Goal: Task Accomplishment & Management: Use online tool/utility

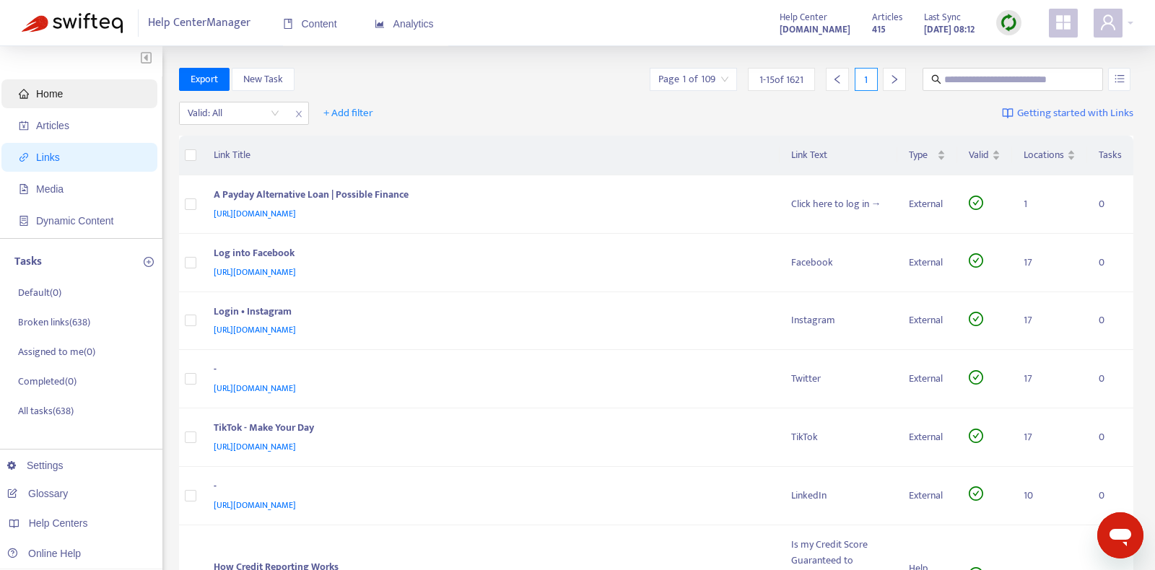
click at [77, 95] on span "Home" at bounding box center [82, 93] width 127 height 29
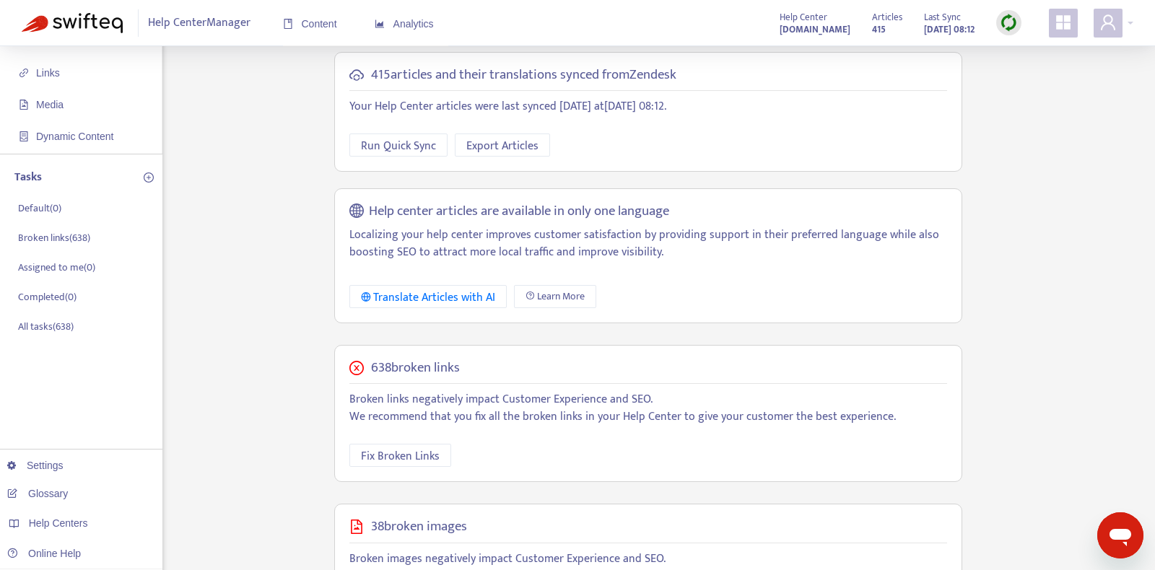
scroll to position [161, 0]
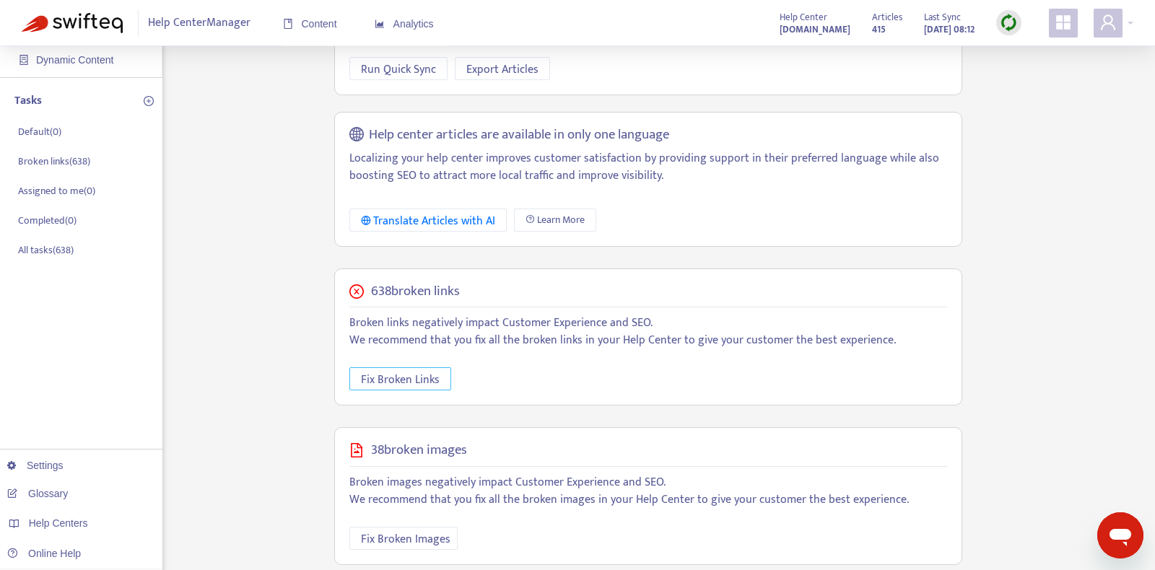
click at [411, 377] on span "Fix Broken Links" at bounding box center [400, 380] width 79 height 18
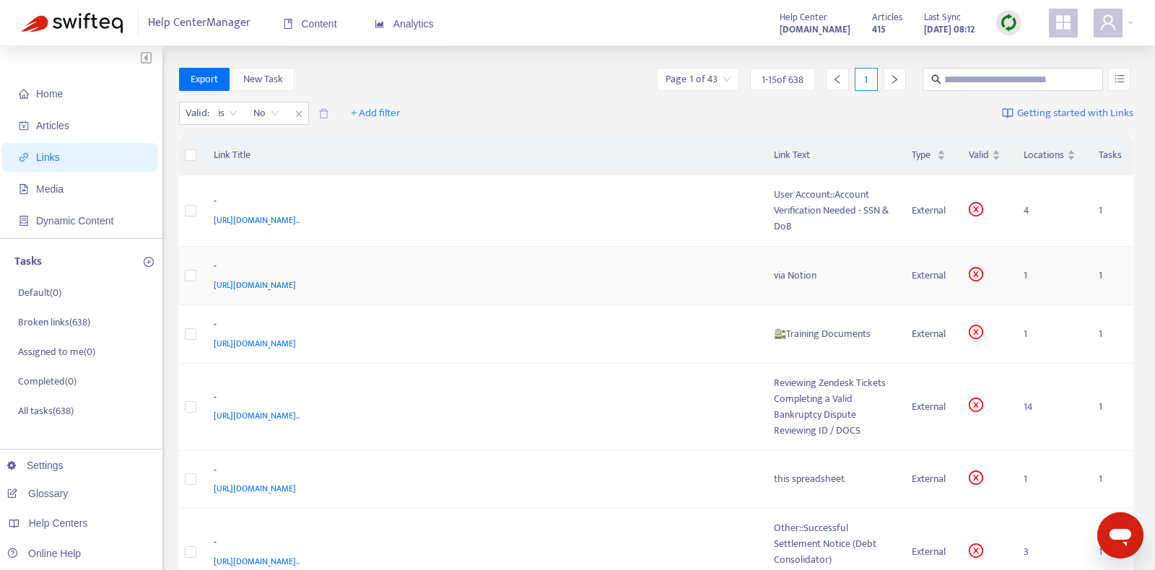
click at [620, 292] on td "- [URL][DOMAIN_NAME]" at bounding box center [482, 276] width 561 height 58
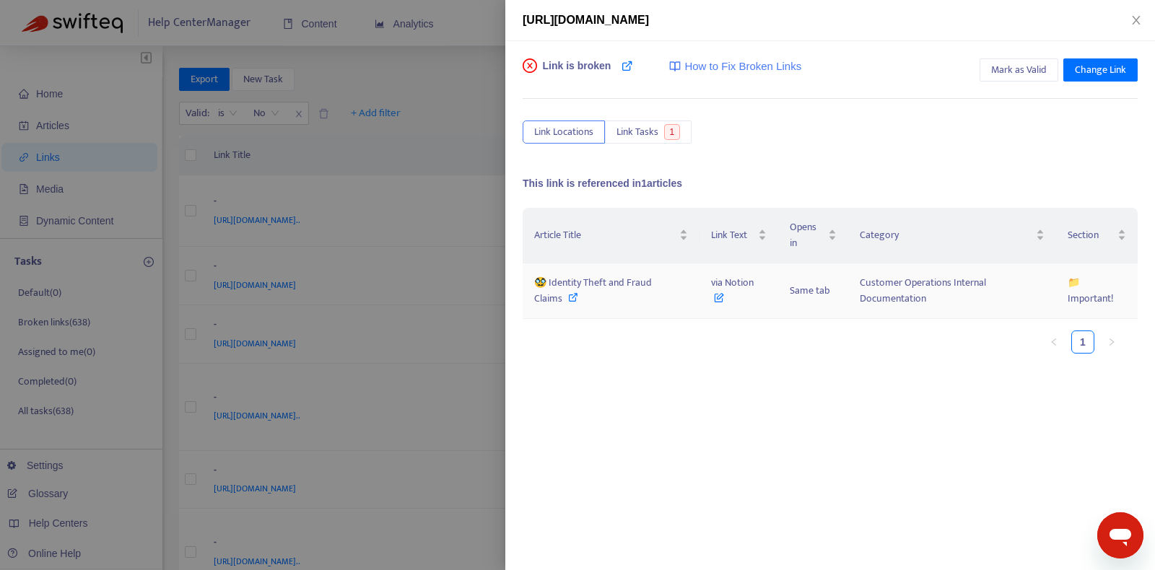
click at [625, 280] on span "🥸 Identity Theft and Fraud Claims" at bounding box center [593, 290] width 118 height 32
click at [622, 65] on icon at bounding box center [628, 66] width 12 height 12
click at [622, 24] on span "[URL][DOMAIN_NAME]" at bounding box center [586, 20] width 126 height 12
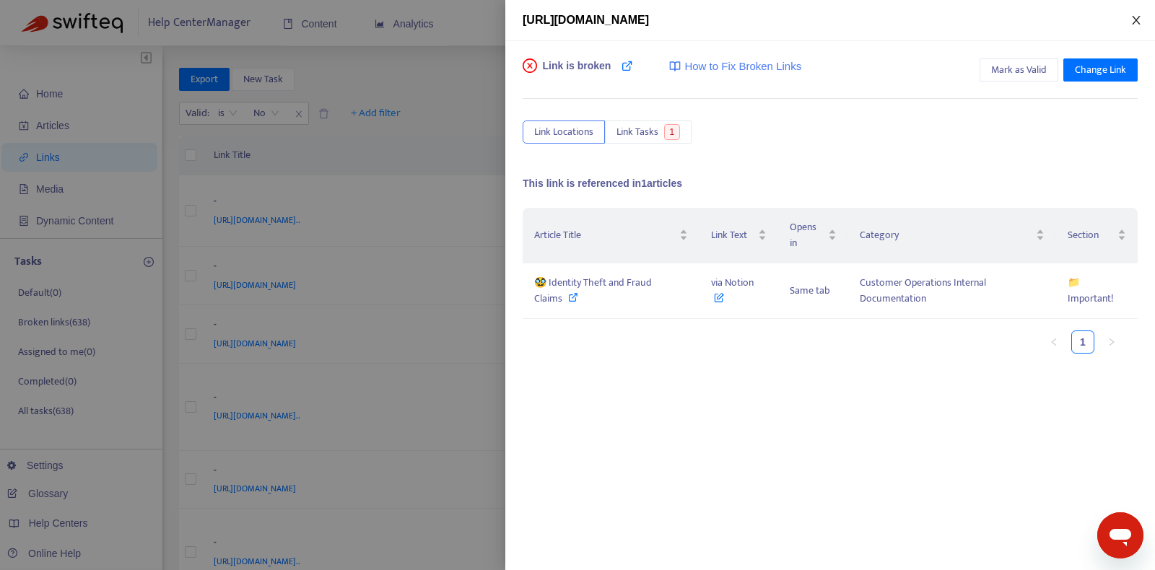
click at [1143, 15] on button "Close" at bounding box center [1136, 21] width 20 height 14
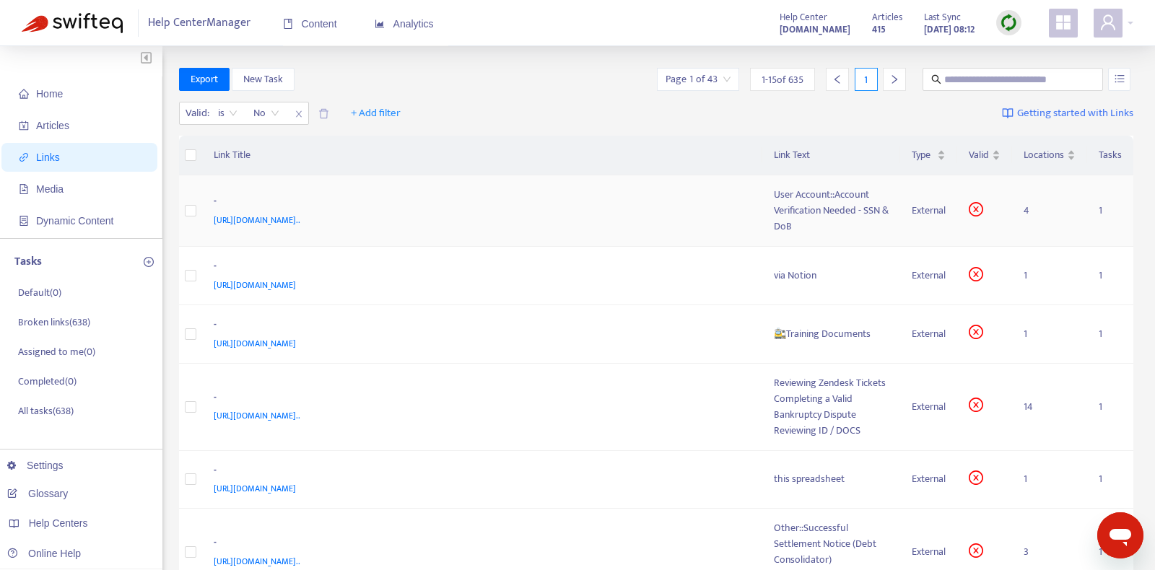
click at [300, 214] on span "[URL][DOMAIN_NAME].." at bounding box center [257, 220] width 87 height 14
click at [685, 204] on div "-" at bounding box center [480, 203] width 532 height 19
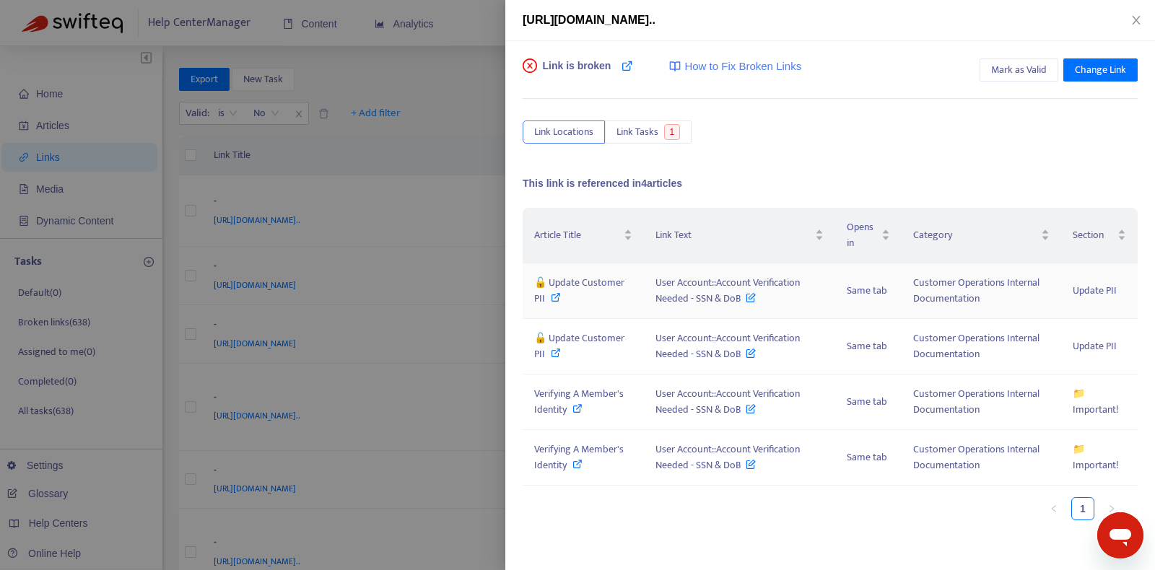
click at [558, 292] on icon at bounding box center [556, 297] width 10 height 10
click at [559, 356] on icon at bounding box center [556, 353] width 10 height 10
click at [576, 412] on icon at bounding box center [578, 409] width 10 height 10
click at [577, 461] on icon at bounding box center [578, 464] width 10 height 10
click at [628, 67] on icon at bounding box center [628, 66] width 12 height 12
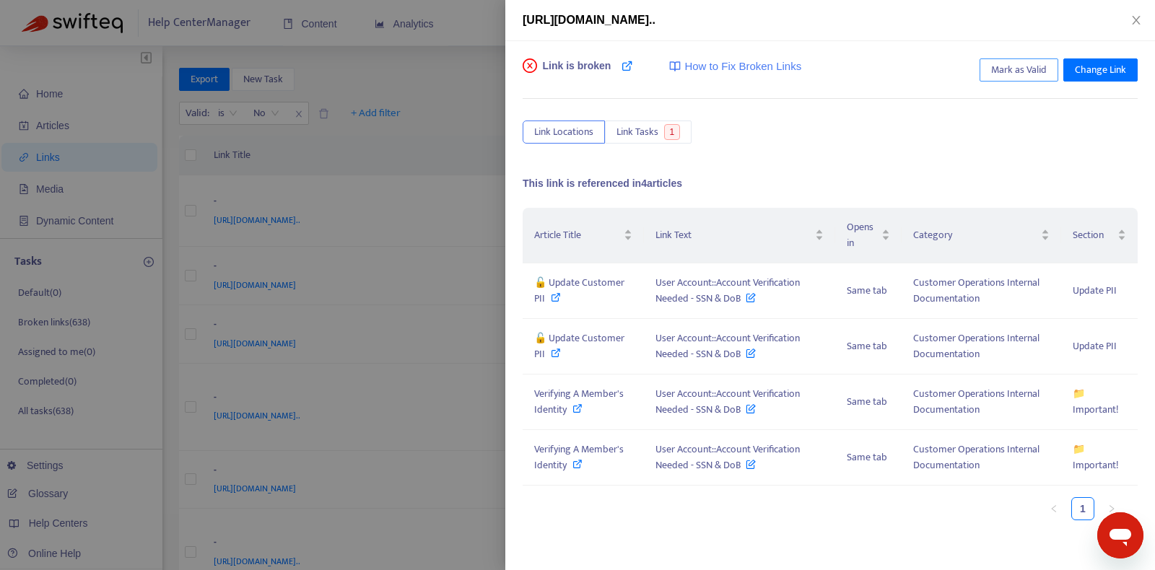
click at [1040, 69] on span "Mark as Valid" at bounding box center [1019, 70] width 56 height 16
click at [755, 297] on icon at bounding box center [751, 295] width 10 height 16
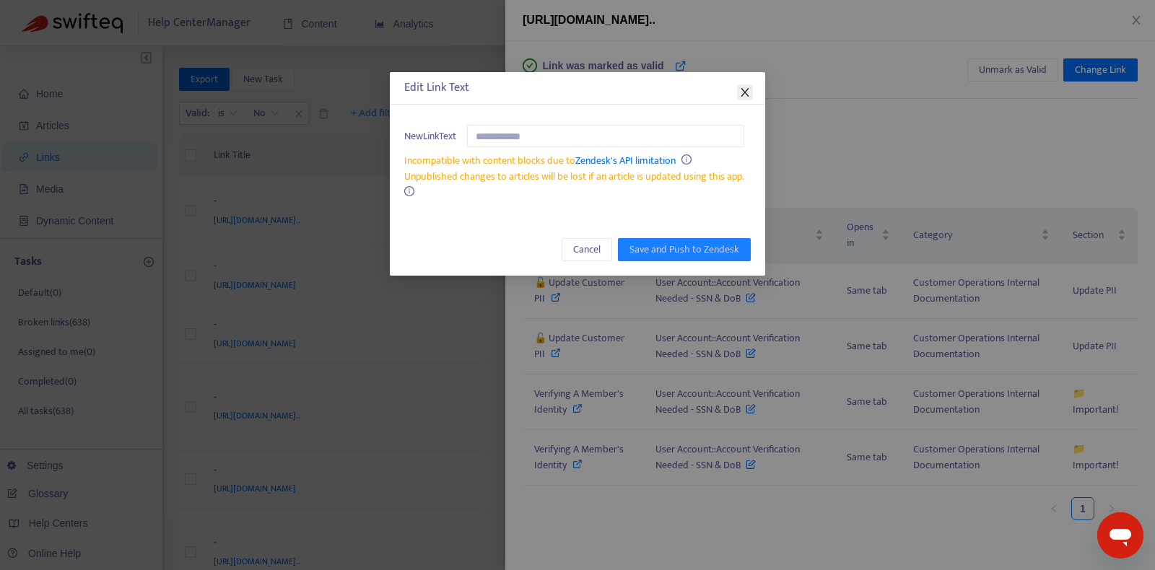
click at [744, 96] on icon "close" at bounding box center [745, 93] width 12 height 12
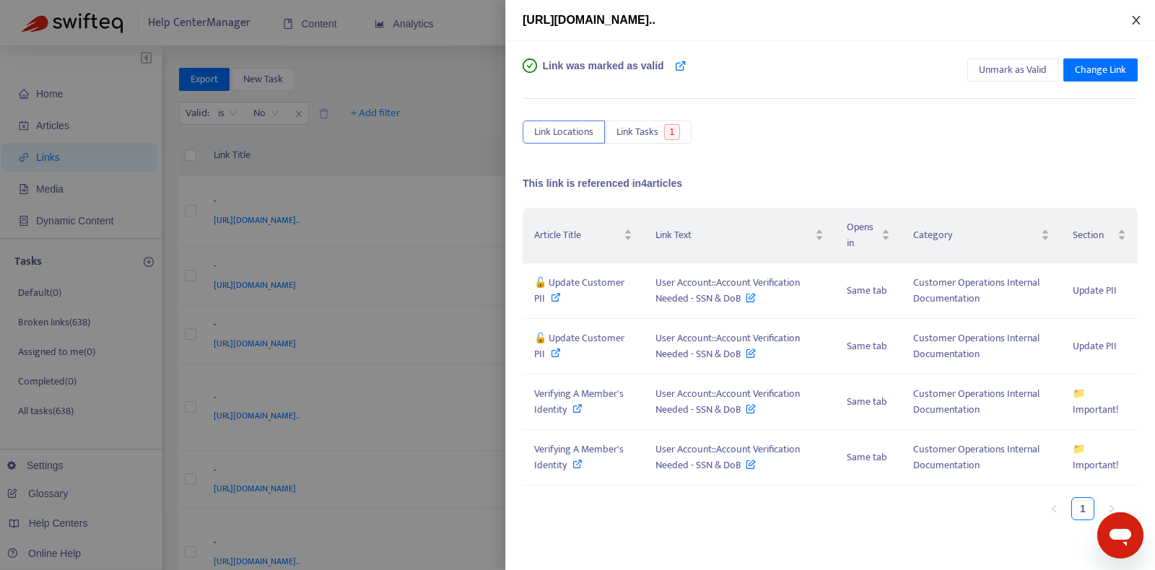
click at [1139, 20] on icon "close" at bounding box center [1137, 20] width 12 height 12
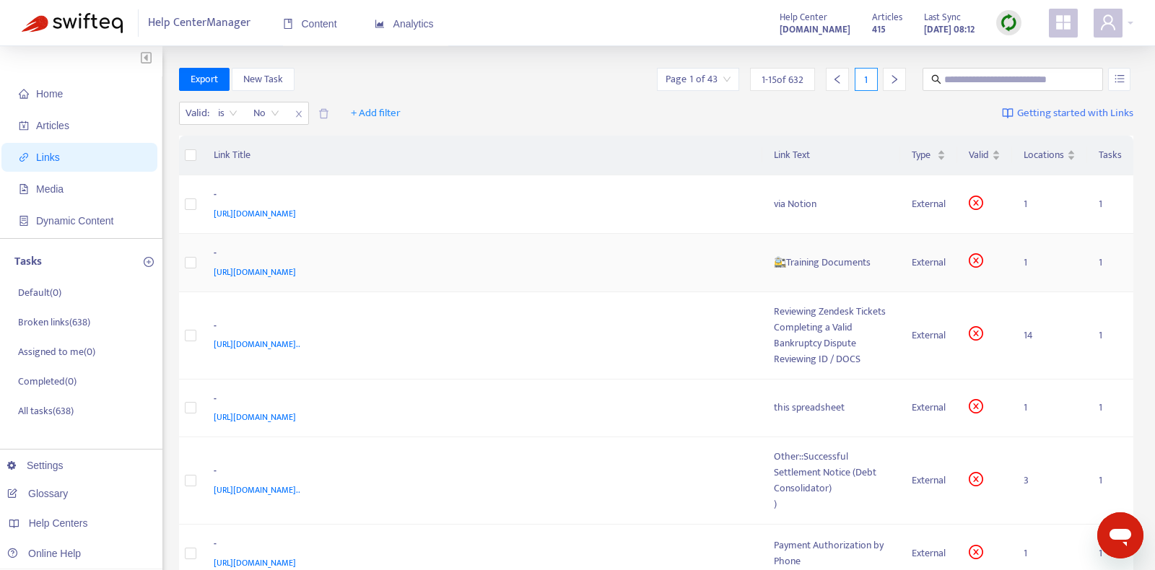
click at [617, 264] on div "[URL][DOMAIN_NAME]" at bounding box center [480, 272] width 532 height 16
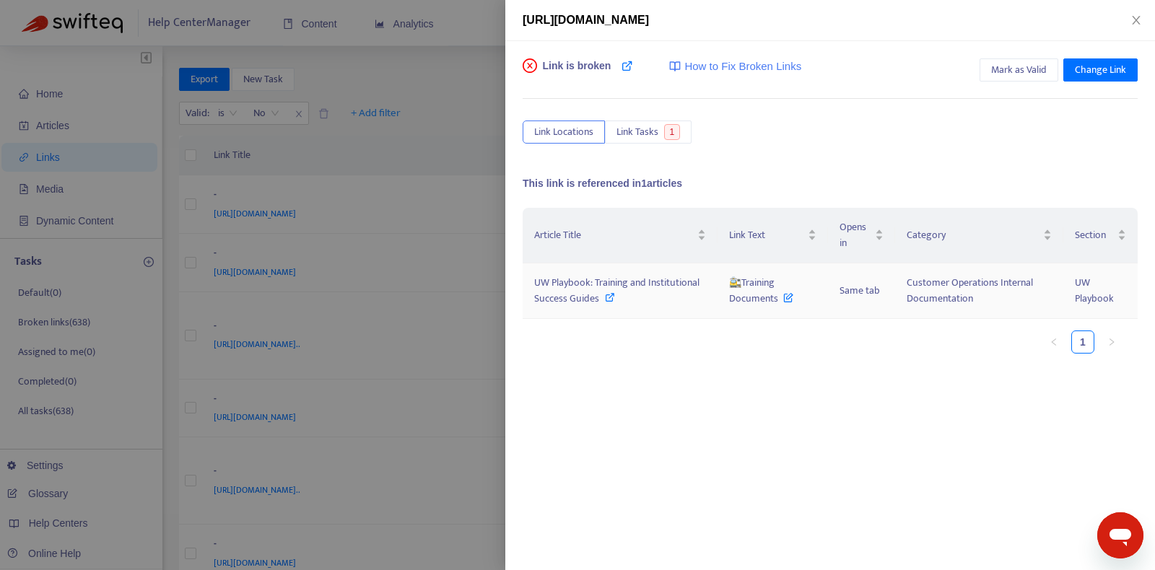
click at [610, 292] on icon at bounding box center [610, 297] width 10 height 10
click at [786, 293] on icon at bounding box center [788, 295] width 10 height 16
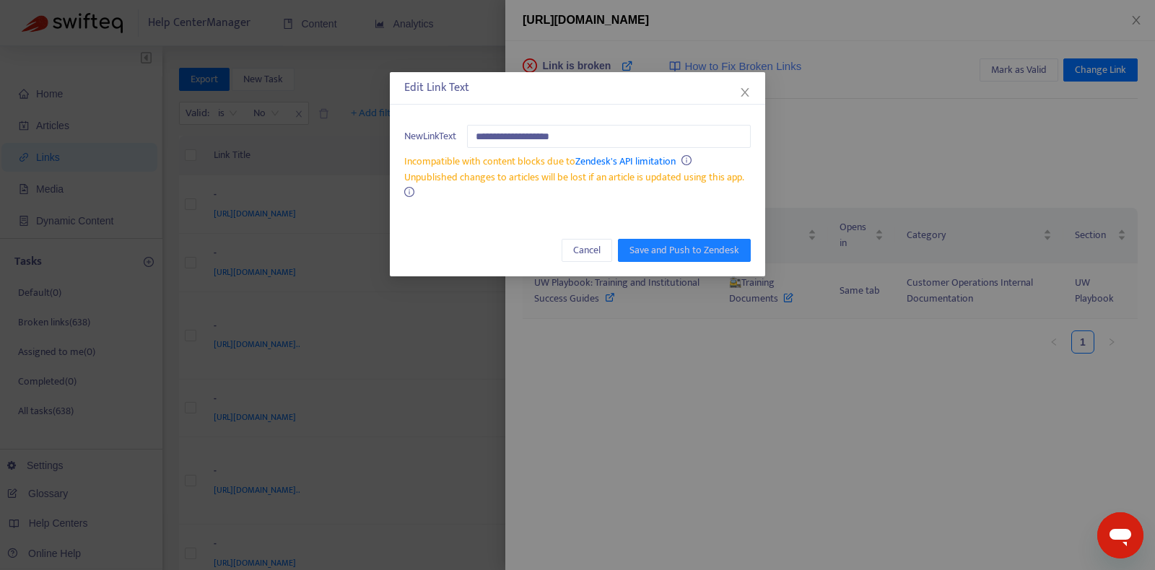
click at [786, 293] on div "**********" at bounding box center [577, 285] width 1155 height 570
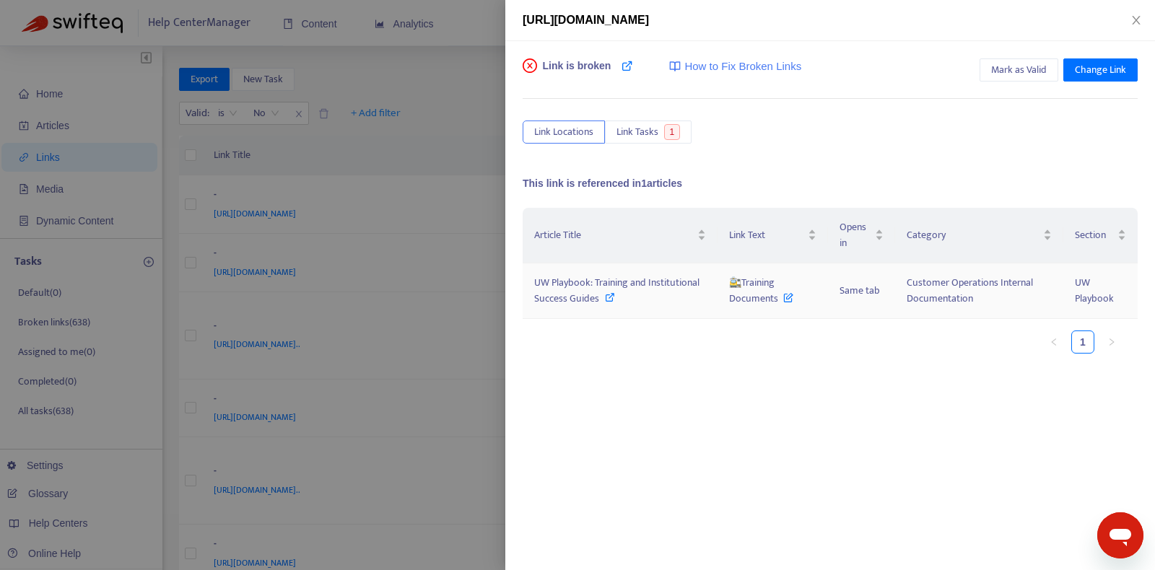
click at [789, 298] on icon at bounding box center [788, 295] width 10 height 16
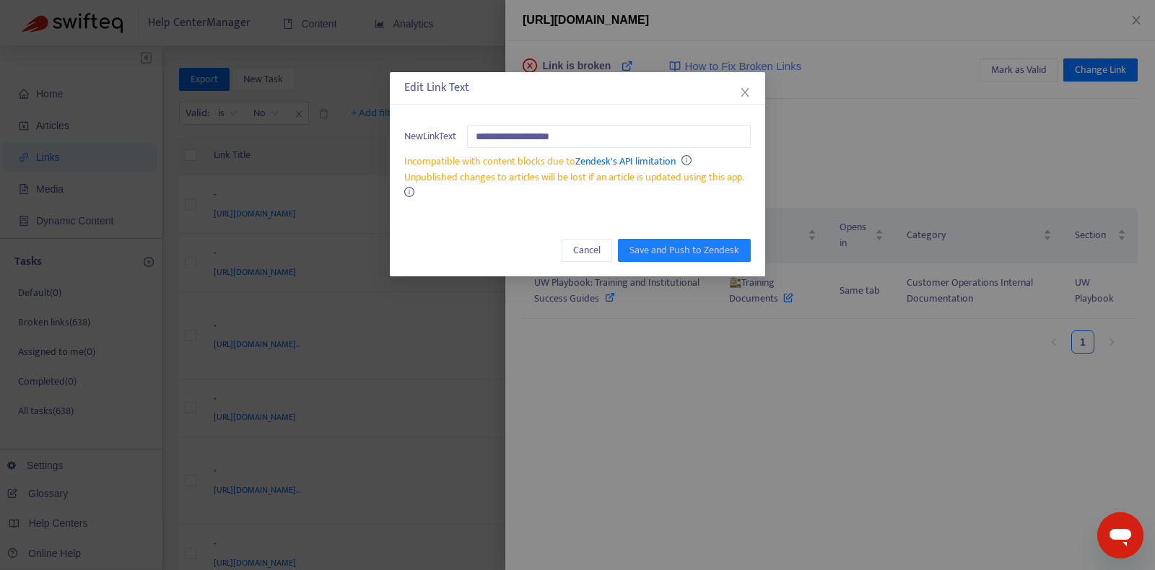
click at [791, 296] on div "**********" at bounding box center [577, 285] width 1155 height 570
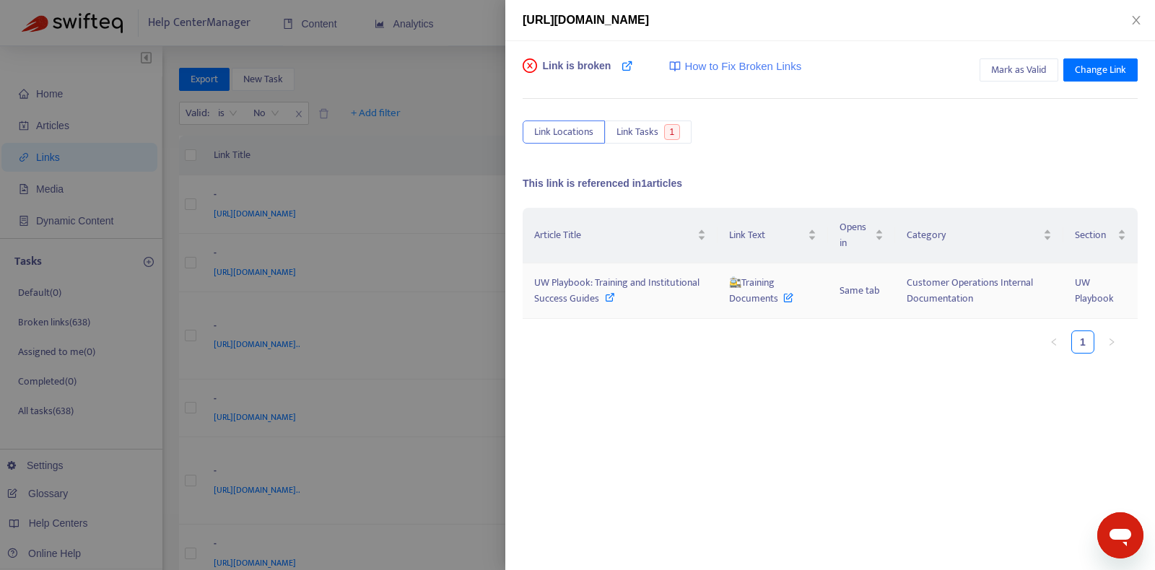
click at [790, 296] on icon at bounding box center [788, 295] width 10 height 16
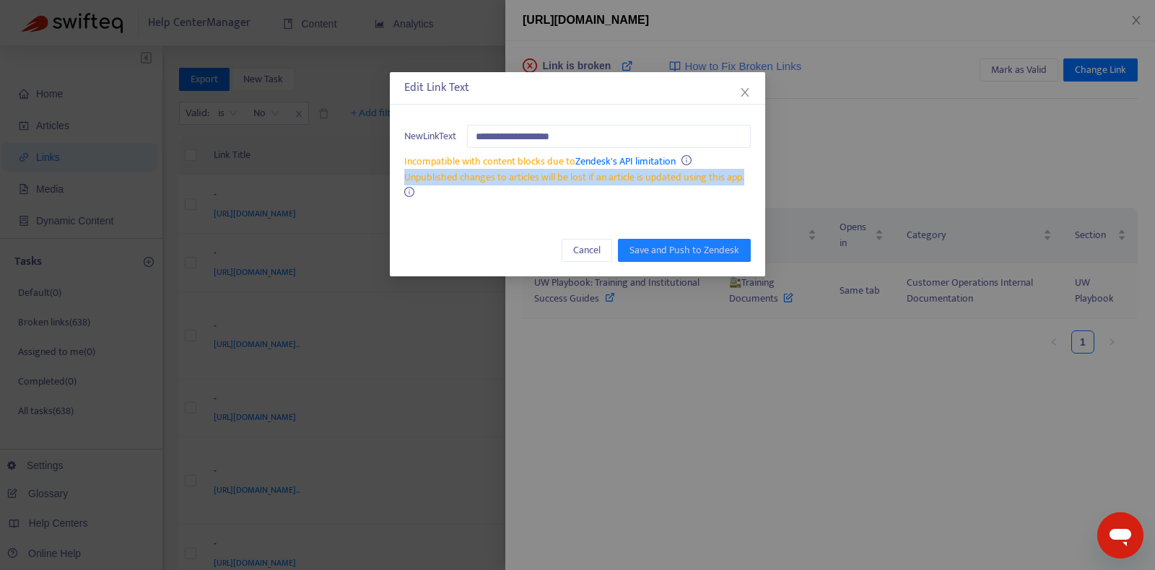
click at [790, 296] on div "**********" at bounding box center [577, 285] width 1155 height 570
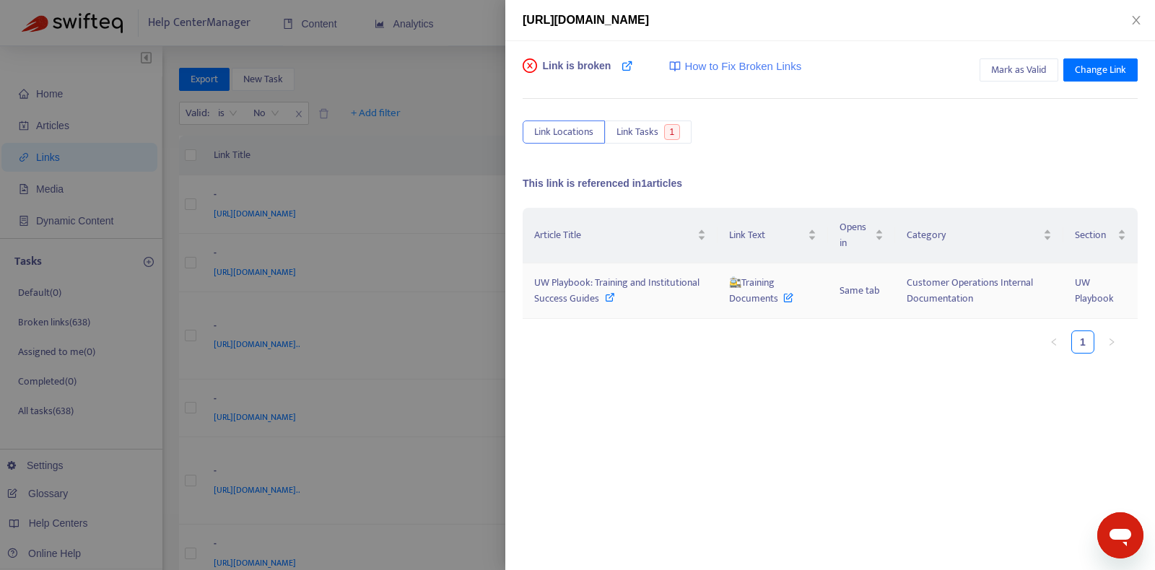
click at [767, 295] on span "🚉Training Documents" at bounding box center [761, 290] width 64 height 32
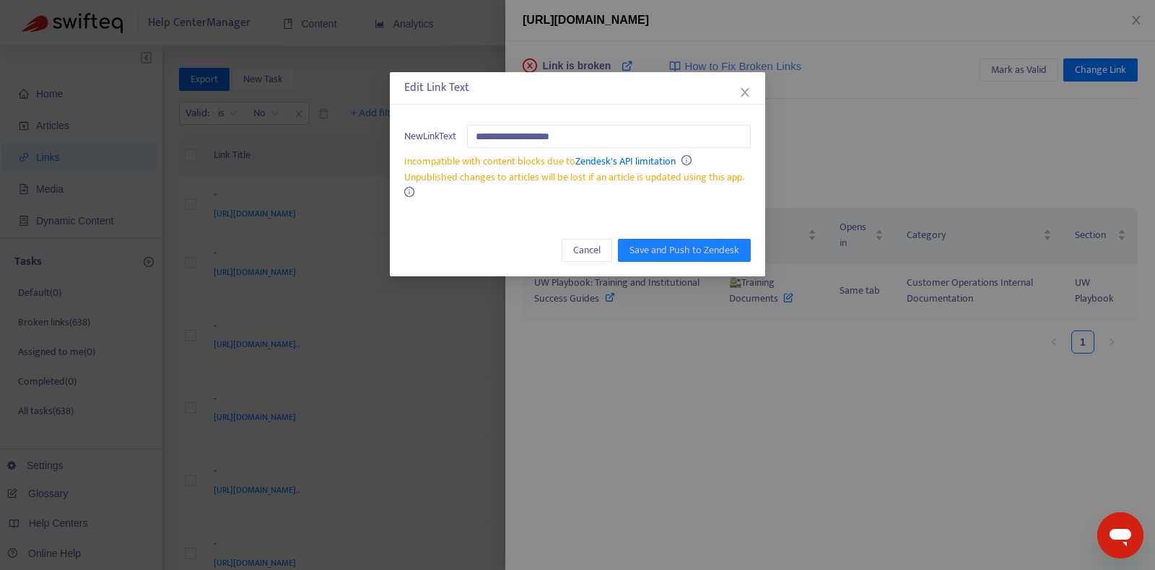
click at [767, 295] on div "**********" at bounding box center [577, 285] width 1155 height 570
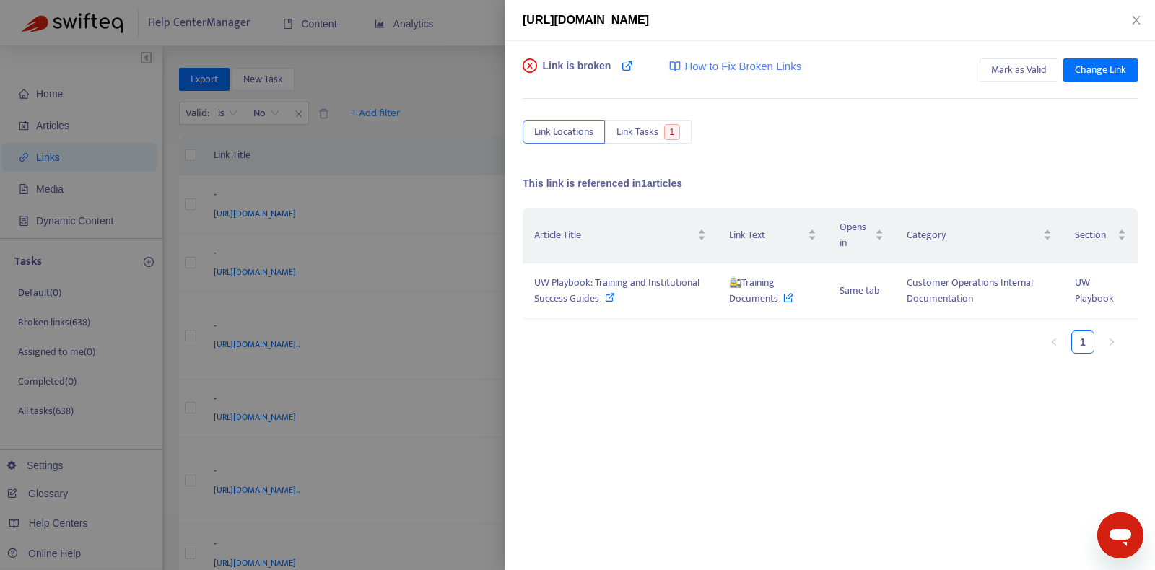
click at [807, 394] on div "Article Title Link Text Opens in Category Section UW Playbook: Training and Ins…" at bounding box center [830, 352] width 615 height 289
click at [1087, 67] on span "Change Link" at bounding box center [1100, 70] width 51 height 16
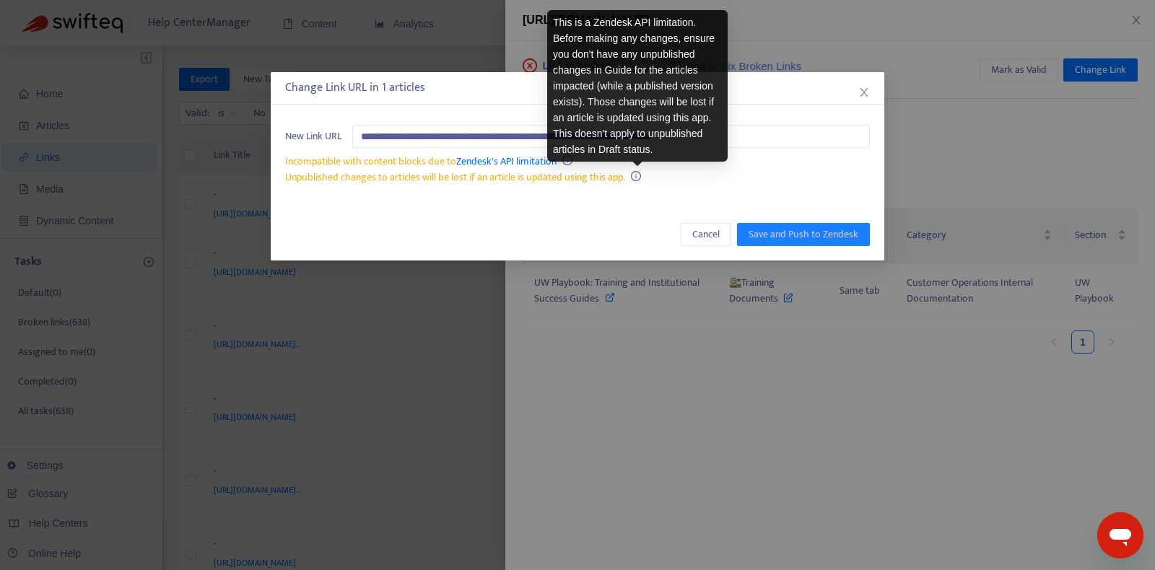
click at [638, 129] on div "This is a Zendesk API limitation. Before making any changes, ensure you don't h…" at bounding box center [637, 86] width 181 height 152
click at [742, 135] on input "**********" at bounding box center [611, 136] width 518 height 23
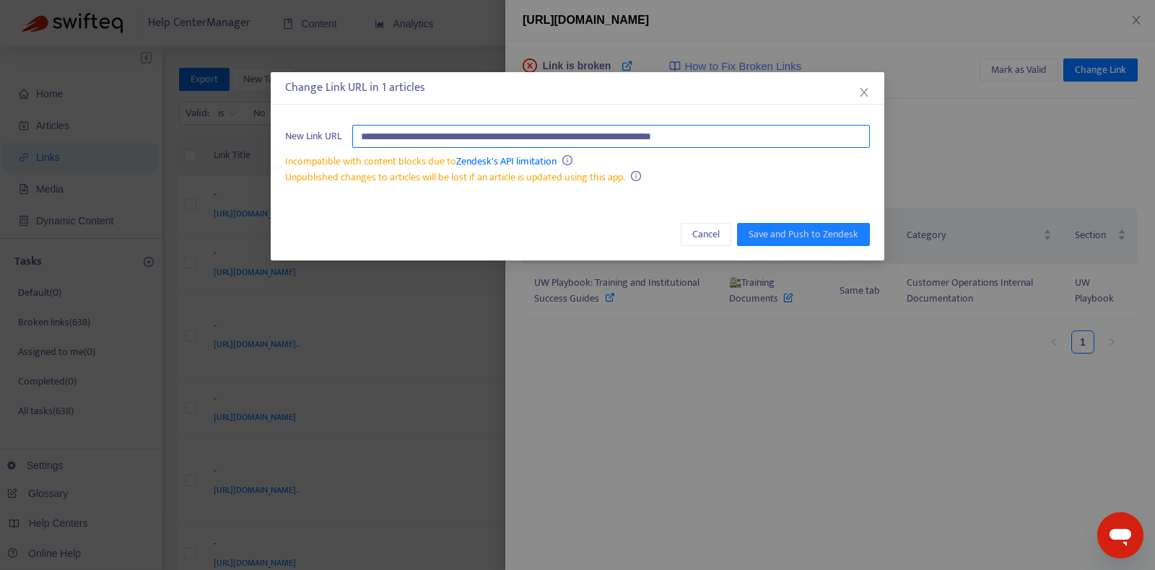
click at [785, 133] on input "**********" at bounding box center [611, 136] width 518 height 23
paste input "**********"
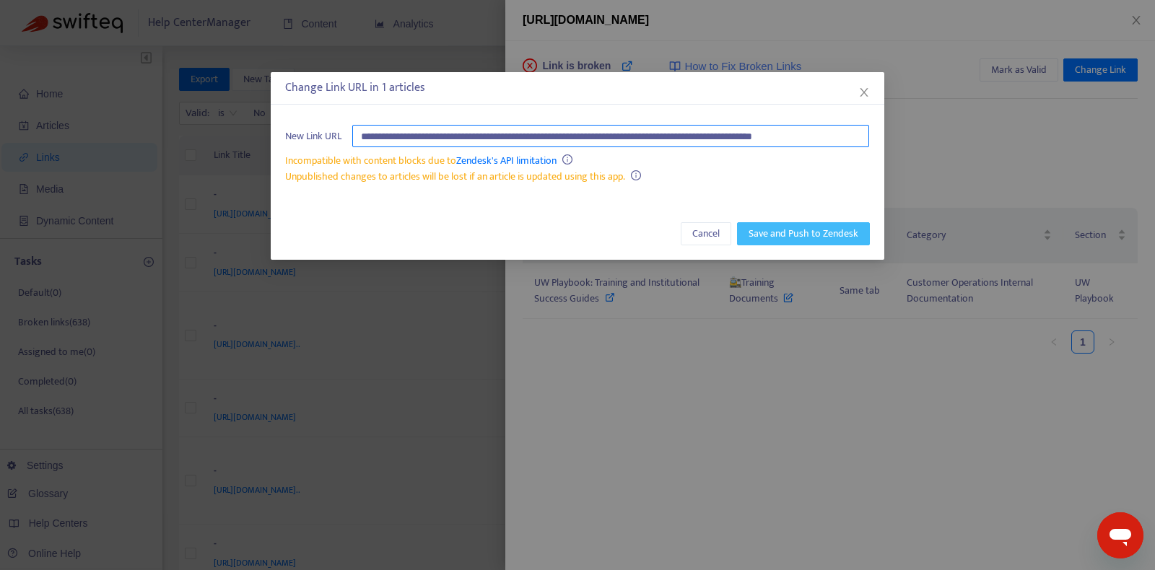
type input "**********"
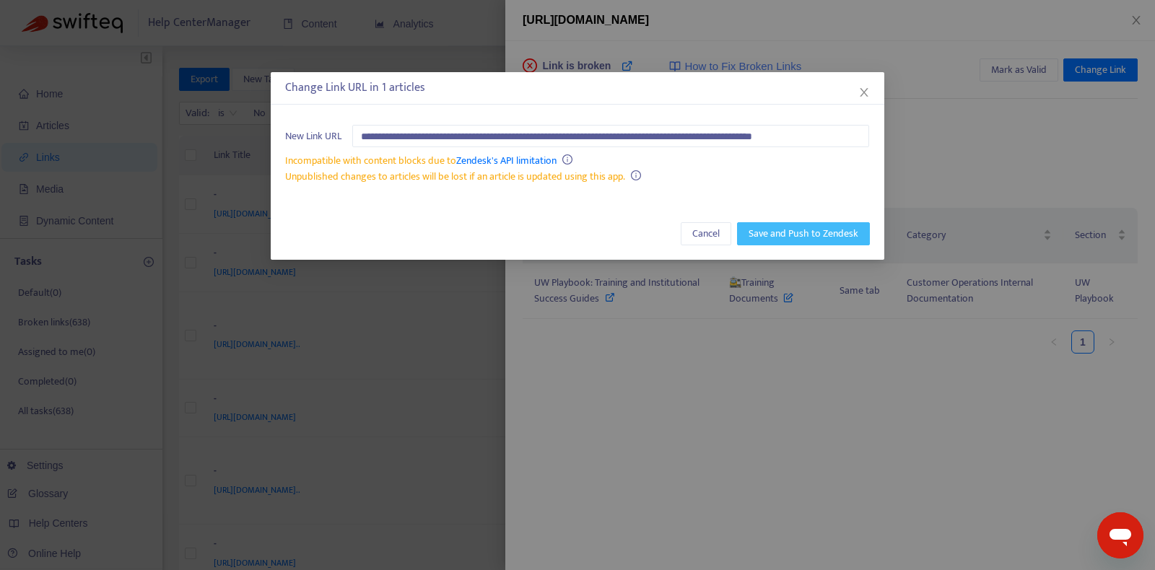
click at [815, 228] on span "Save and Push to Zendesk" at bounding box center [804, 234] width 110 height 16
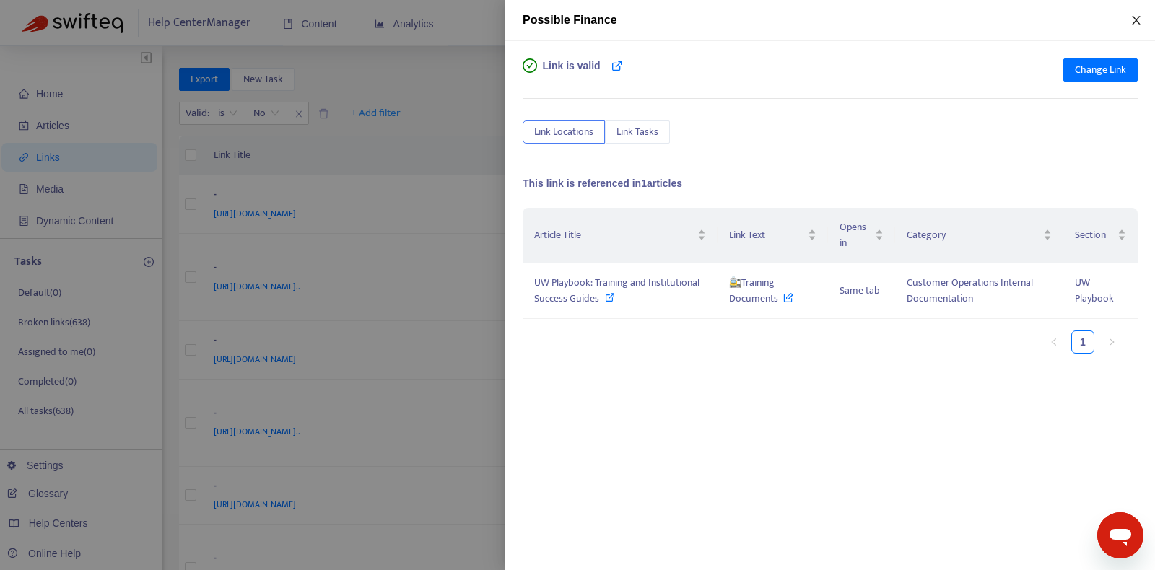
click at [1132, 19] on icon "close" at bounding box center [1137, 20] width 12 height 12
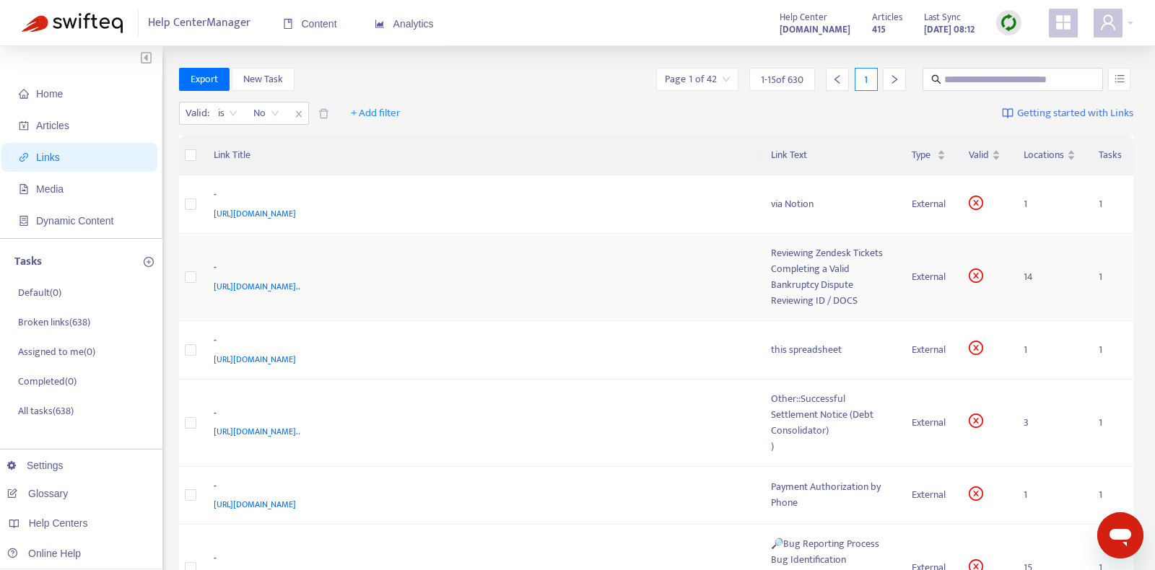
click at [300, 279] on span "[URL][DOMAIN_NAME].." at bounding box center [257, 286] width 87 height 14
click at [697, 281] on div "[URL][DOMAIN_NAME].." at bounding box center [478, 287] width 529 height 16
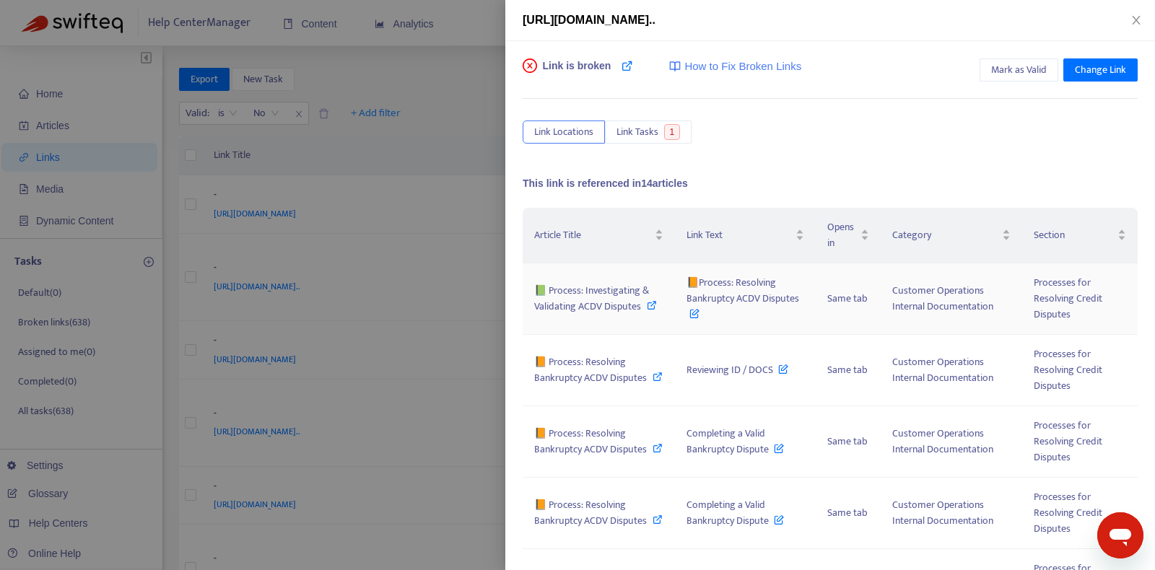
click at [588, 304] on span "📗 Process: Investigating & Validating ACDV Disputes" at bounding box center [591, 298] width 115 height 32
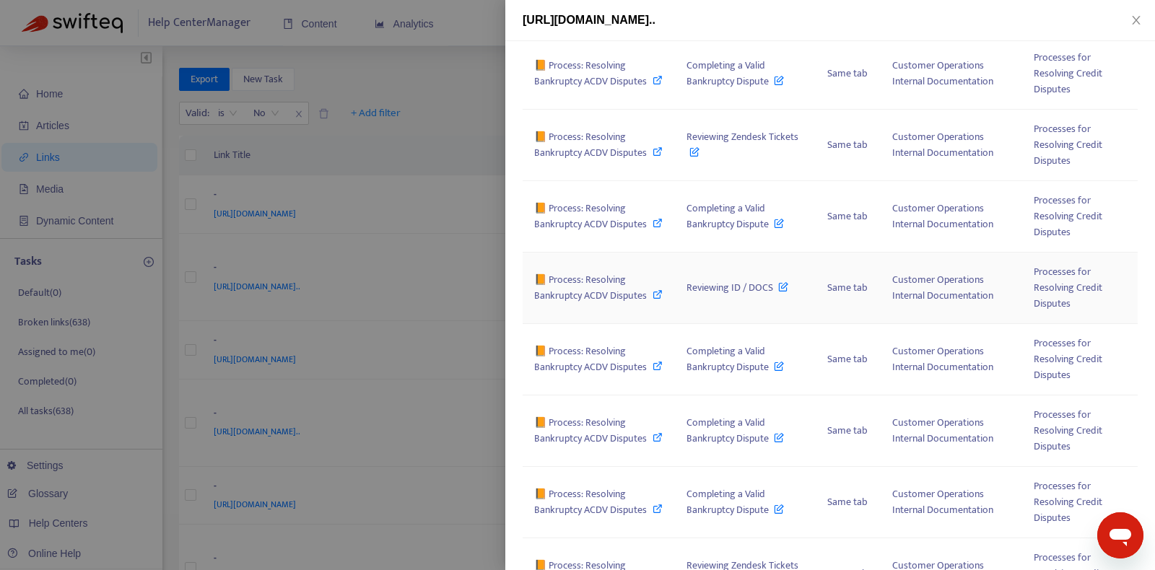
scroll to position [734, 0]
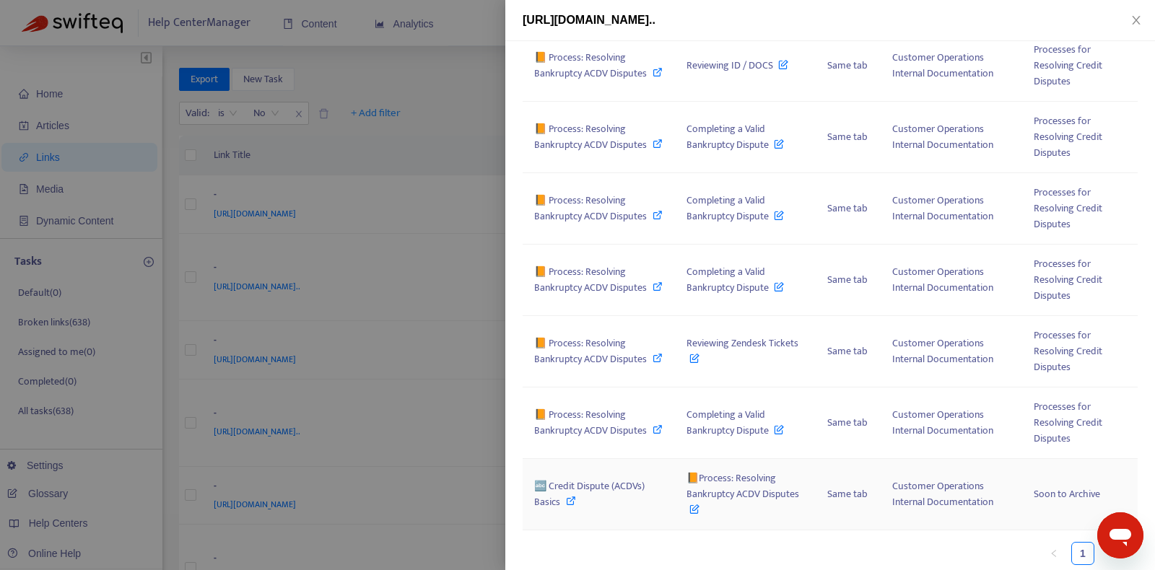
click at [586, 479] on span "🔤 Credit Dispute (ACDVs) Basics" at bounding box center [589, 494] width 110 height 32
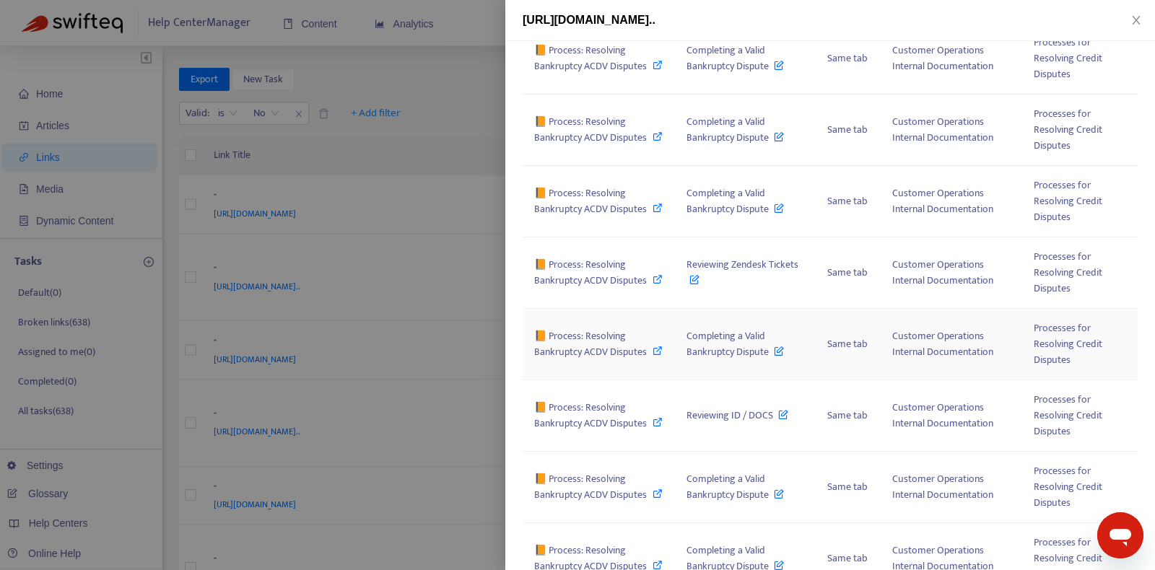
scroll to position [0, 0]
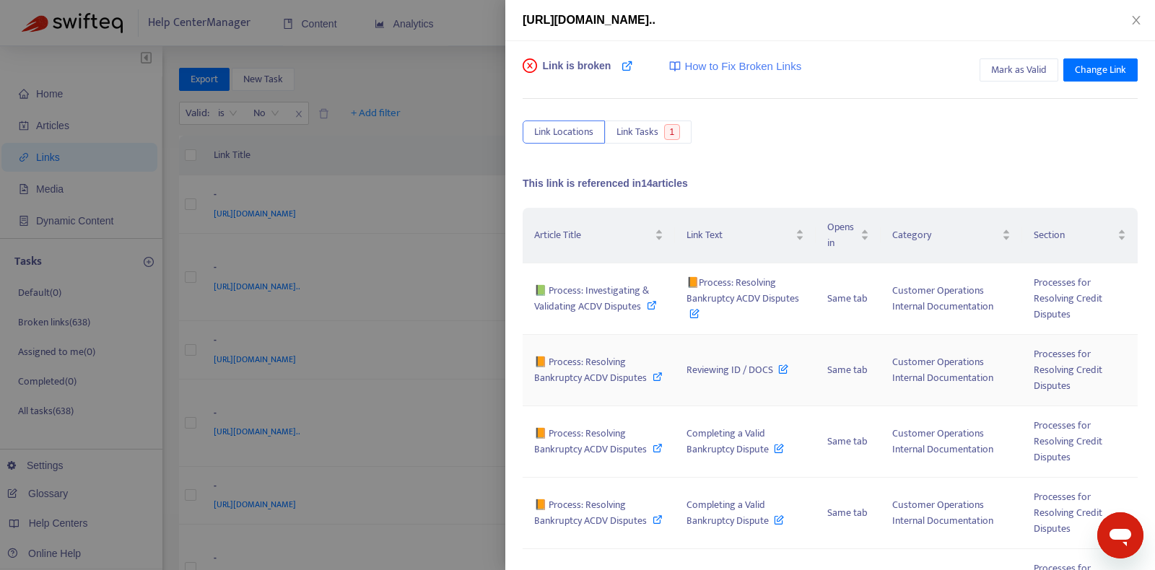
click at [616, 374] on span "📙 Process: Resolving Bankruptcy ACDV Disputes" at bounding box center [590, 370] width 113 height 32
copy span "📙Process: Resolving Bankruptcy ACDV Disputes"
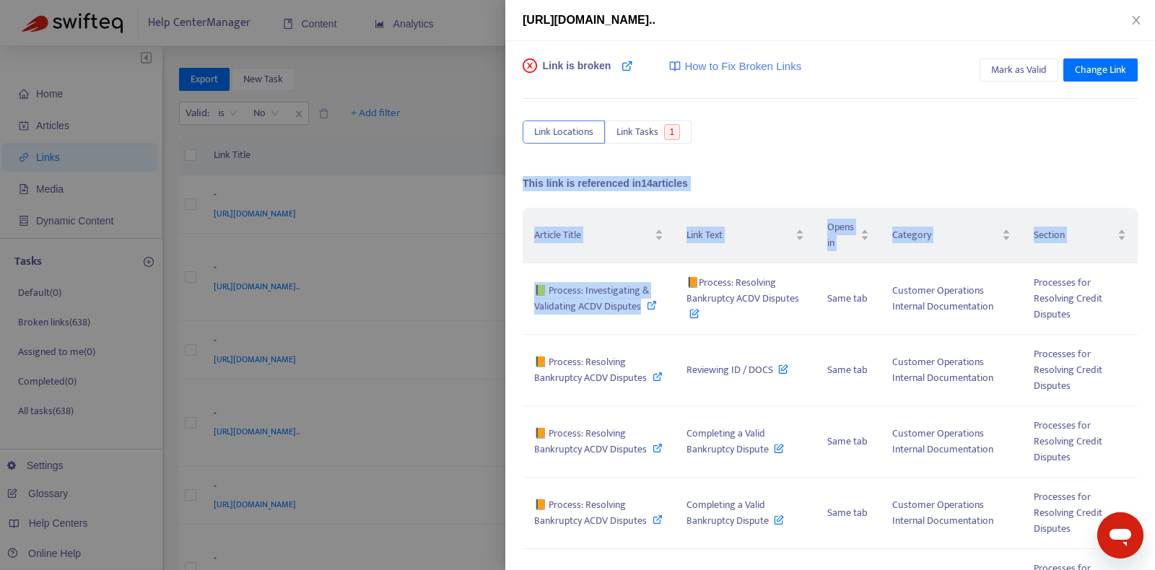
drag, startPoint x: 685, startPoint y: 279, endPoint x: 777, endPoint y: 147, distance: 160.2
click at [777, 147] on div "Link is broken How to Fix Broken Links Mark as Valid Change Link Link Locations…" at bounding box center [830, 279] width 615 height 443
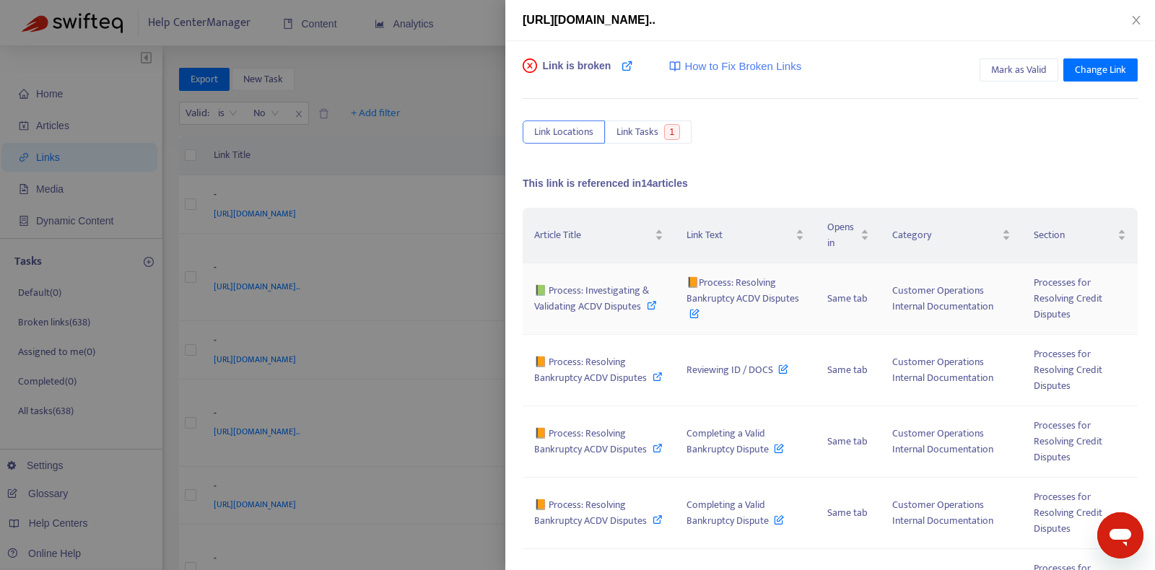
click at [695, 310] on icon at bounding box center [695, 311] width 10 height 16
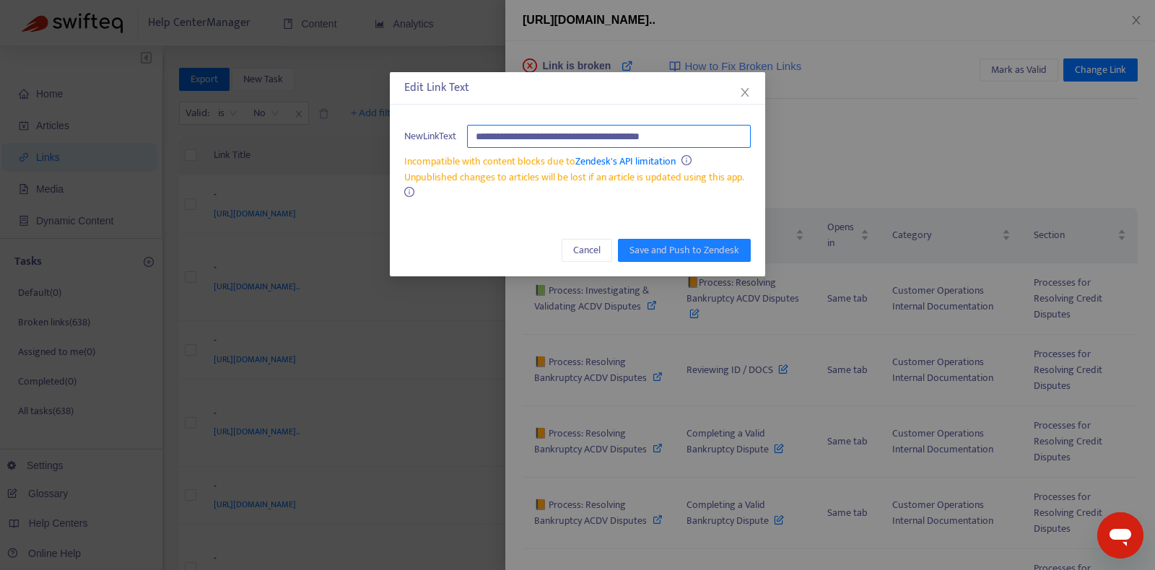
click at [712, 136] on input "**********" at bounding box center [609, 136] width 284 height 23
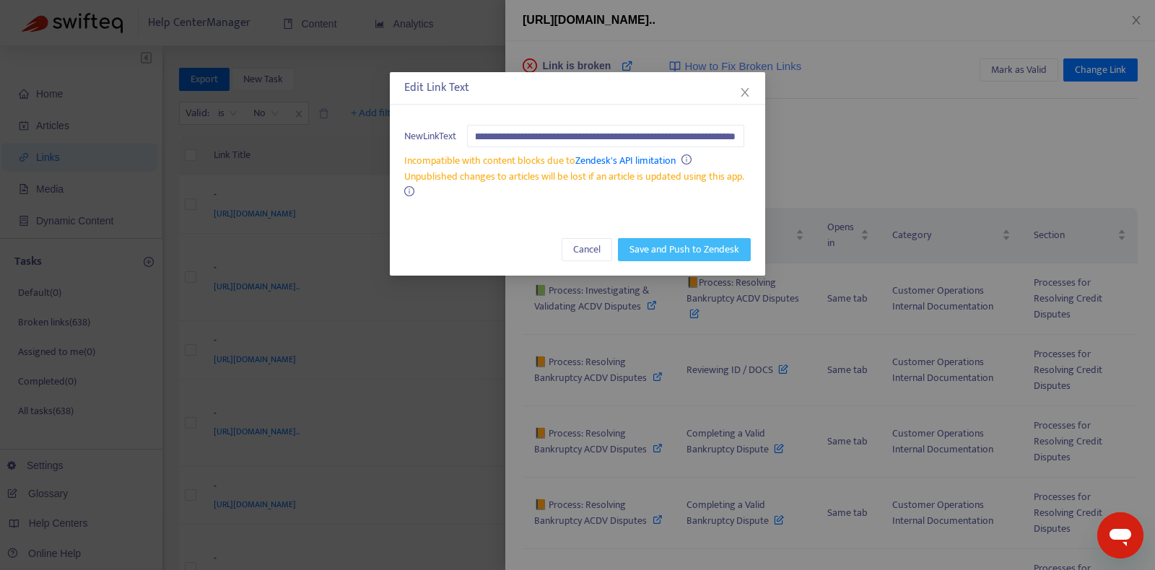
type input "**********"
click at [713, 242] on span "Save and Push to Zendesk" at bounding box center [685, 250] width 110 height 16
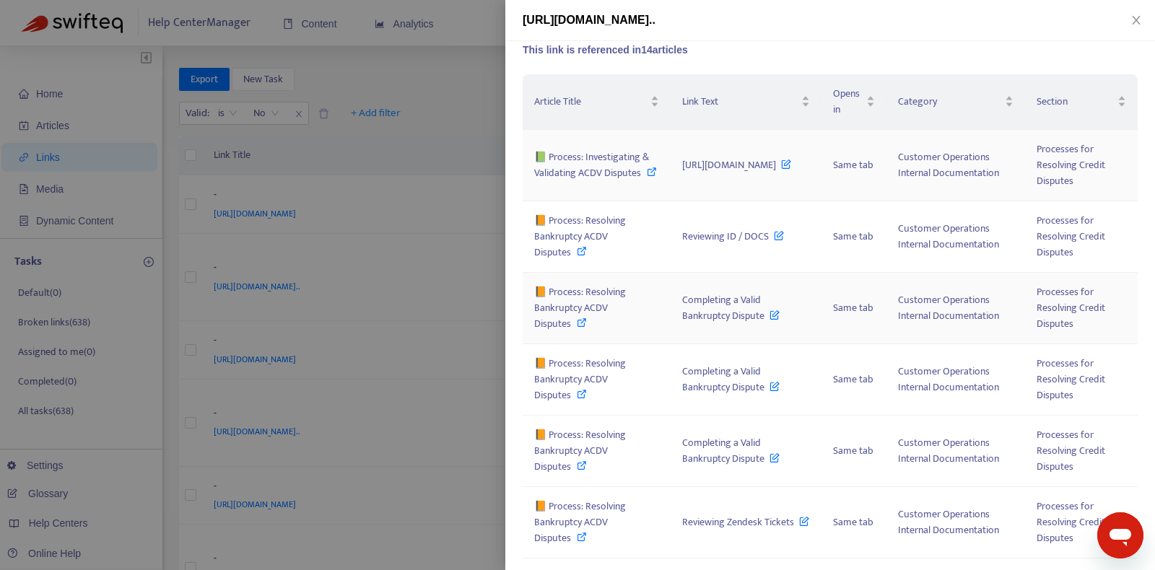
scroll to position [132, 0]
click at [781, 170] on icon at bounding box center [786, 163] width 10 height 16
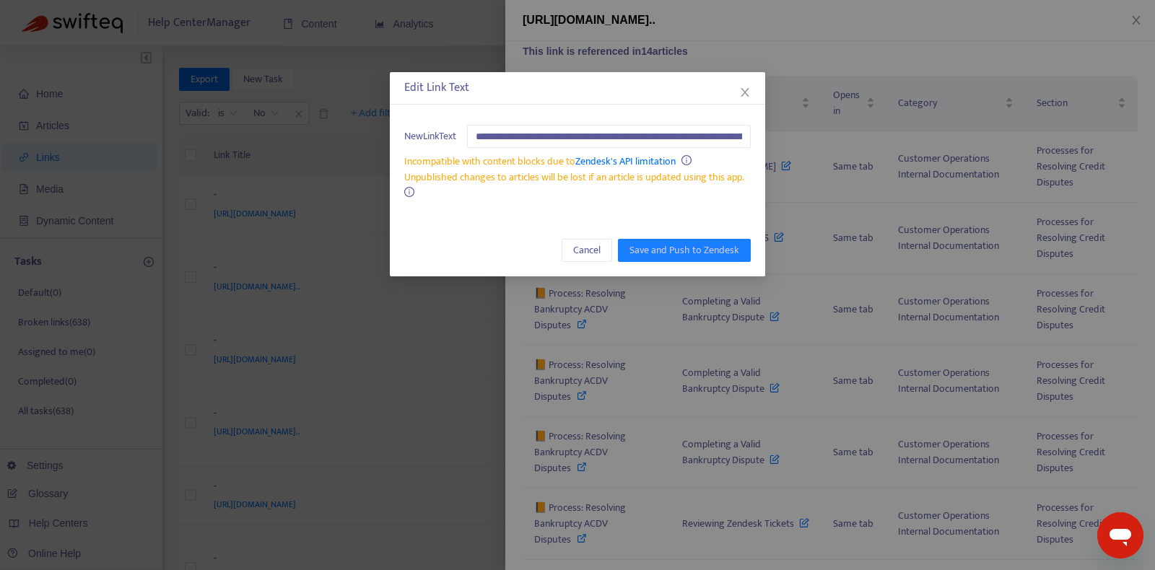
scroll to position [0, 304]
click at [734, 89] on div "Edit Link Text" at bounding box center [577, 87] width 347 height 17
click at [742, 89] on icon "close" at bounding box center [745, 92] width 8 height 9
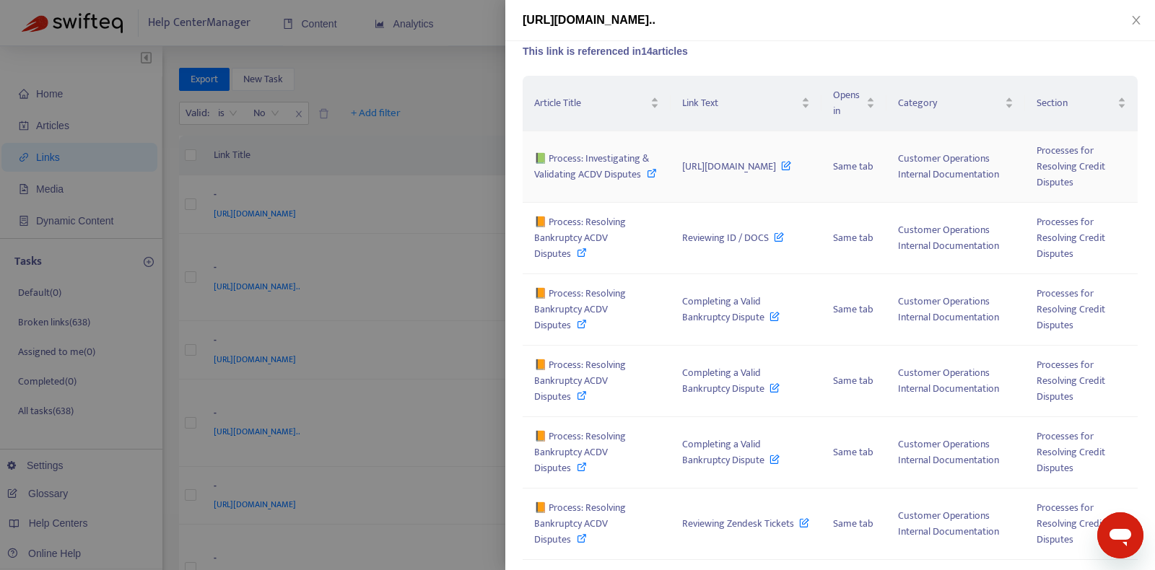
click at [707, 158] on span "[URL][DOMAIN_NAME]" at bounding box center [736, 166] width 109 height 17
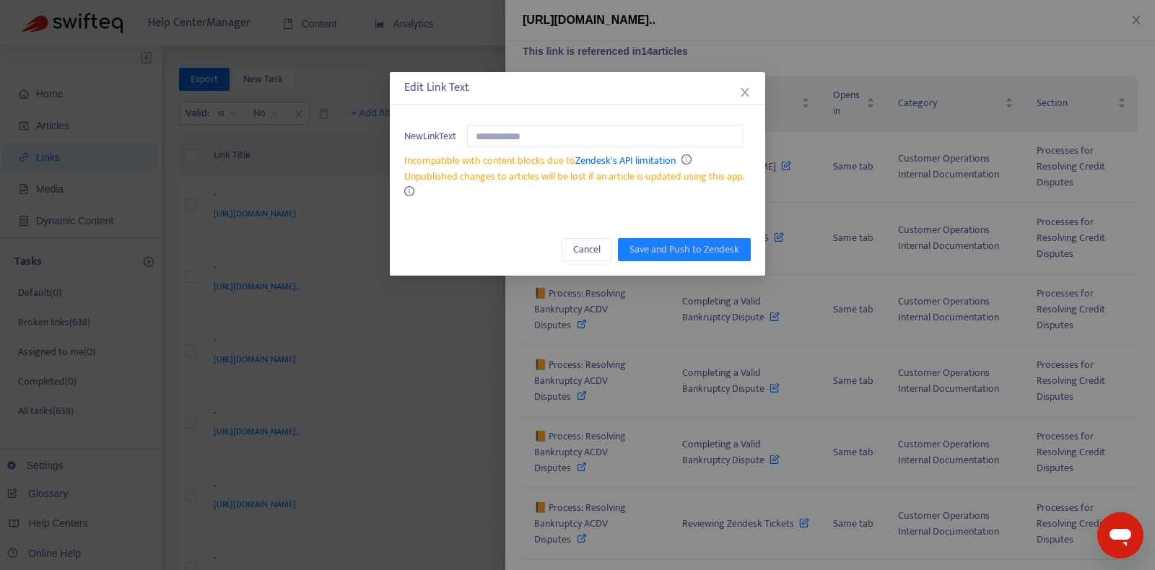
click at [849, 69] on div "Edit Link Text New Link Text Incompatible with content blocks due to Zendesk's …" at bounding box center [577, 285] width 1155 height 570
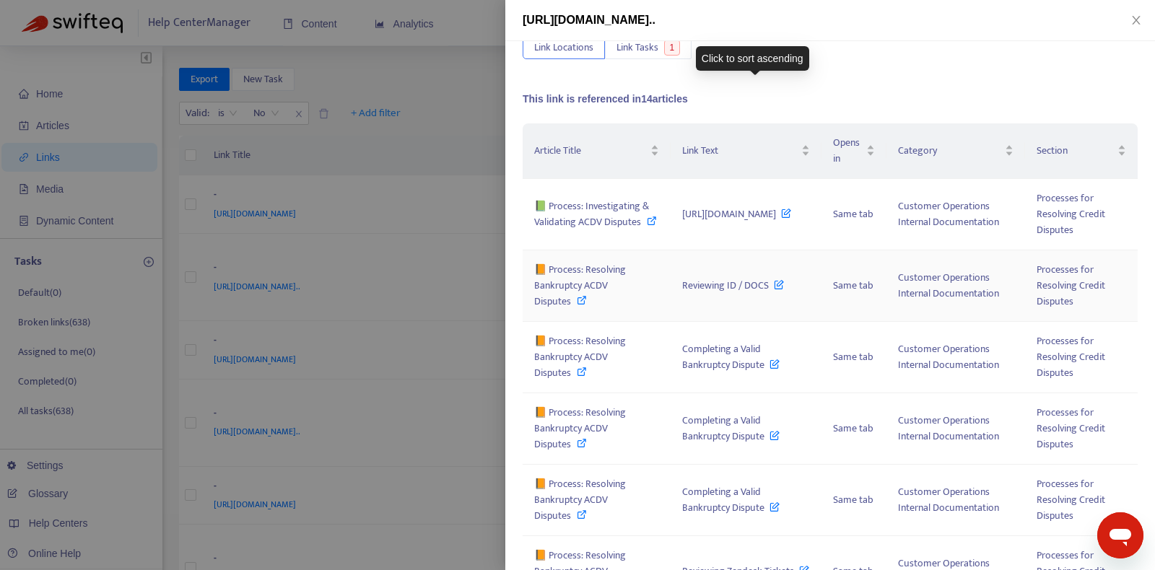
scroll to position [147, 0]
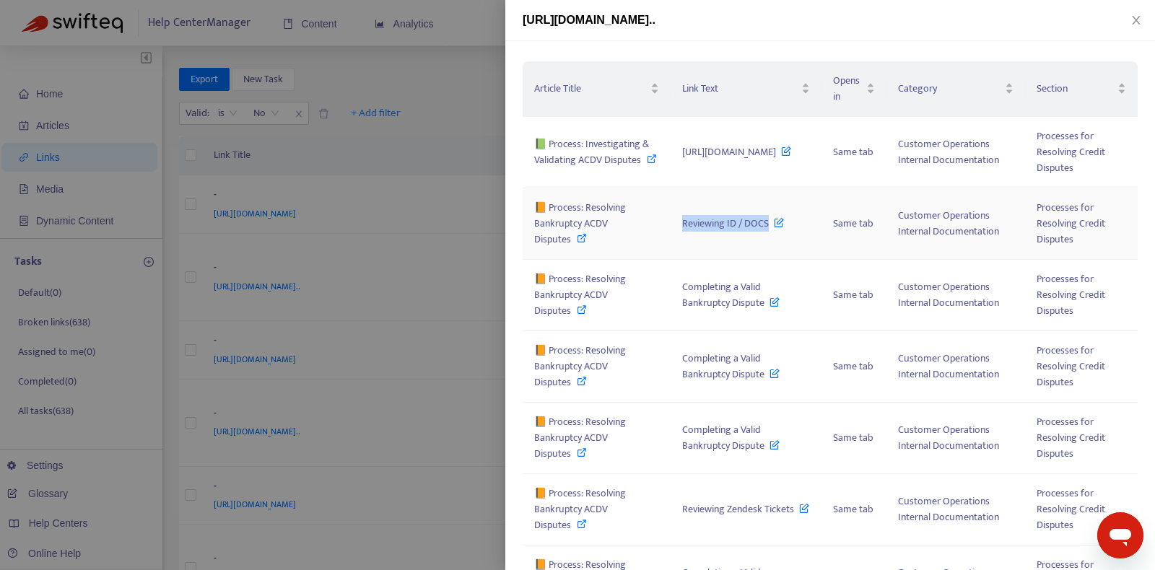
copy span "Reviewing ID / DOCS"
drag, startPoint x: 638, startPoint y: 249, endPoint x: 551, endPoint y: 242, distance: 87.7
click at [551, 242] on tr "📙 Process: Resolving Bankruptcy ACDV Disputes Reviewing ID / DOCS Same tab Cust…" at bounding box center [830, 223] width 615 height 71
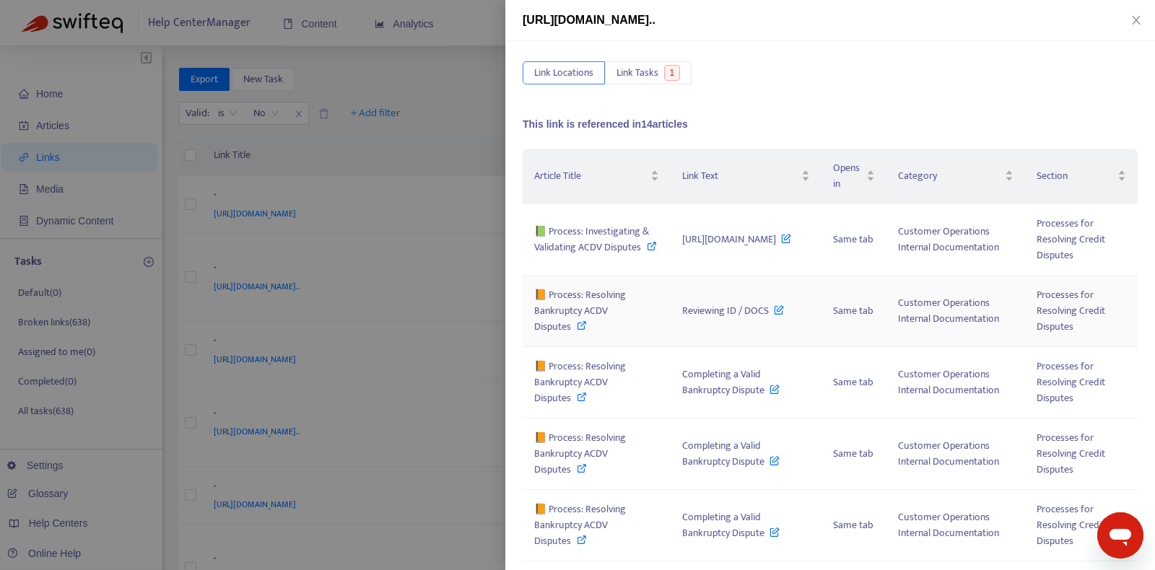
scroll to position [96, 0]
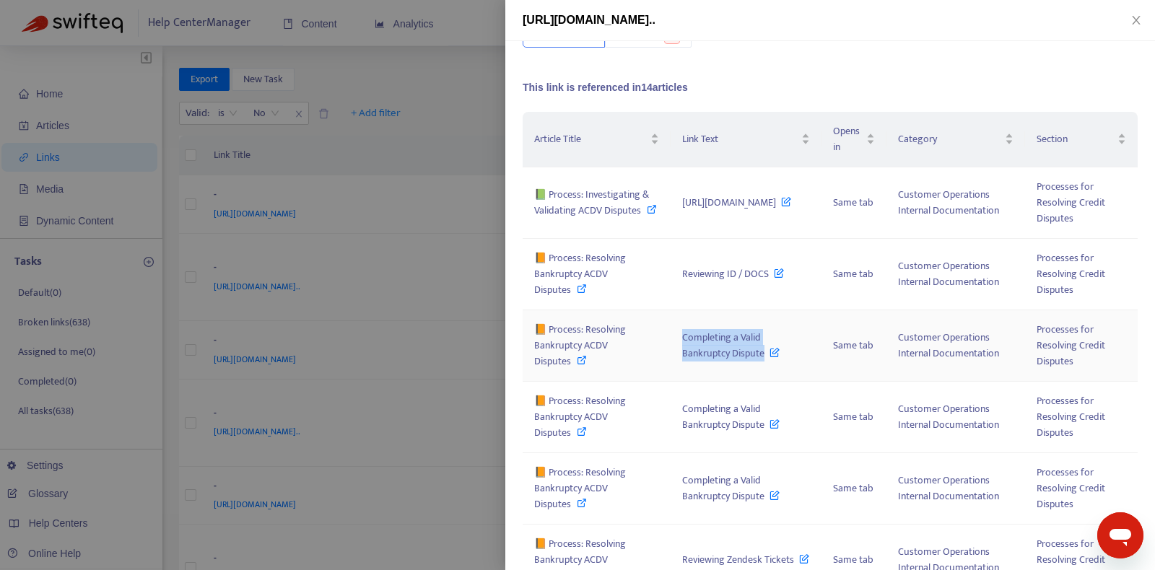
copy span "Completing a Valid Bankruptcy Dispute"
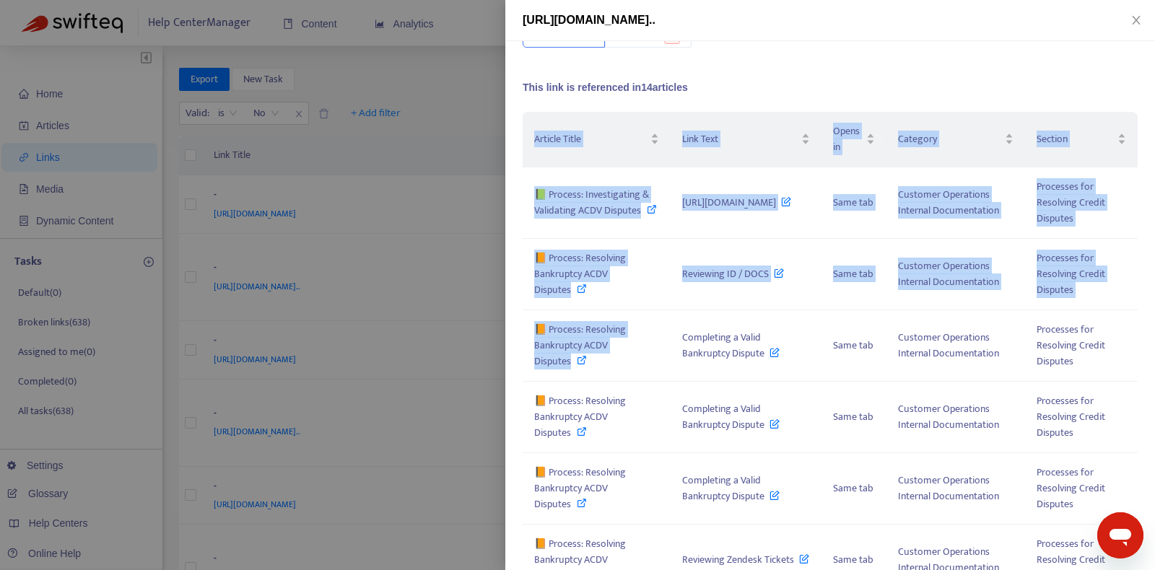
drag, startPoint x: 640, startPoint y: 386, endPoint x: 518, endPoint y: 381, distance: 121.4
click at [518, 381] on div "Link is broken How to Fix Broken Links Mark as Valid Change Link Link Locations…" at bounding box center [830, 305] width 650 height 529
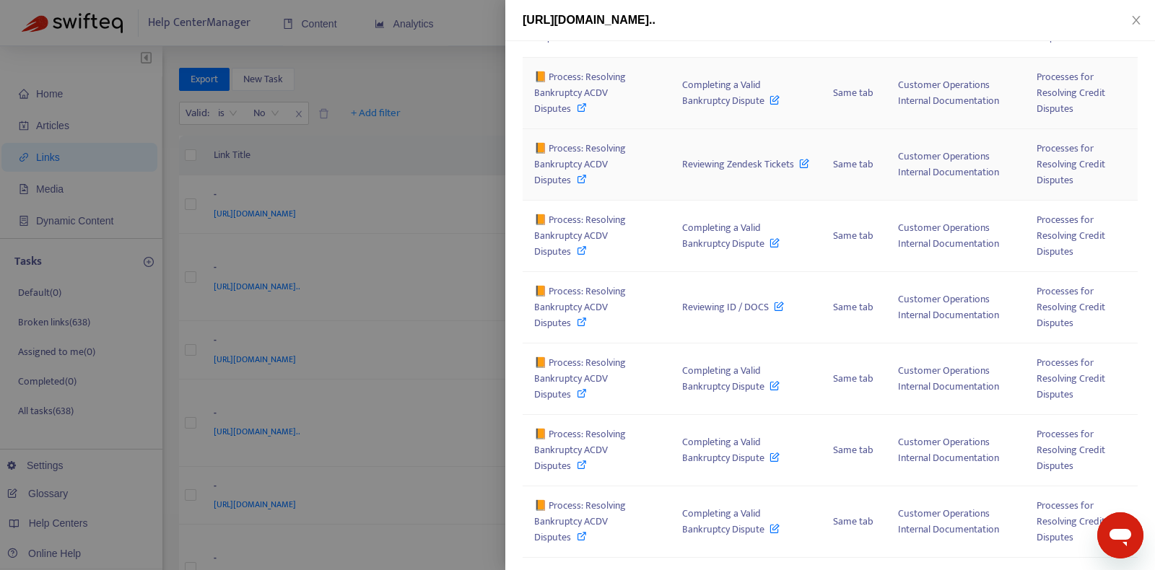
scroll to position [531, 0]
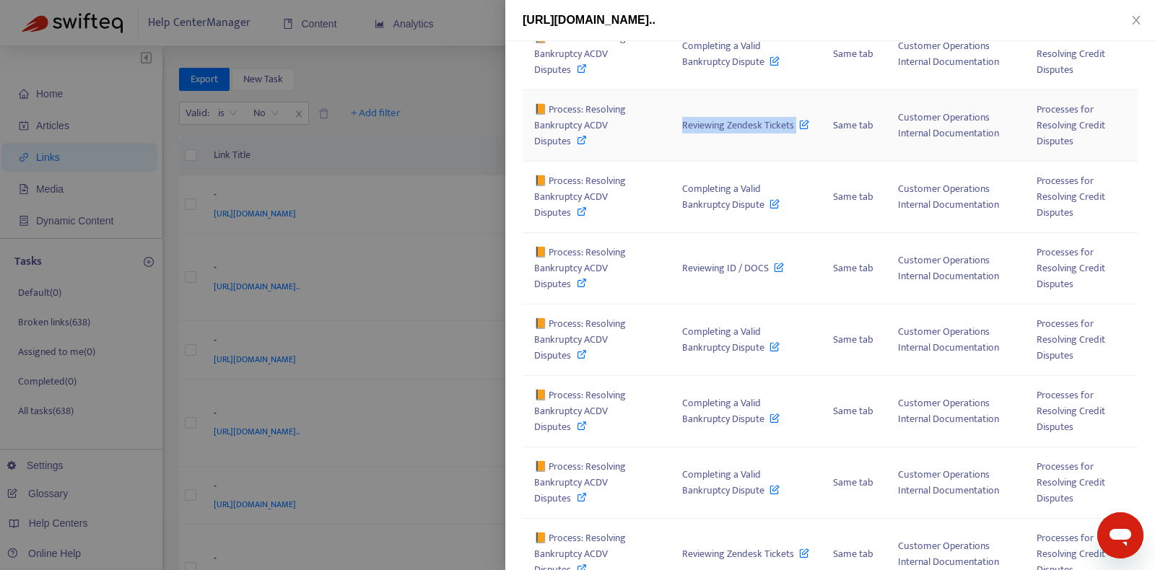
copy span "Reviewing Zendesk Tickets"
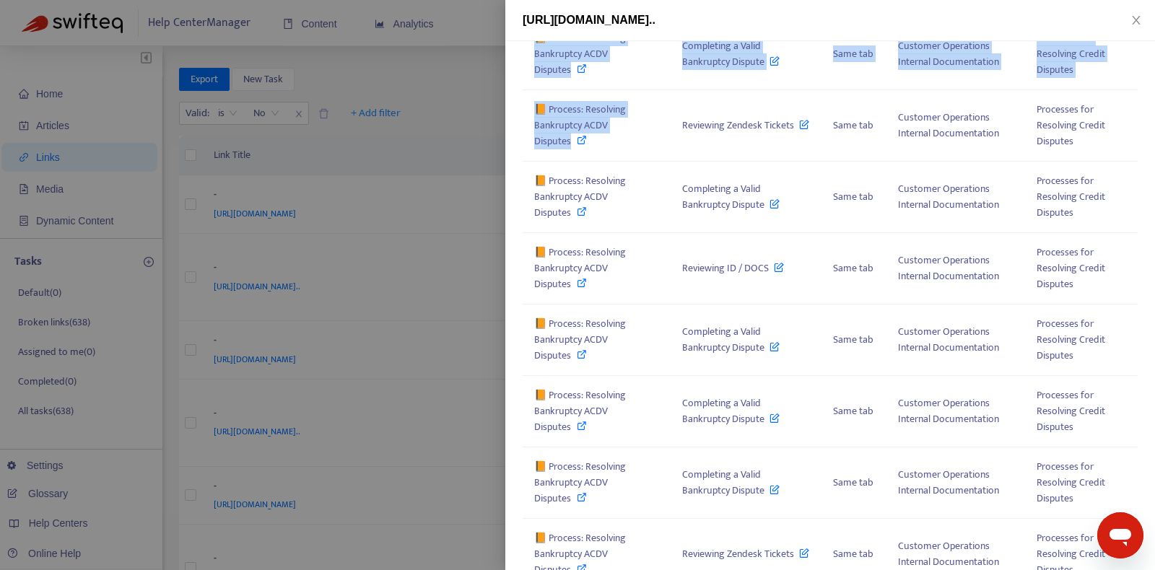
drag, startPoint x: 639, startPoint y: 212, endPoint x: 508, endPoint y: 211, distance: 130.7
click at [509, 211] on div "Link is broken How to Fix Broken Links Mark as Valid Change Link Link Locations…" at bounding box center [830, 305] width 650 height 529
click at [520, 211] on div "Link is broken How to Fix Broken Links Mark as Valid Change Link Link Locations…" at bounding box center [830, 305] width 650 height 529
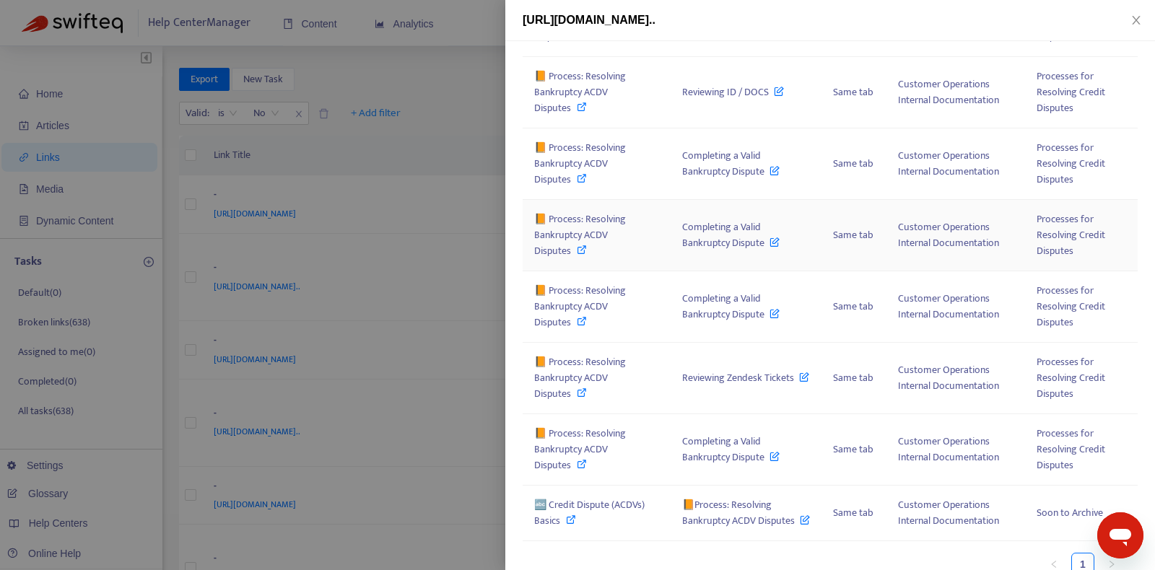
scroll to position [940, 0]
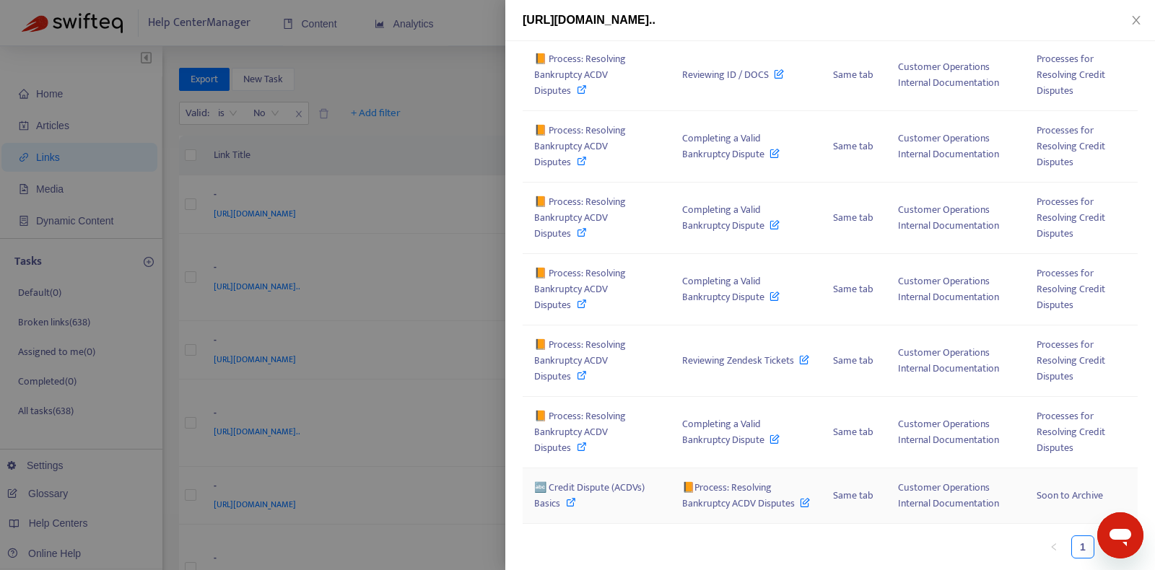
click at [671, 487] on td "📙Process: Resolving Bankruptcy ACDV Disputes" at bounding box center [746, 497] width 151 height 56
click at [568, 338] on span "📙 Process: Resolving Bankruptcy ACDV Disputes" at bounding box center [580, 360] width 92 height 48
click at [810, 492] on icon at bounding box center [805, 500] width 10 height 16
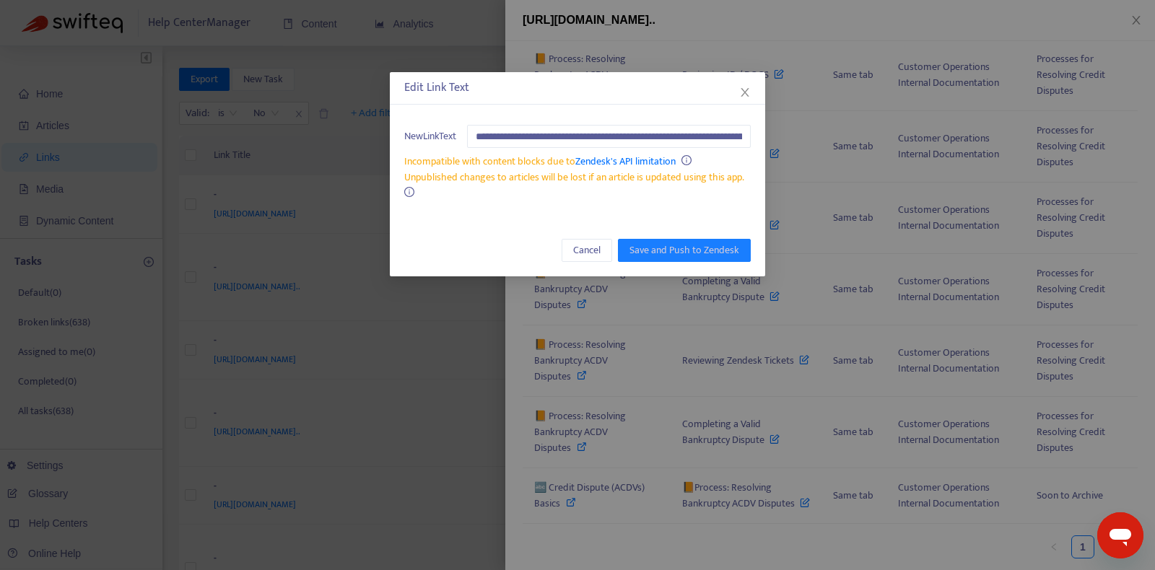
scroll to position [0, 308]
type input "**********"
click at [677, 242] on span "Save and Push to Zendesk" at bounding box center [685, 250] width 110 height 16
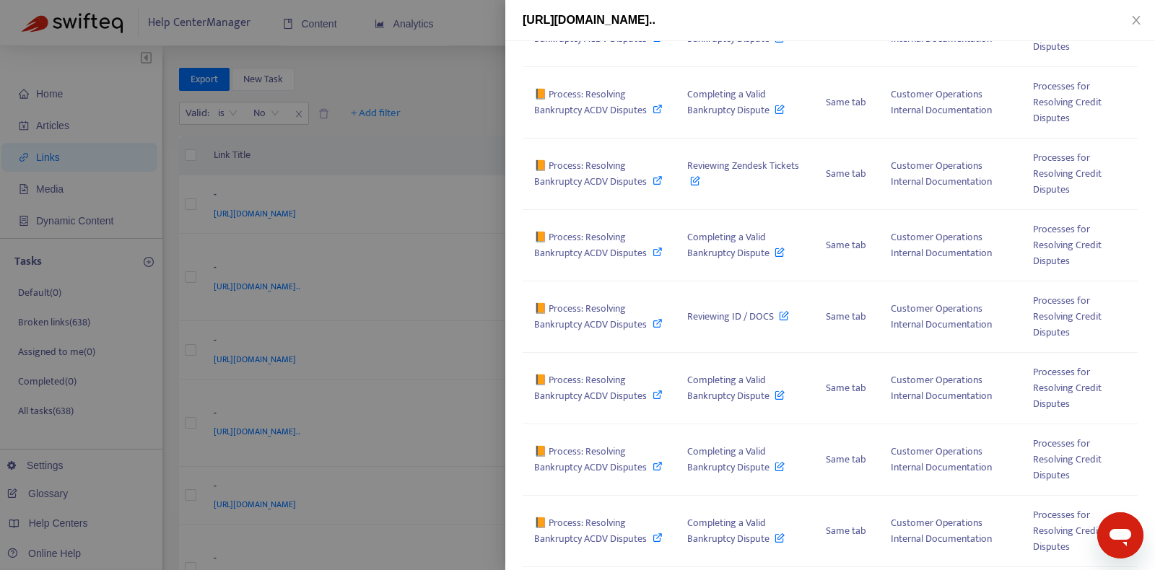
scroll to position [0, 0]
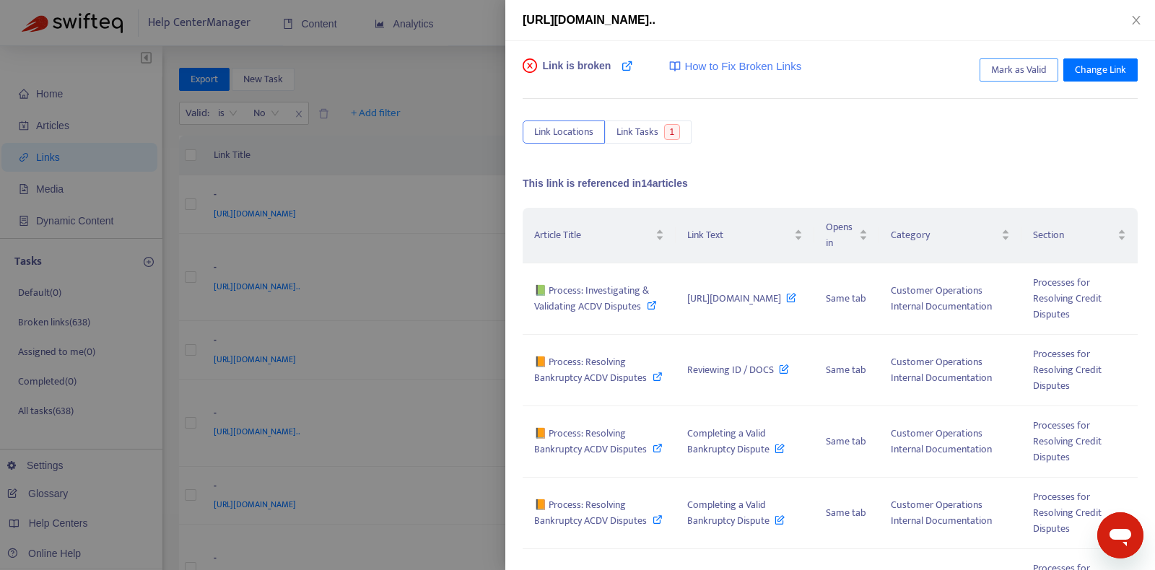
click at [1033, 62] on span "Mark as Valid" at bounding box center [1019, 70] width 56 height 16
click at [1136, 19] on icon "close" at bounding box center [1136, 20] width 8 height 9
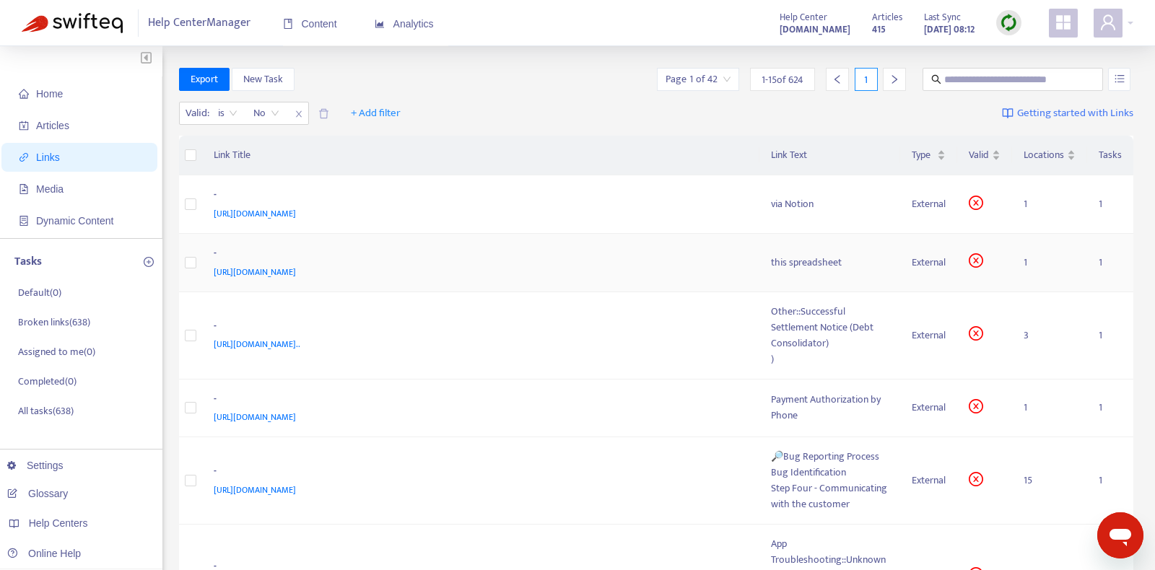
click at [693, 259] on div "-" at bounding box center [478, 254] width 529 height 19
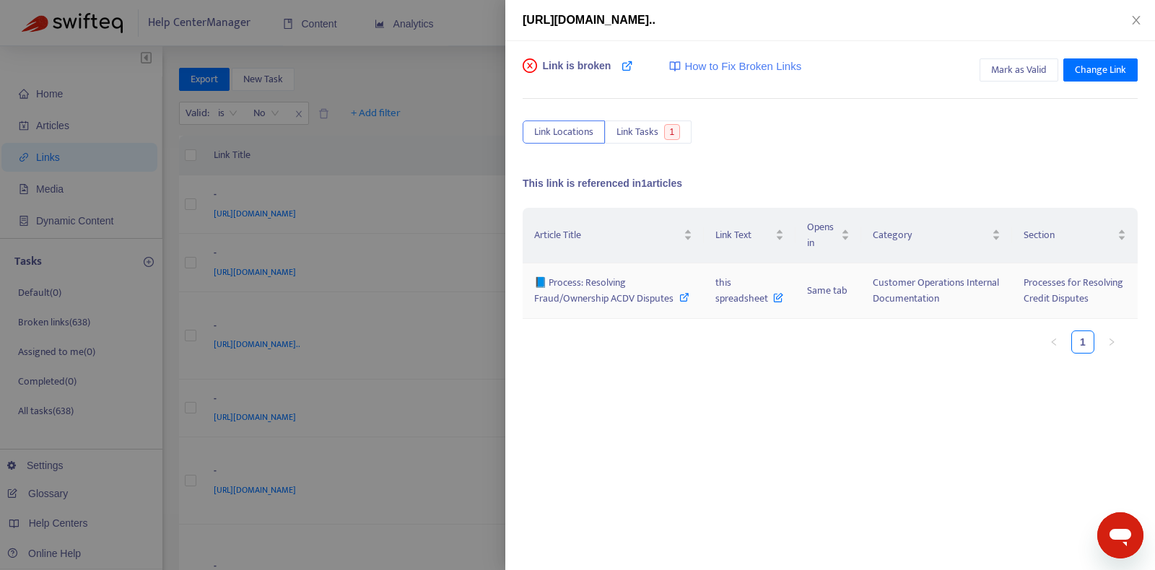
click at [729, 293] on span "this spreadsheet" at bounding box center [750, 290] width 68 height 32
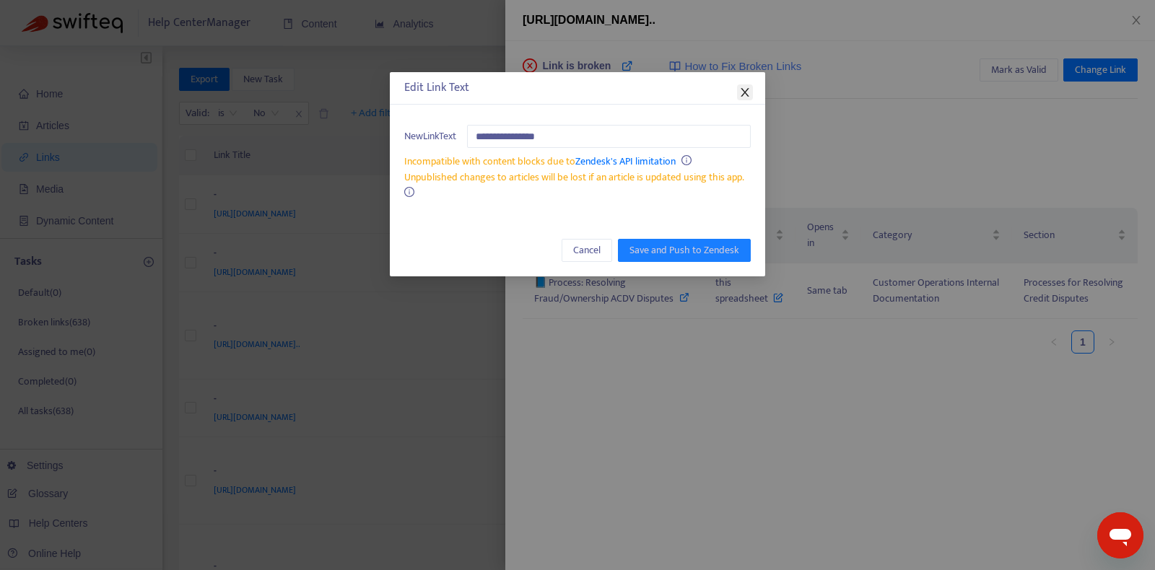
click at [750, 89] on icon "close" at bounding box center [745, 93] width 12 height 12
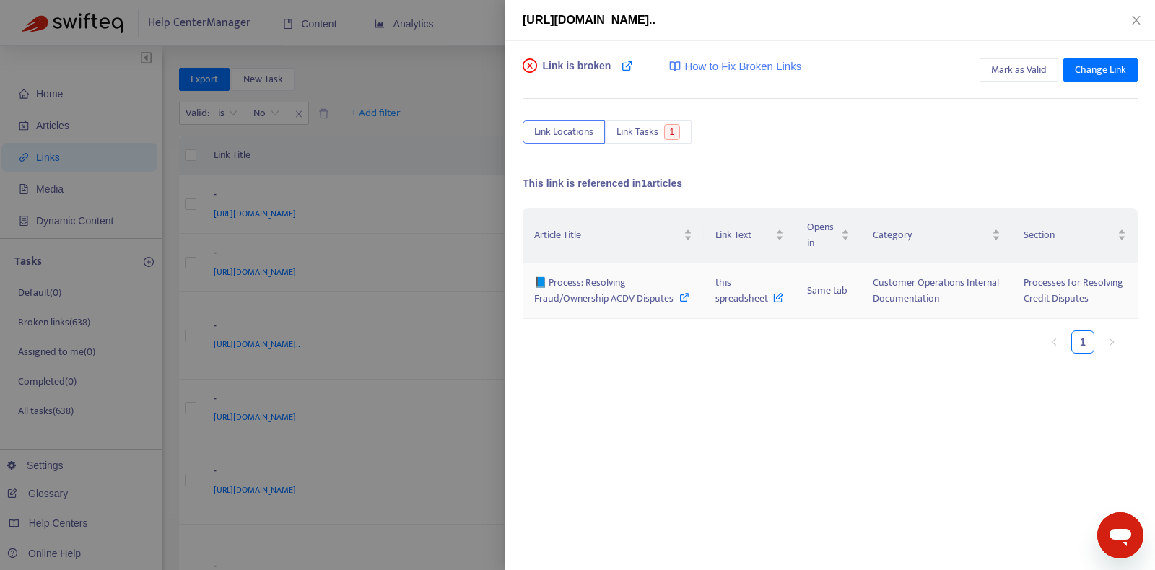
click at [617, 297] on span "📘 Process: Resolving Fraud/Ownership ACDV Disputes" at bounding box center [603, 290] width 139 height 32
click at [1024, 66] on span "Mark as Valid" at bounding box center [1019, 70] width 56 height 16
click at [1136, 19] on icon "close" at bounding box center [1137, 20] width 12 height 12
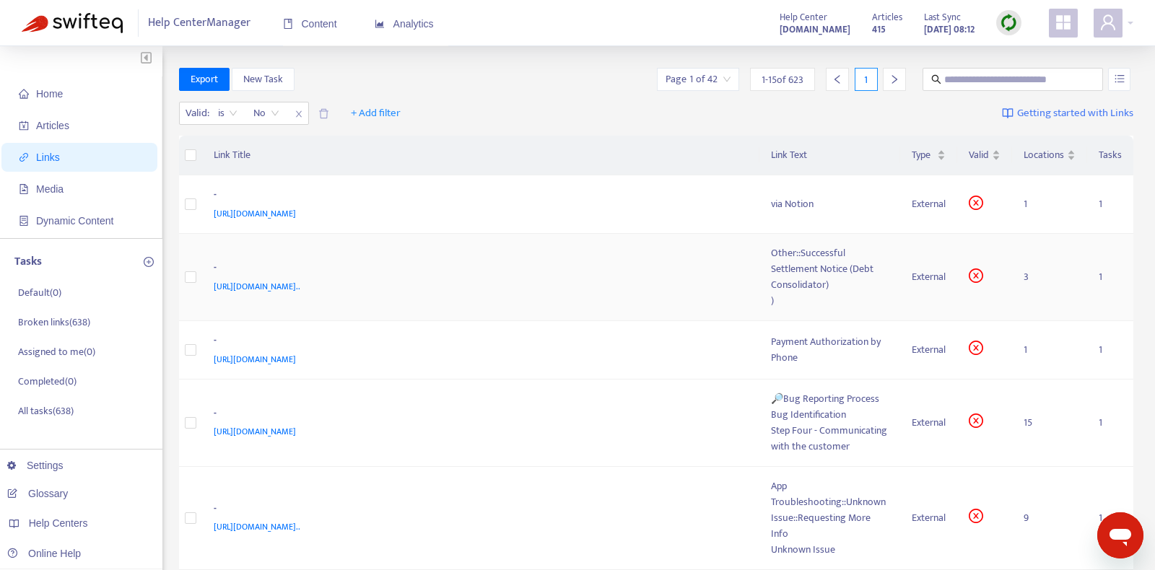
click at [698, 282] on div "[URL][DOMAIN_NAME].." at bounding box center [478, 287] width 529 height 16
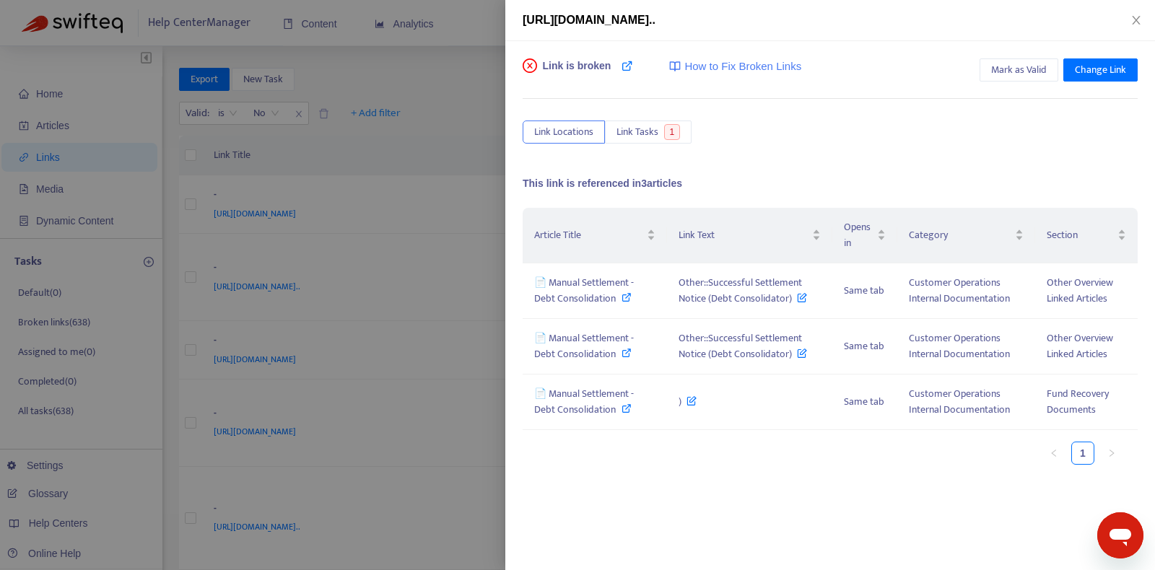
click at [784, 488] on div "Article Title Link Text Opens in Category Section 📄 Manual Settlement - Debt Co…" at bounding box center [830, 352] width 615 height 289
click at [625, 295] on icon at bounding box center [627, 297] width 10 height 10
copy span "Other::Successful Settlement Notice (Debt Consolidator)"
copy span "Other::Successful Settlement Notice (Debt Consolidator"
copy span "Other::Successful Settlement Notice (Debt Consolidator)"
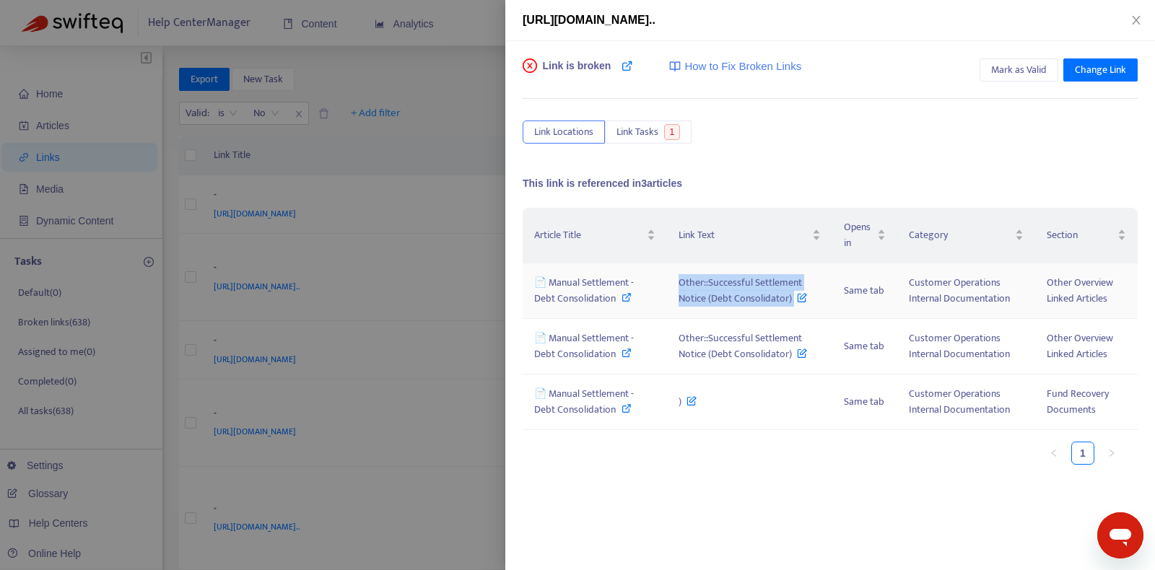
copy span "Other::Successful Settlement Notice (Debt Consolidator)"
drag, startPoint x: 677, startPoint y: 283, endPoint x: 791, endPoint y: 297, distance: 115.0
click at [791, 297] on td "Other::Successful Settlement Notice (Debt Consolidator)" at bounding box center [749, 292] width 165 height 56
copy span "Other::Successful Settlement Notice (Debt Consolidator)"
click at [679, 457] on ul "1" at bounding box center [823, 453] width 601 height 23
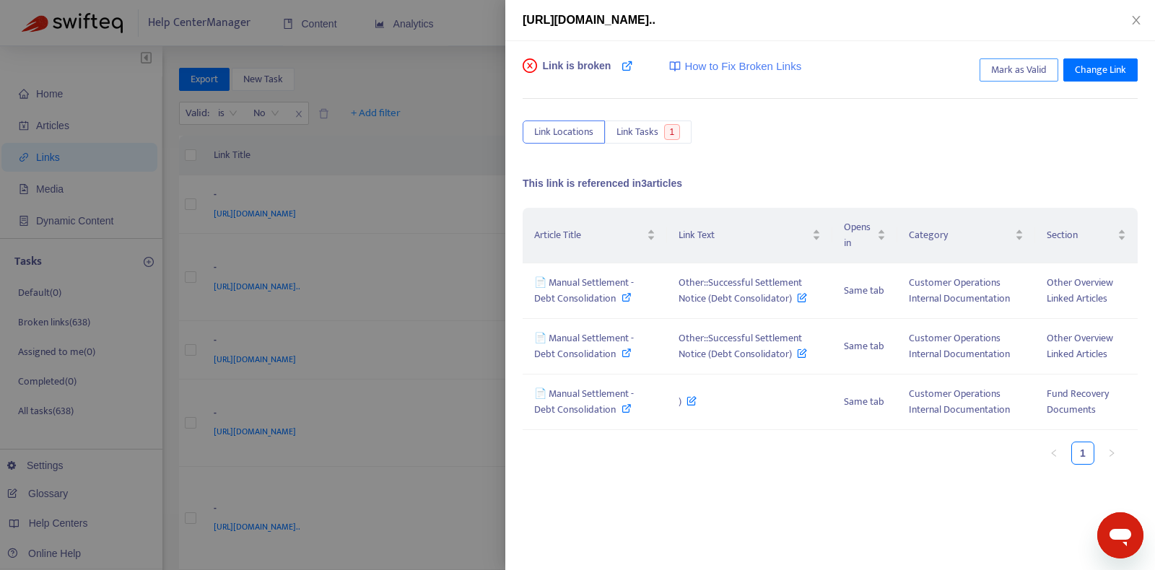
click at [1012, 66] on span "Mark as Valid" at bounding box center [1019, 70] width 56 height 16
click at [1136, 15] on icon "close" at bounding box center [1137, 20] width 12 height 12
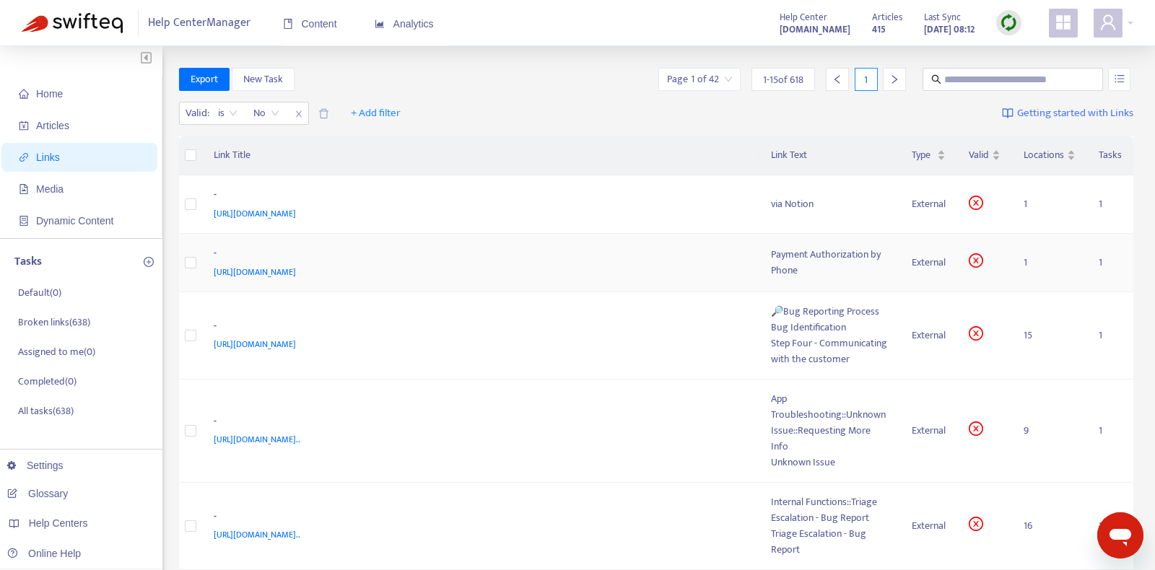
click at [726, 261] on div "-" at bounding box center [478, 254] width 529 height 19
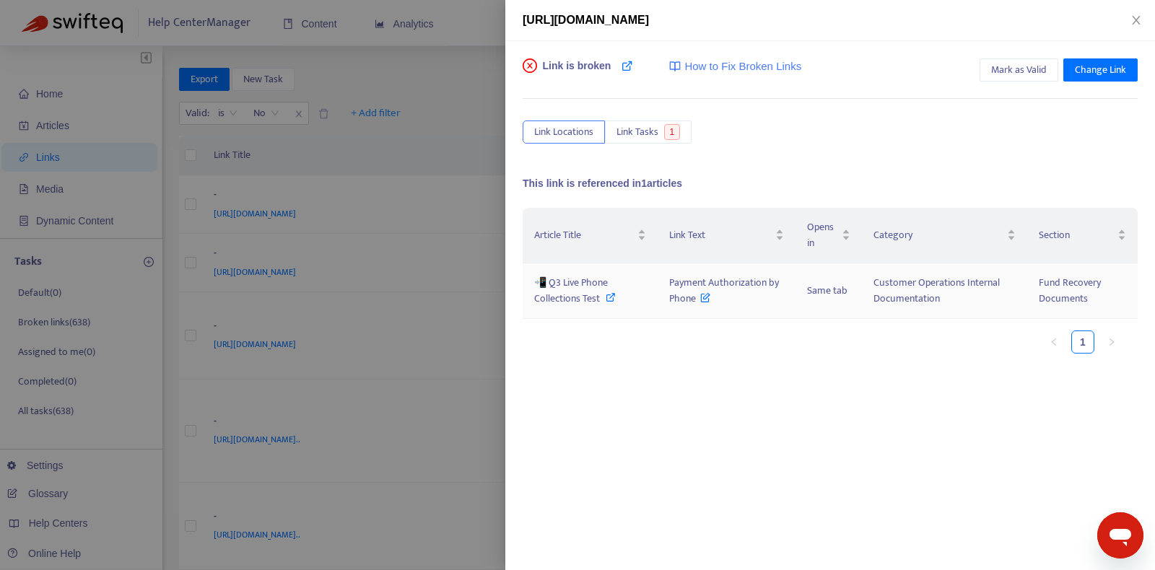
click at [614, 296] on icon at bounding box center [611, 297] width 10 height 10
copy span "Payment Authorization by Phone"
drag, startPoint x: 666, startPoint y: 285, endPoint x: 700, endPoint y: 394, distance: 114.0
click at [701, 394] on div "Article Title Link Text Opens in Category Section 📲 Q3 Live Phone Collections T…" at bounding box center [830, 352] width 615 height 289
click at [700, 394] on div "Article Title Link Text Opens in Category Section 📲 Q3 Live Phone Collections T…" at bounding box center [830, 352] width 615 height 289
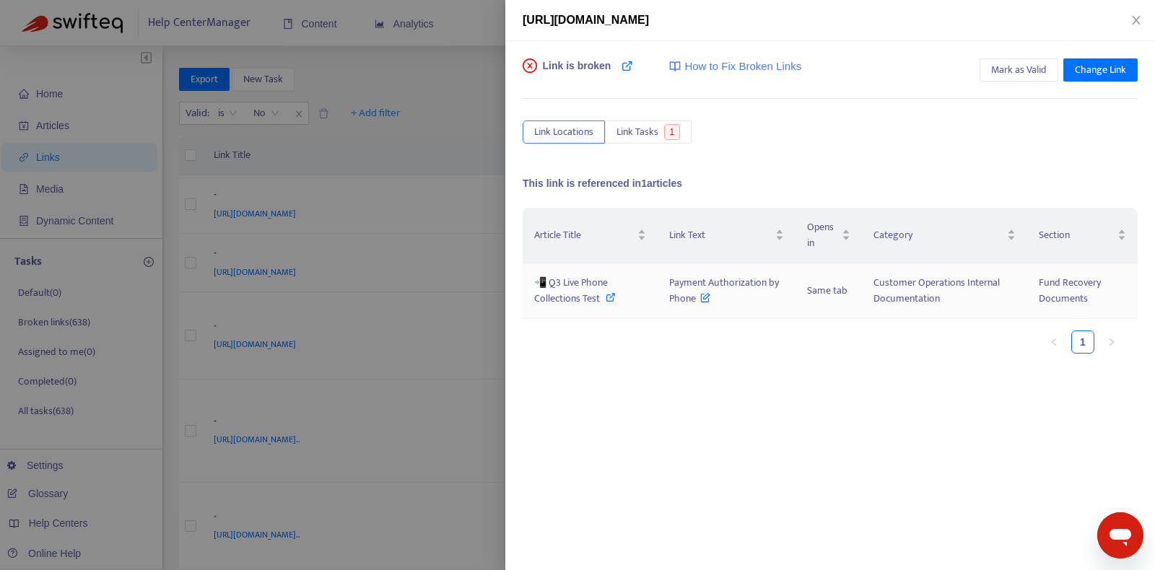
click at [705, 288] on icon at bounding box center [705, 295] width 10 height 16
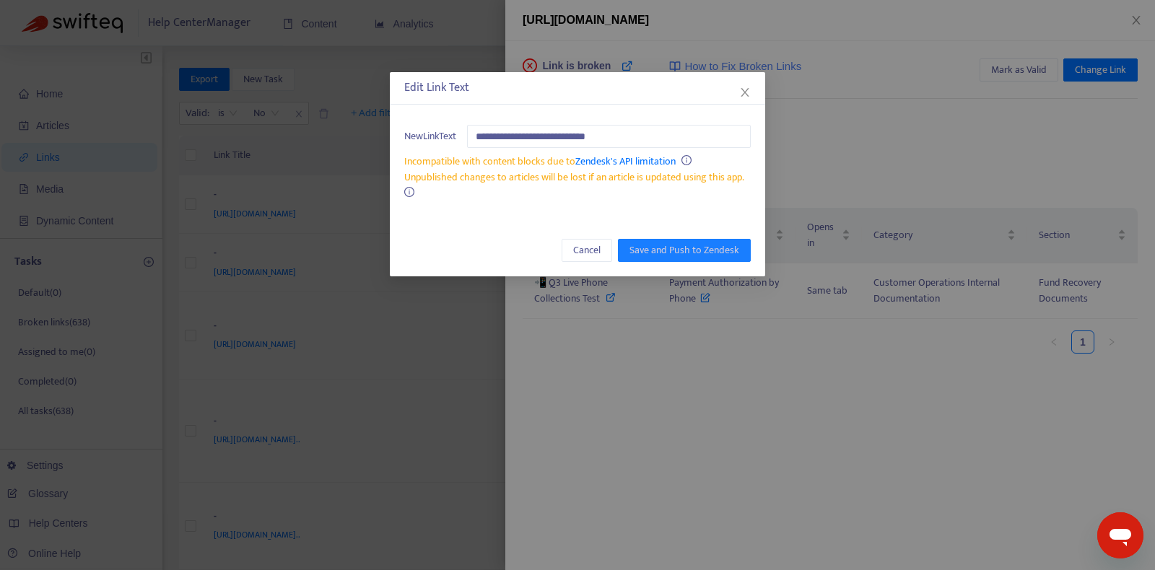
click at [756, 326] on div "**********" at bounding box center [577, 285] width 1155 height 570
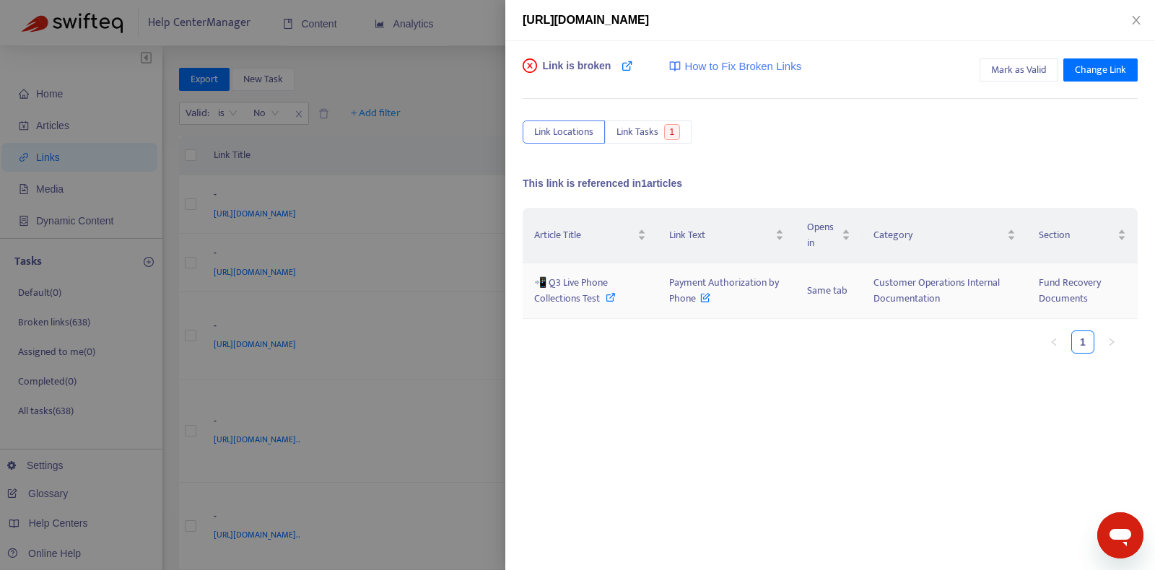
click at [718, 279] on span "Payment Authorization by Phone" at bounding box center [724, 290] width 110 height 32
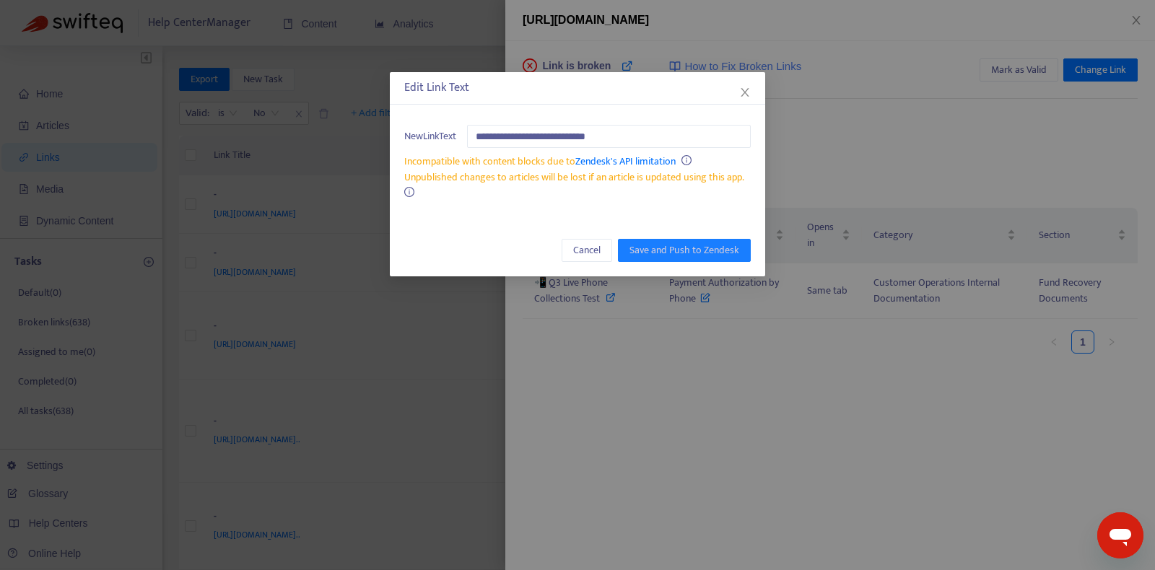
click at [674, 372] on div "**********" at bounding box center [577, 285] width 1155 height 570
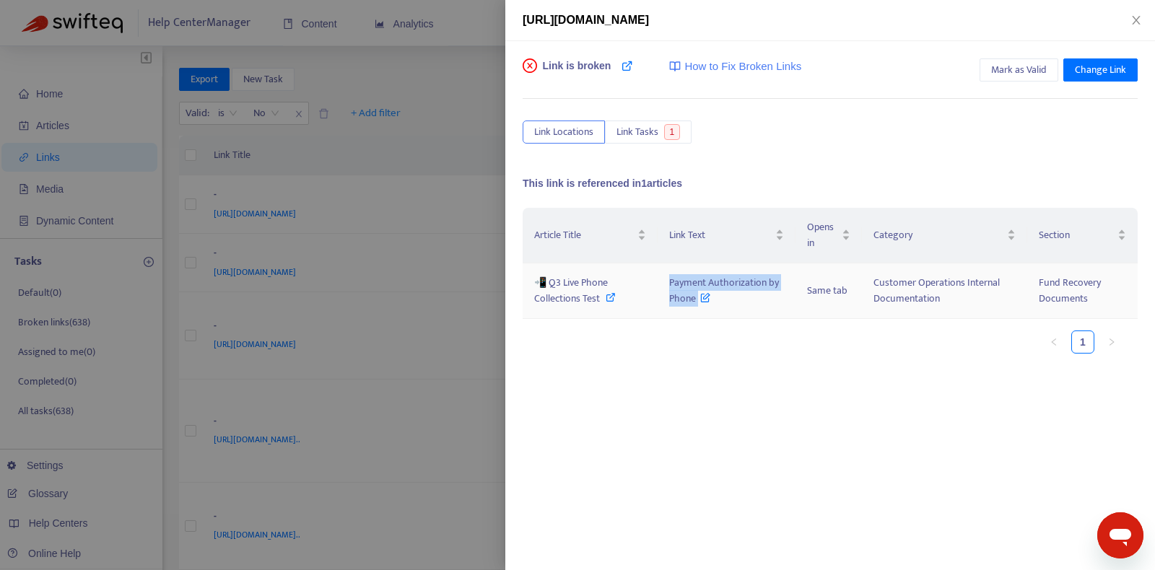
drag, startPoint x: 670, startPoint y: 282, endPoint x: 700, endPoint y: 300, distance: 35.3
click at [700, 300] on span "Payment Authorization by Phone" at bounding box center [724, 290] width 110 height 32
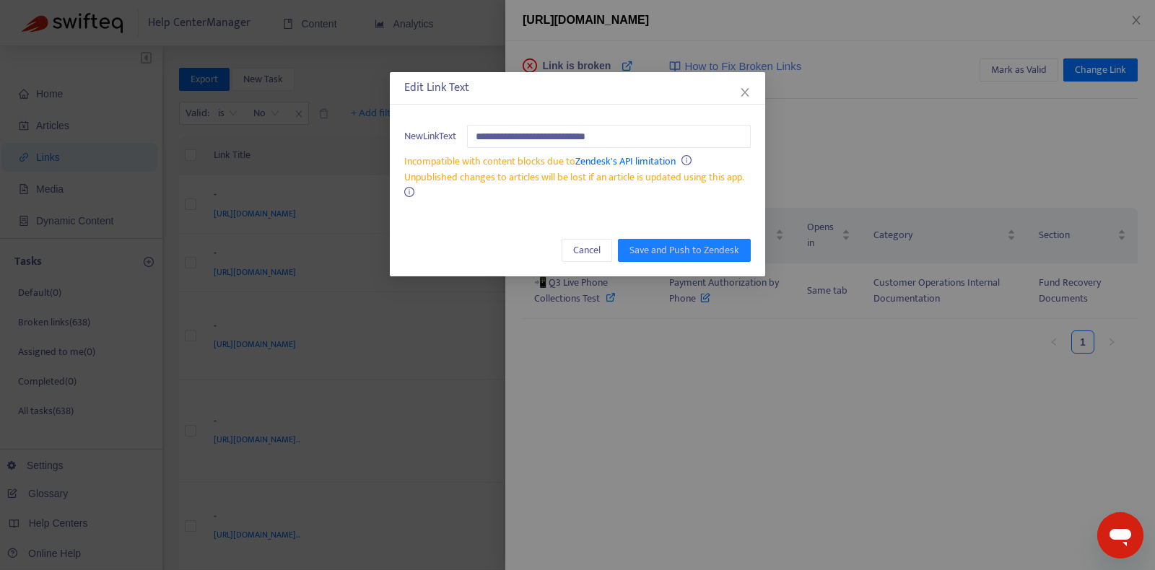
click at [697, 327] on div "**********" at bounding box center [577, 285] width 1155 height 570
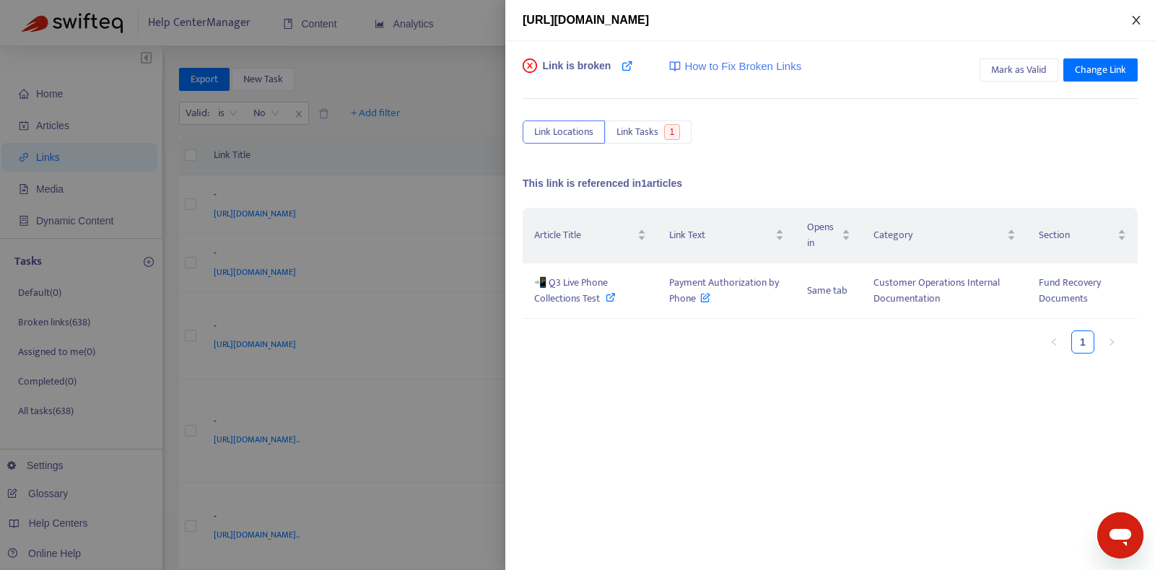
click at [1136, 18] on icon "close" at bounding box center [1136, 20] width 8 height 9
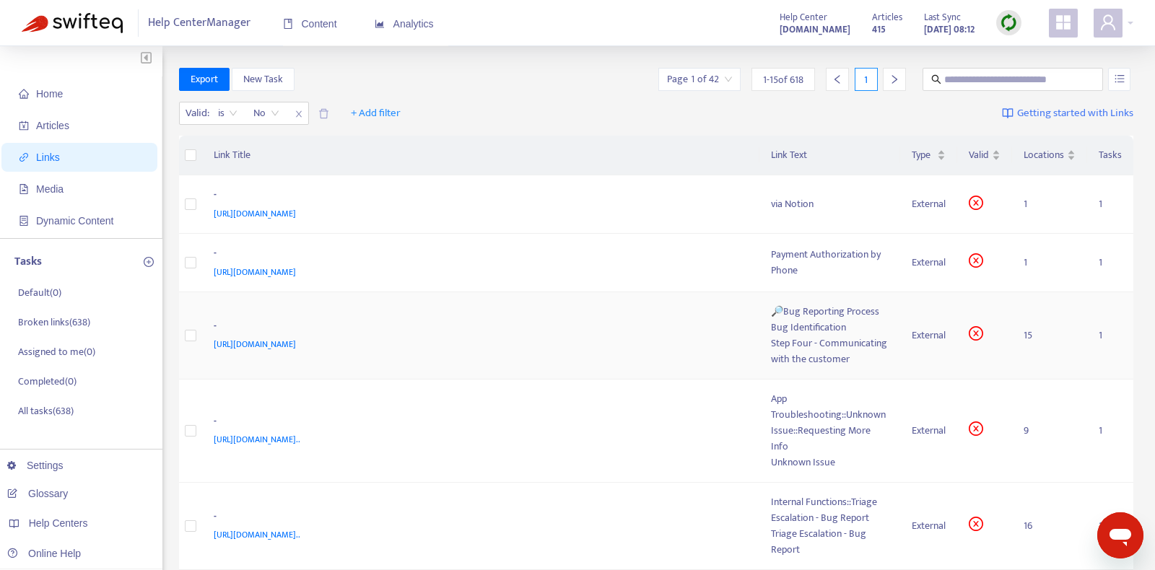
click at [664, 336] on div "-" at bounding box center [478, 327] width 529 height 19
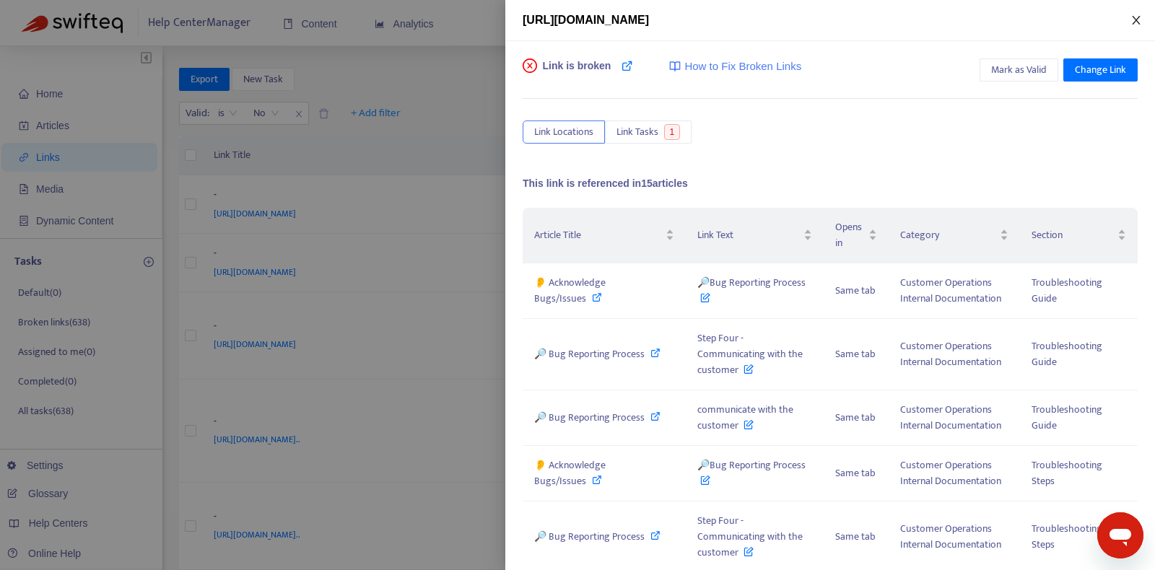
click at [1140, 25] on icon "close" at bounding box center [1137, 20] width 12 height 12
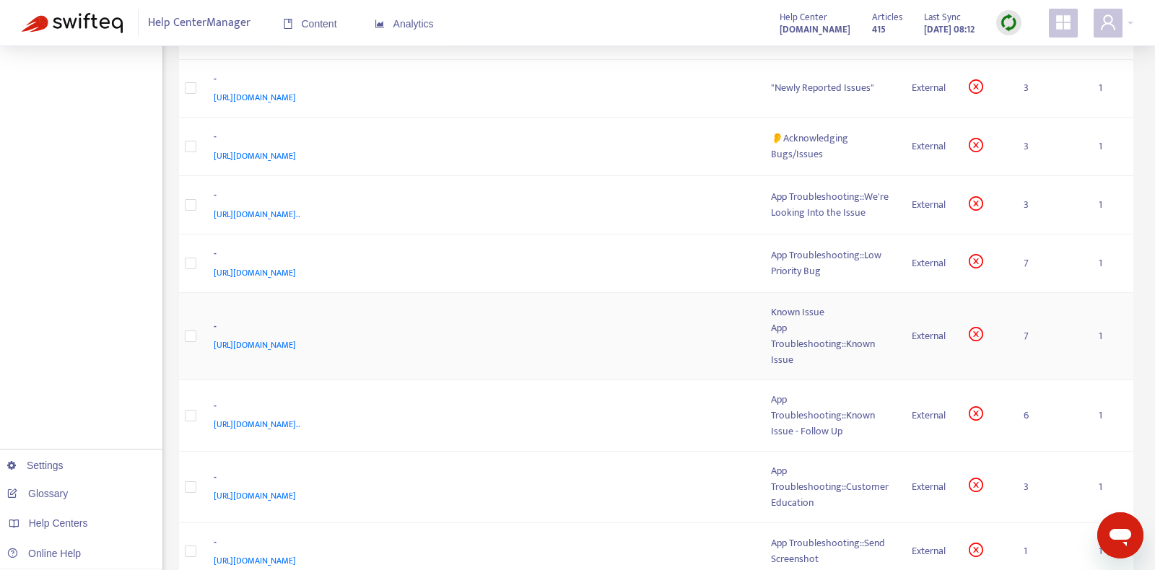
scroll to position [429, 0]
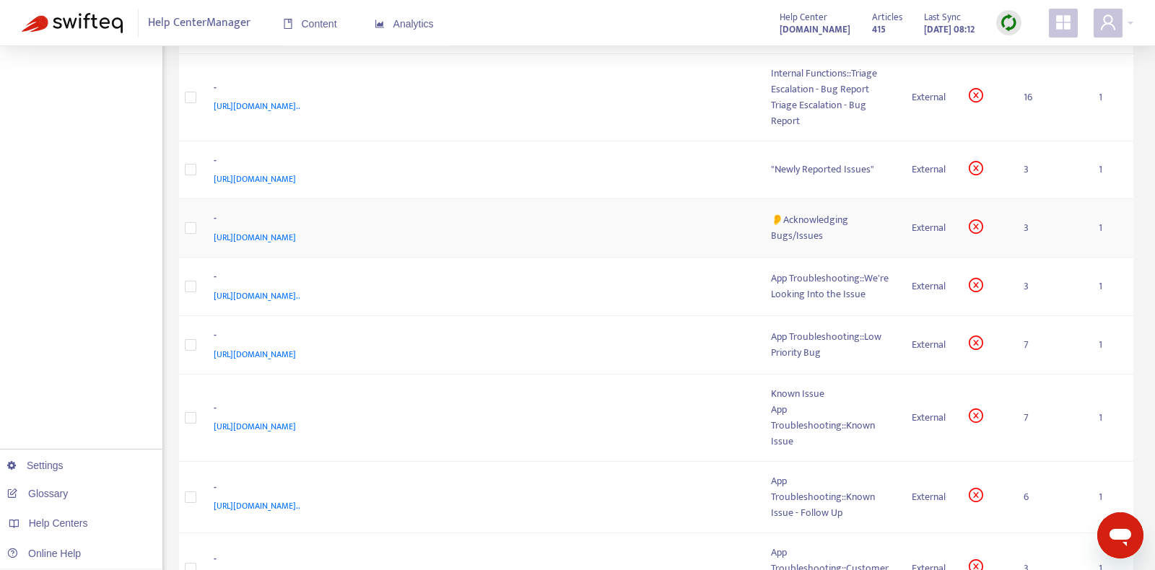
click at [673, 230] on div "-" at bounding box center [478, 220] width 529 height 19
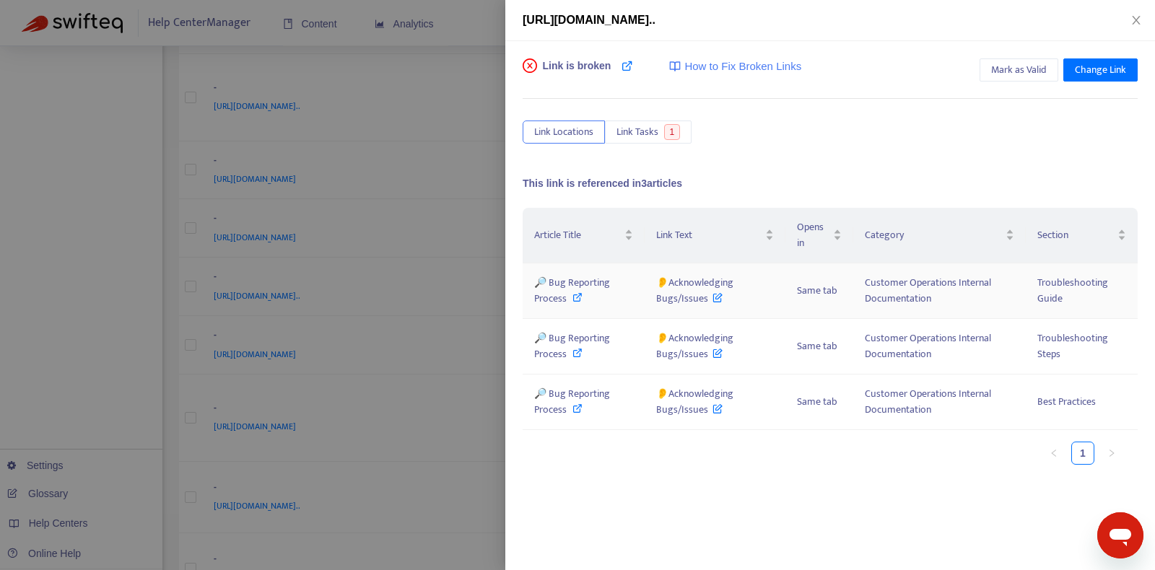
click at [573, 296] on icon at bounding box center [578, 297] width 10 height 10
click at [709, 297] on span "👂Acknowledging Bugs/Issues" at bounding box center [694, 290] width 77 height 32
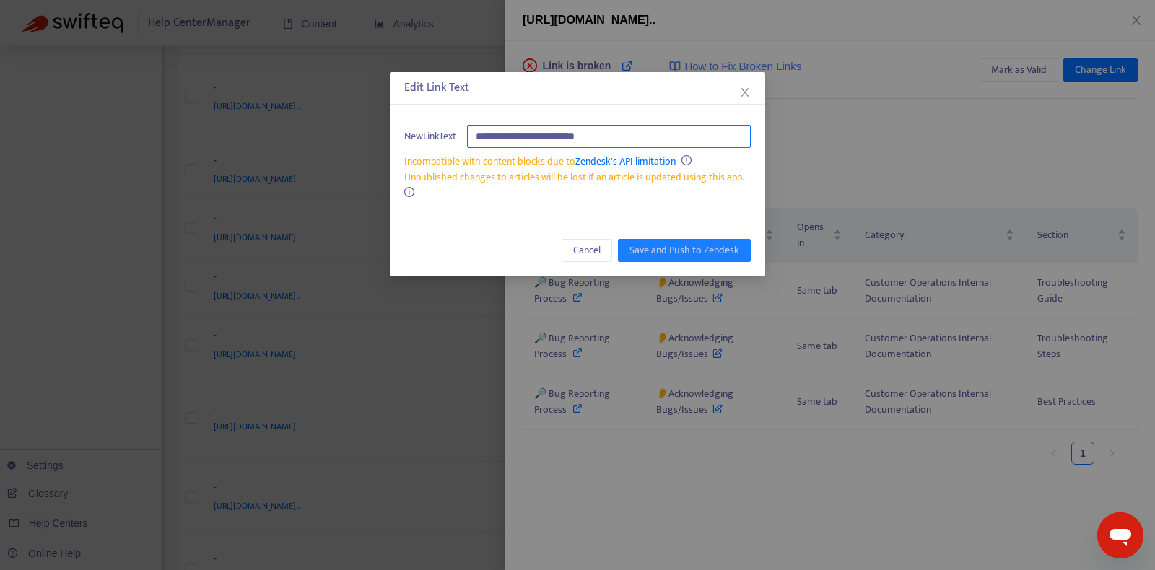
click at [689, 144] on input "**********" at bounding box center [609, 136] width 284 height 23
click at [655, 134] on input "**********" at bounding box center [609, 136] width 284 height 23
click at [500, 134] on input "**********" at bounding box center [609, 136] width 284 height 23
click at [746, 93] on icon "close" at bounding box center [745, 92] width 8 height 9
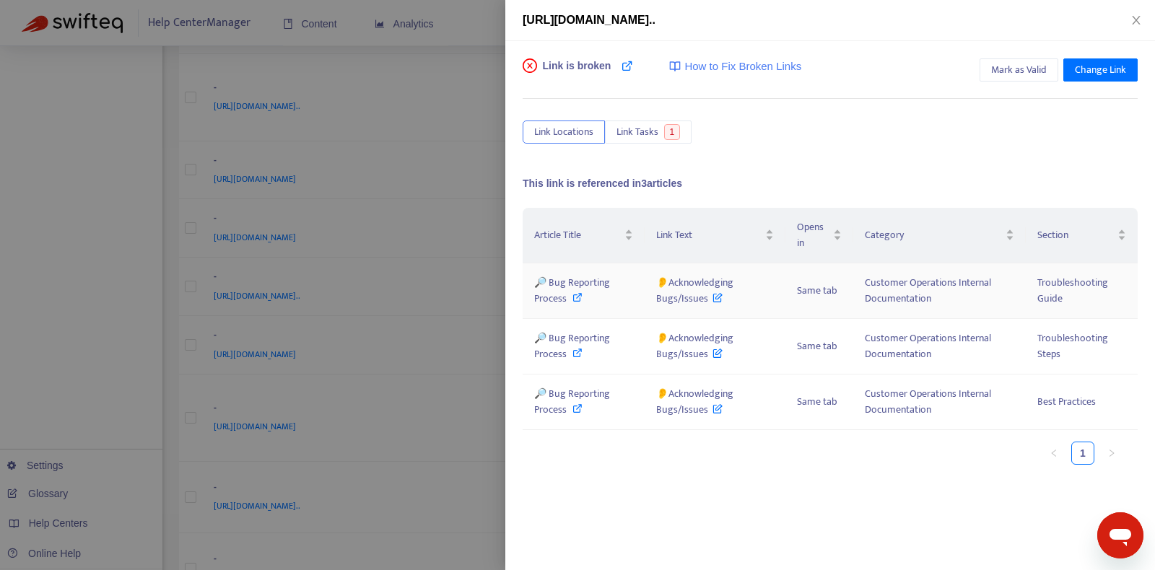
click at [718, 300] on icon at bounding box center [718, 295] width 10 height 16
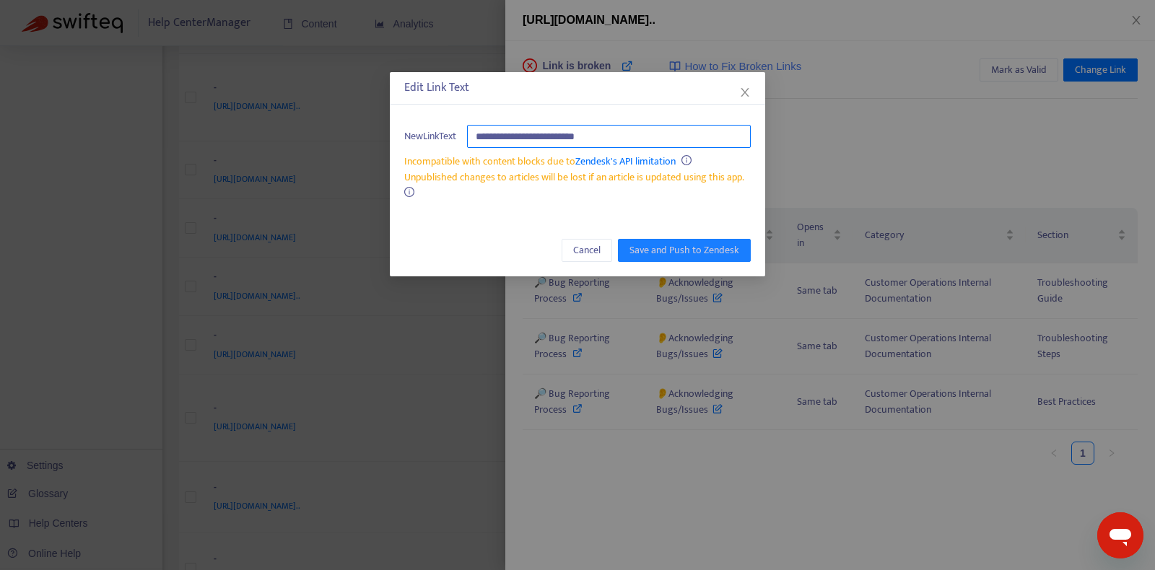
click at [684, 141] on input "**********" at bounding box center [609, 136] width 284 height 23
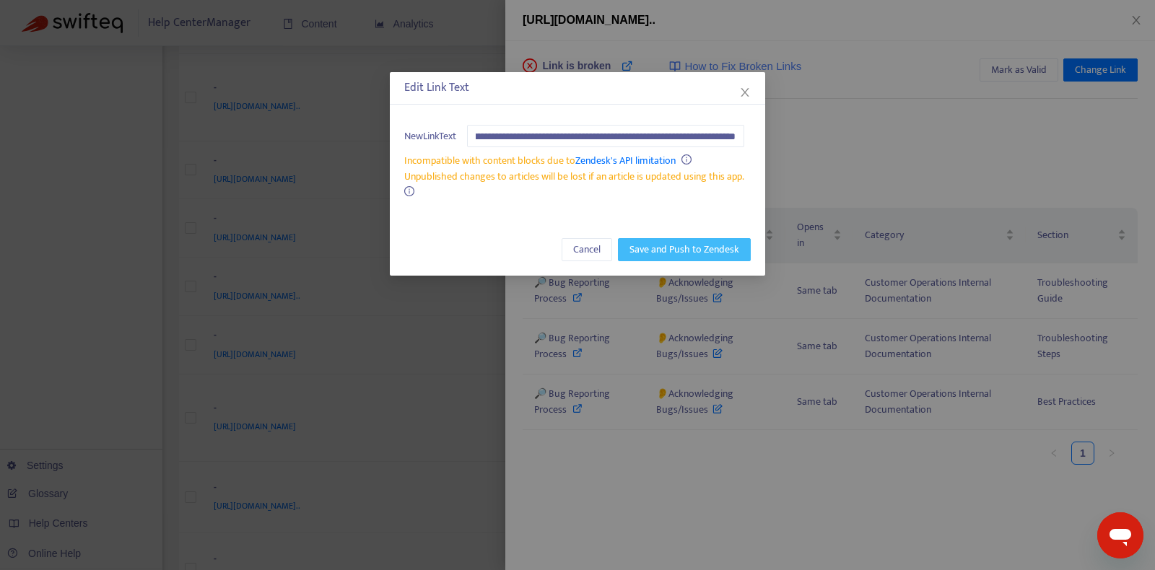
type input "**********"
click at [716, 247] on span "Save and Push to Zendesk" at bounding box center [685, 250] width 110 height 16
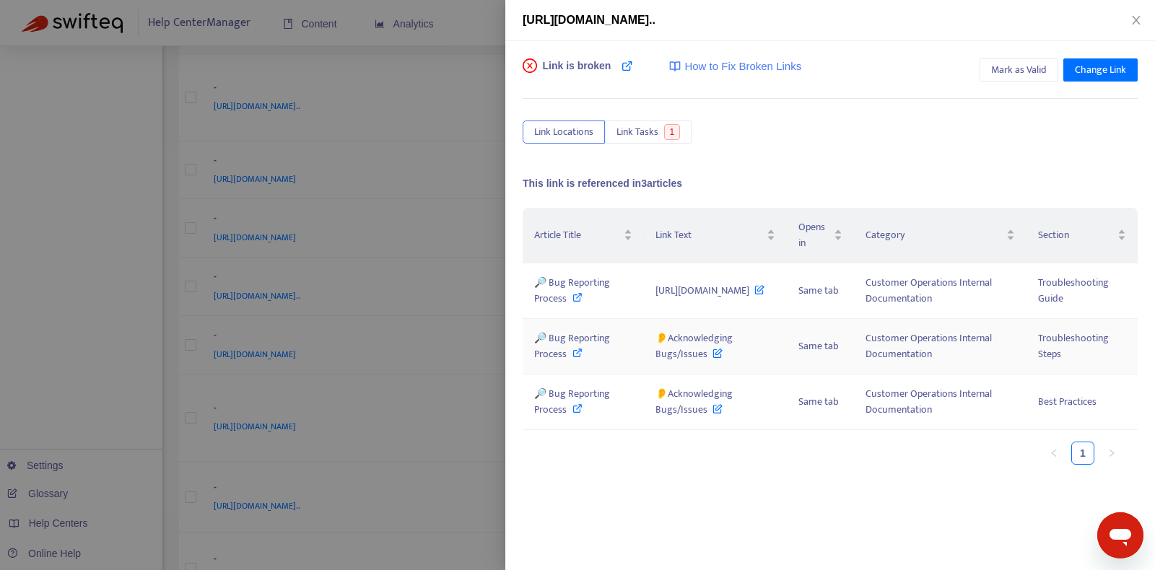
click at [723, 358] on icon at bounding box center [718, 350] width 10 height 16
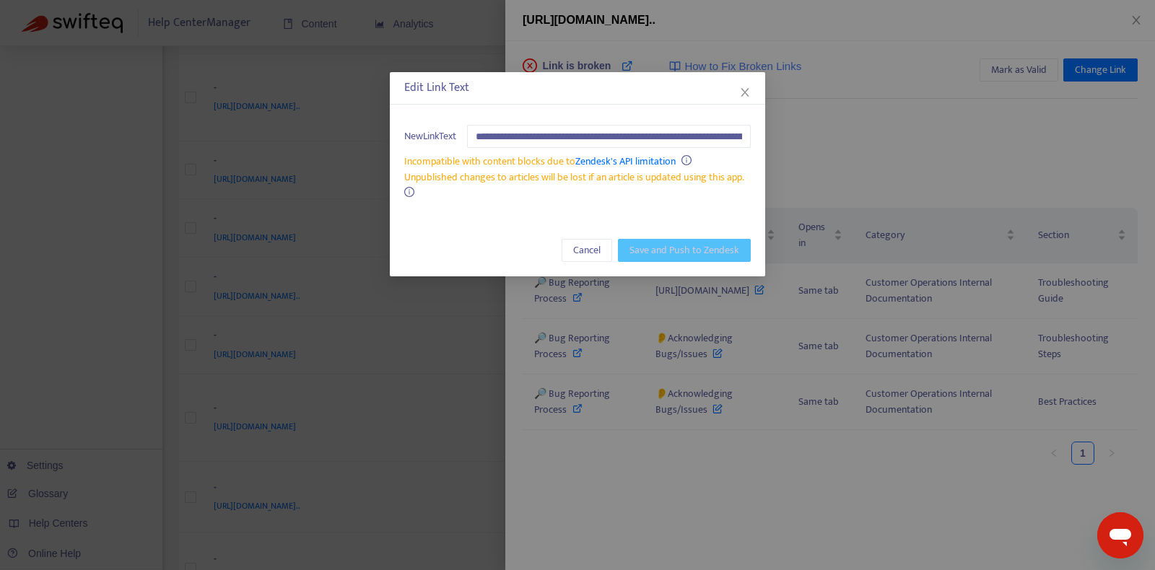
scroll to position [0, 305]
type input "**********"
click at [697, 246] on span "Save and Push to Zendesk" at bounding box center [685, 250] width 110 height 16
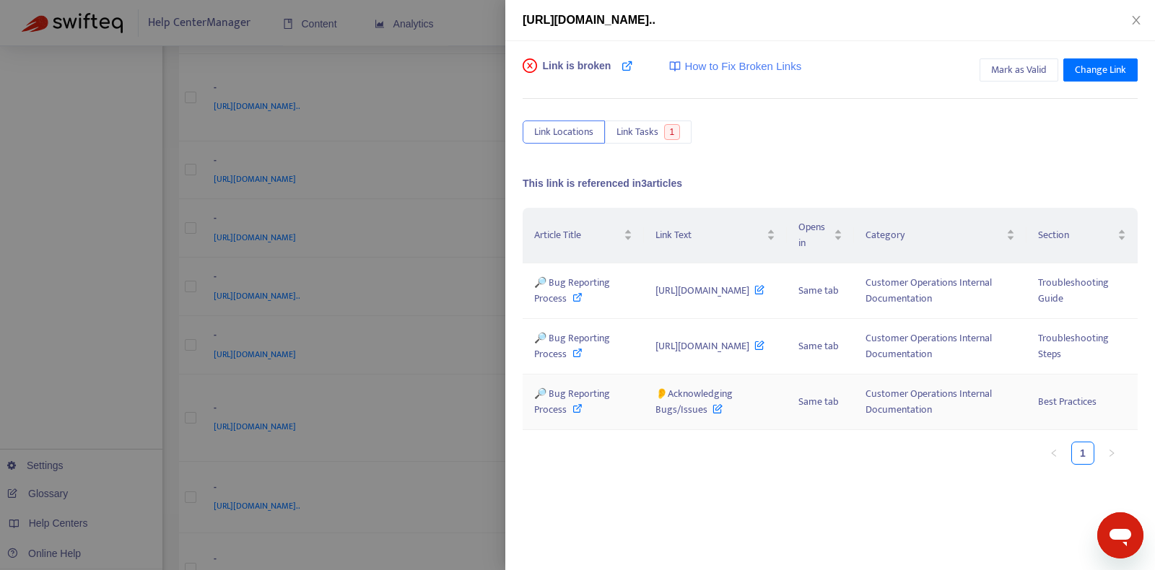
click at [723, 414] on icon at bounding box center [718, 406] width 10 height 16
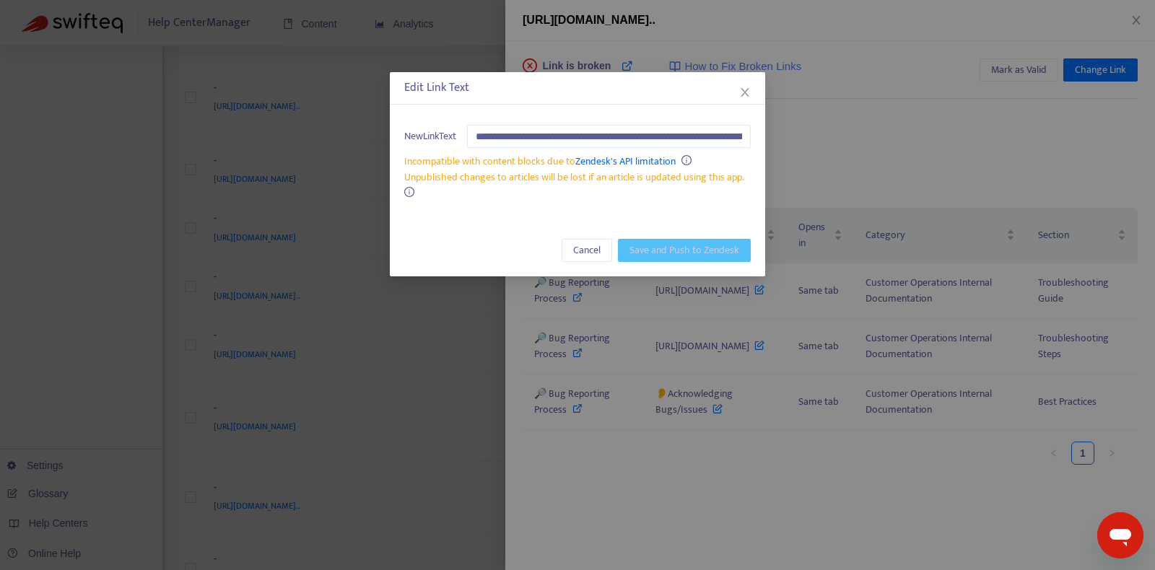
scroll to position [0, 305]
type input "**********"
click at [700, 258] on button "Save and Push to Zendesk" at bounding box center [684, 249] width 133 height 23
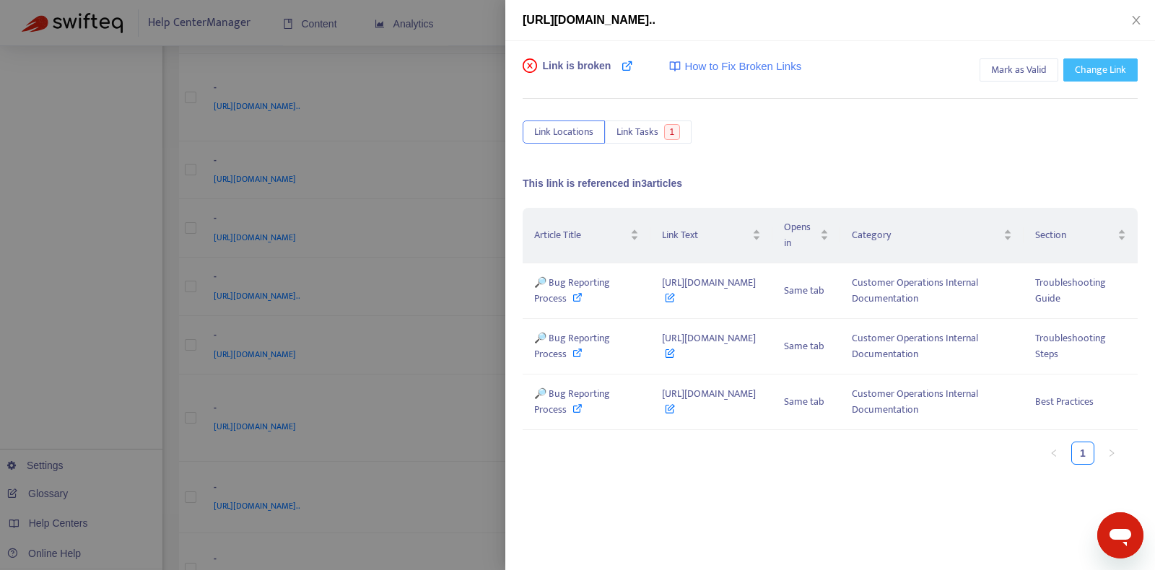
click at [1108, 71] on span "Change Link" at bounding box center [1100, 70] width 51 height 16
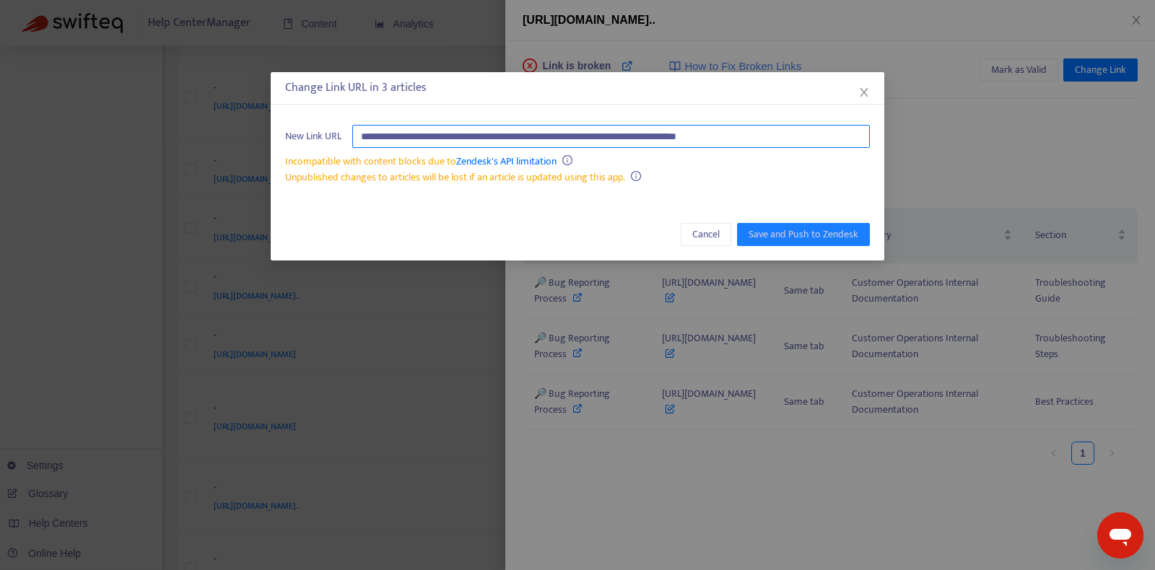
click at [796, 139] on input "**********" at bounding box center [611, 136] width 518 height 23
paste input "**********"
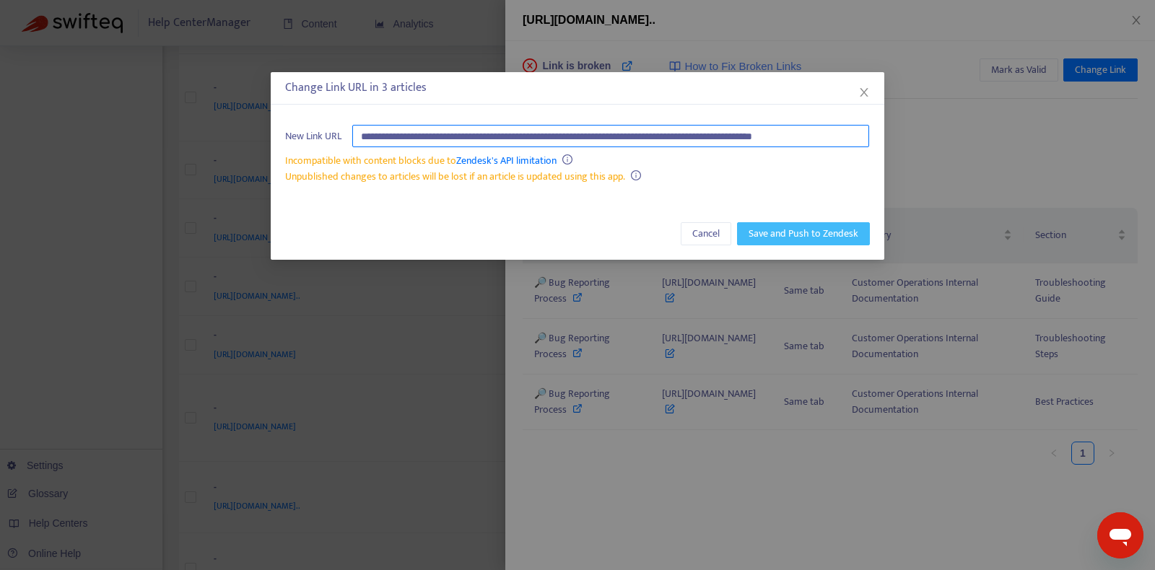
type input "**********"
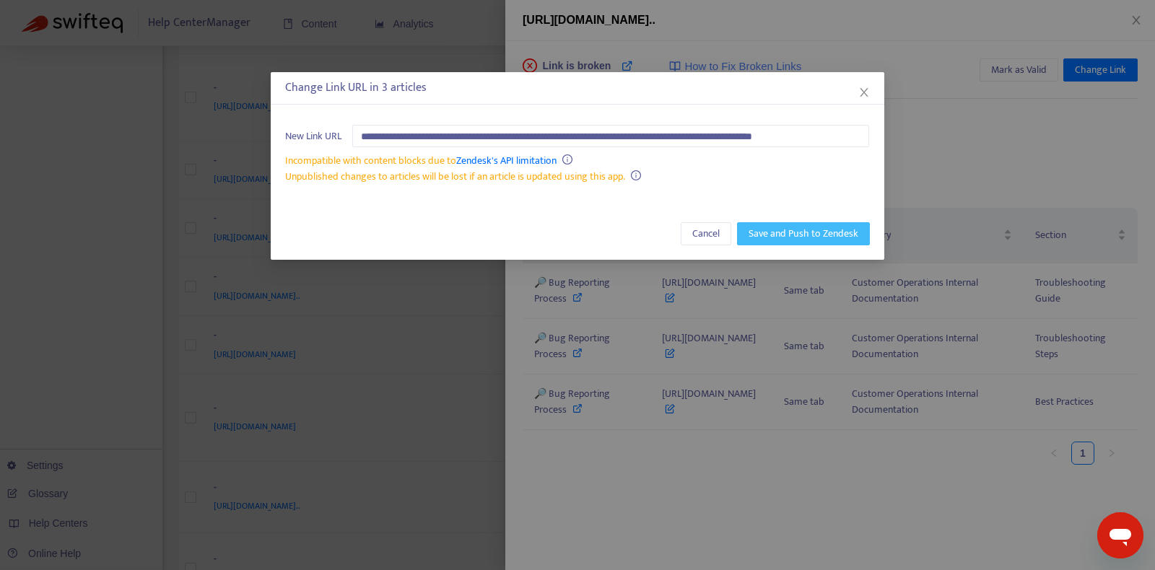
click at [835, 234] on span "Save and Push to Zendesk" at bounding box center [804, 234] width 110 height 16
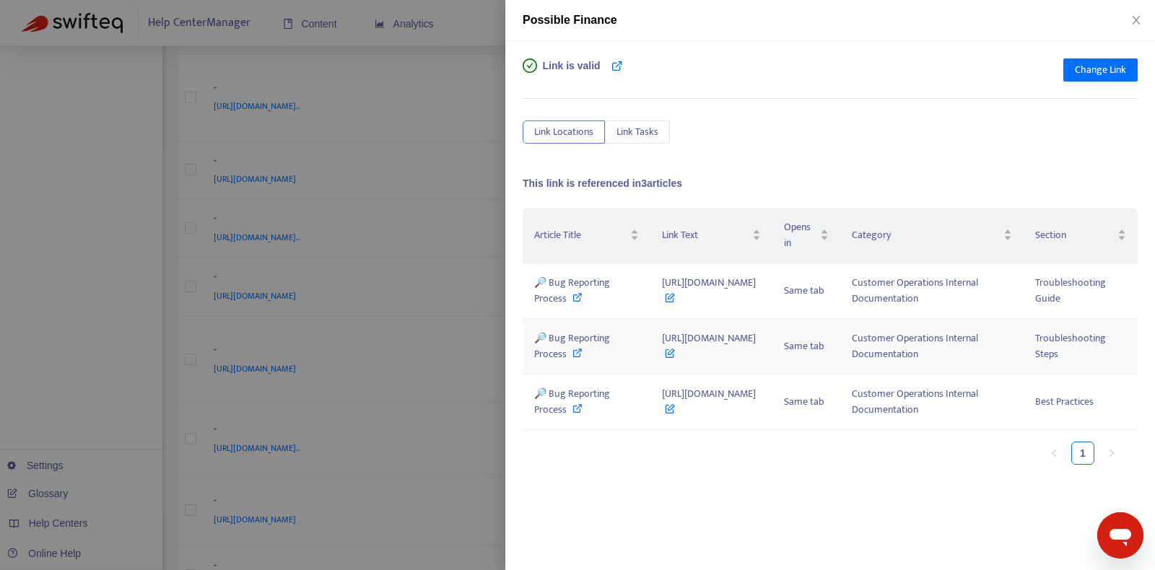
scroll to position [0, 0]
click at [577, 414] on icon at bounding box center [578, 409] width 10 height 10
click at [577, 358] on icon at bounding box center [578, 353] width 10 height 10
click at [573, 303] on icon at bounding box center [578, 297] width 10 height 10
click at [1142, 22] on icon "close" at bounding box center [1137, 20] width 12 height 12
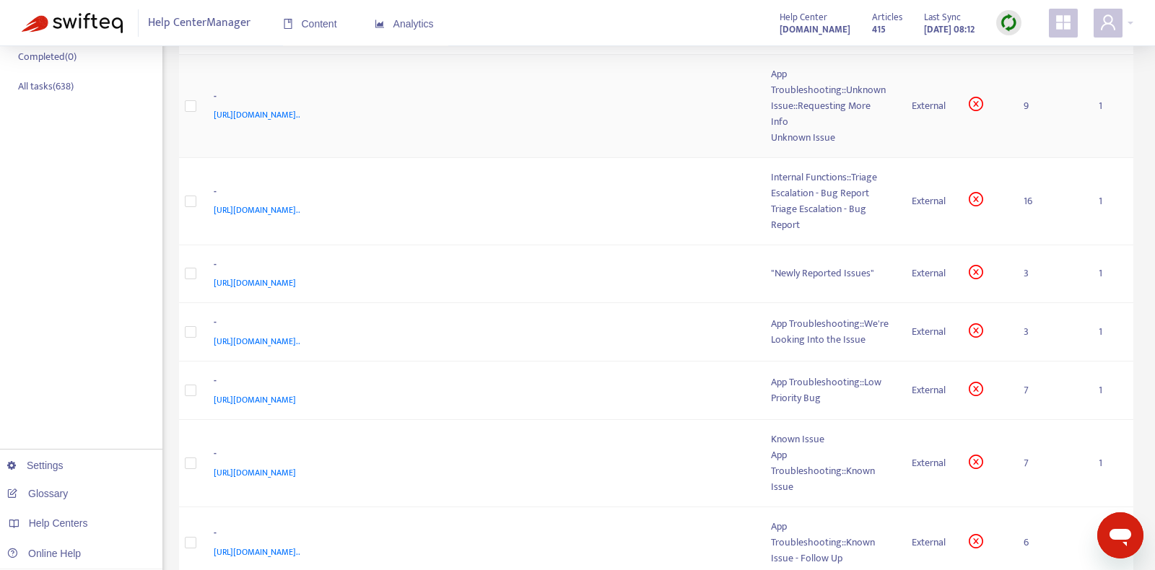
scroll to position [364, 0]
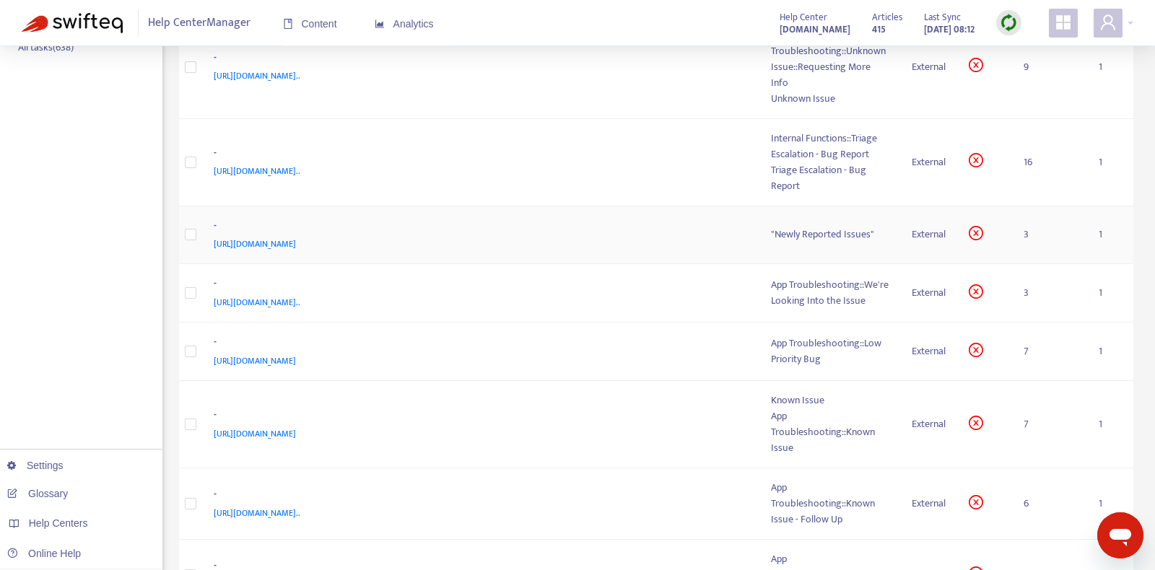
click at [617, 237] on div "-" at bounding box center [478, 227] width 529 height 19
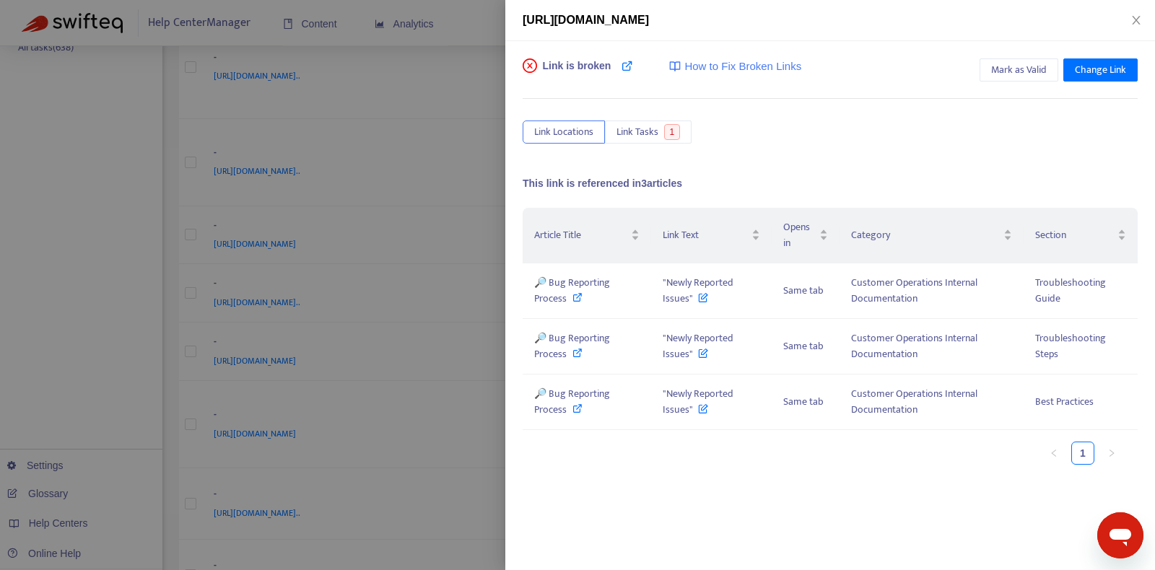
click at [426, 274] on div at bounding box center [577, 285] width 1155 height 570
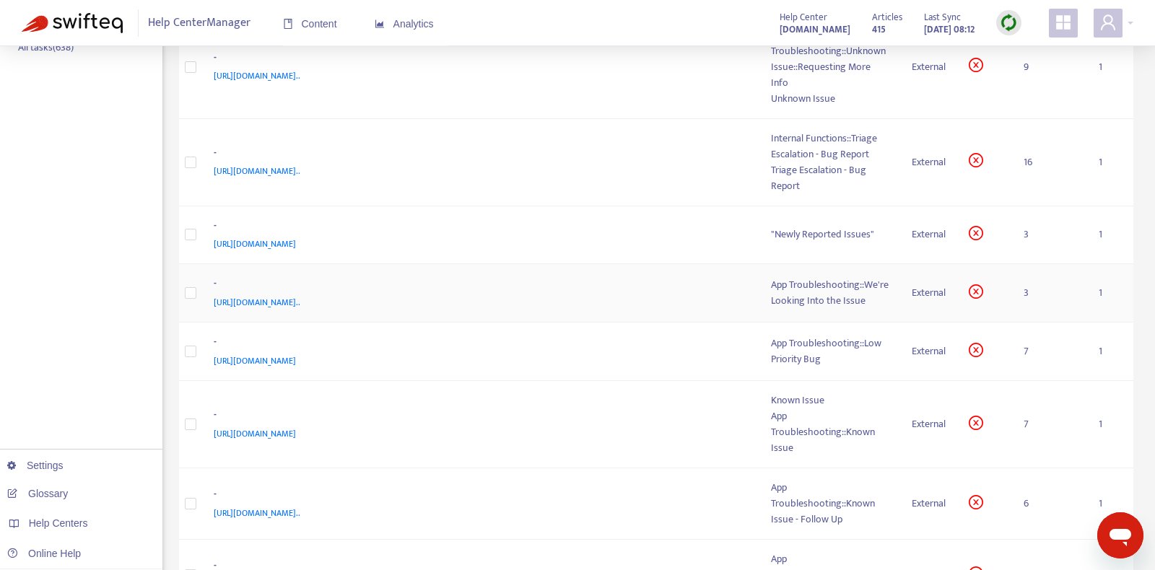
click at [658, 310] on div "[URL][DOMAIN_NAME].." at bounding box center [478, 303] width 529 height 16
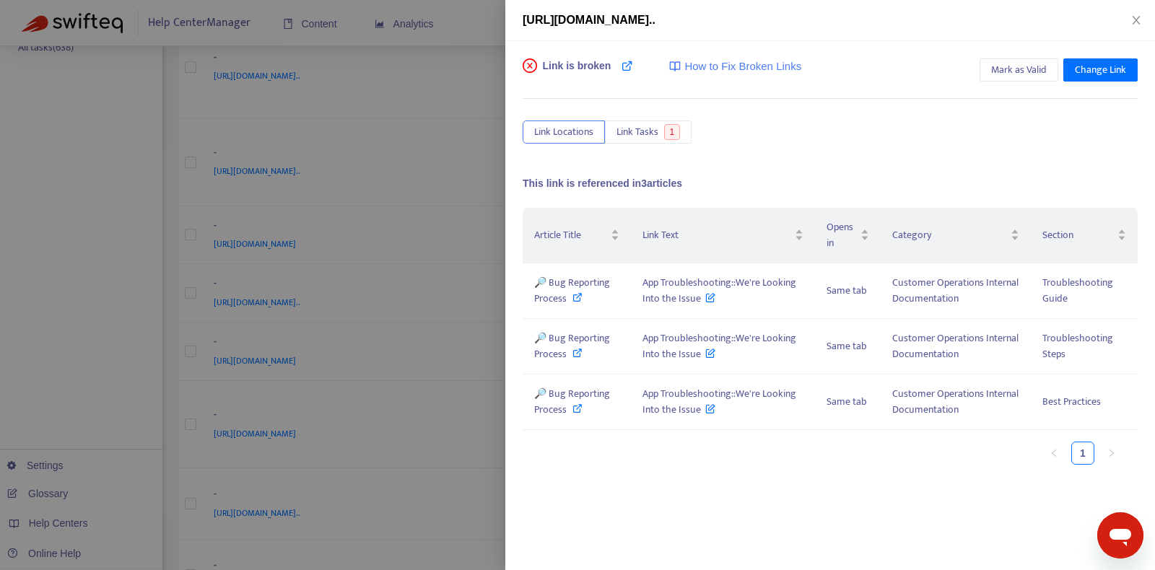
click at [432, 281] on div at bounding box center [577, 285] width 1155 height 570
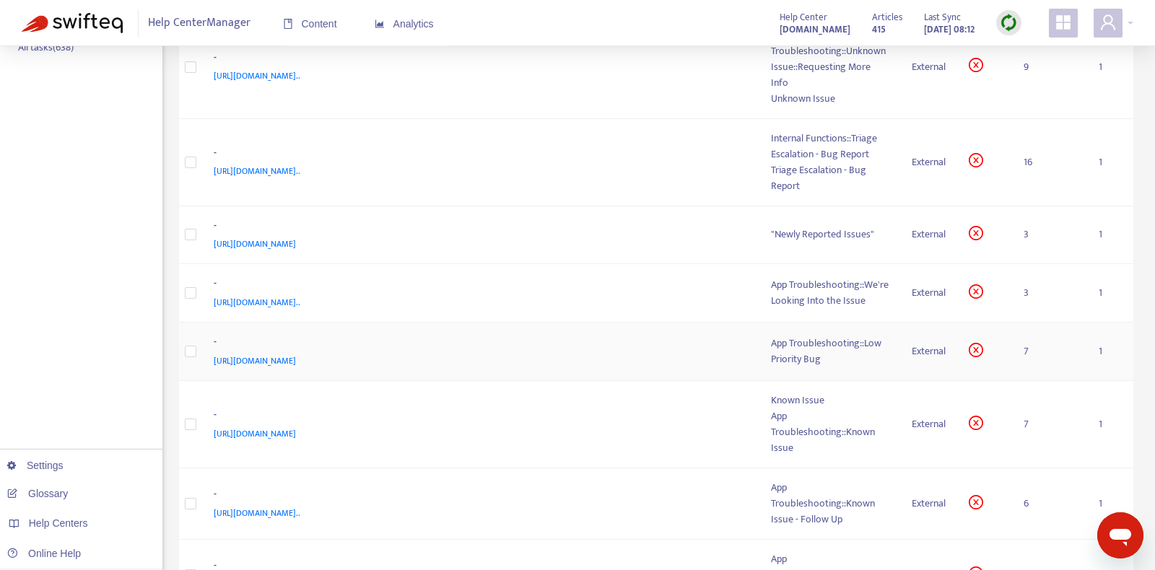
click at [676, 369] on div "[URL][DOMAIN_NAME]" at bounding box center [478, 361] width 529 height 16
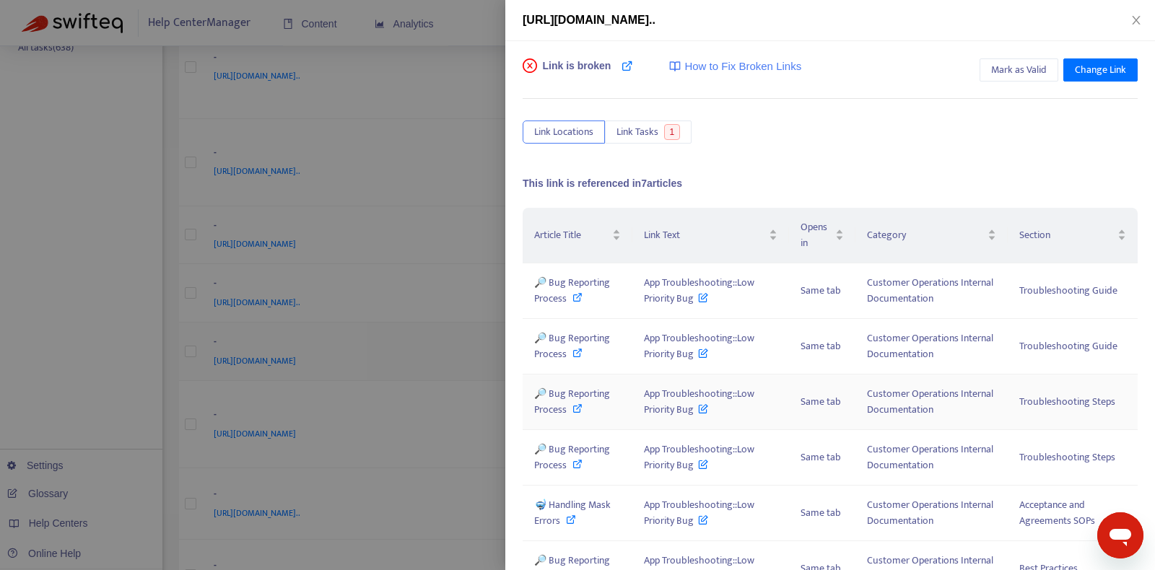
scroll to position [124, 0]
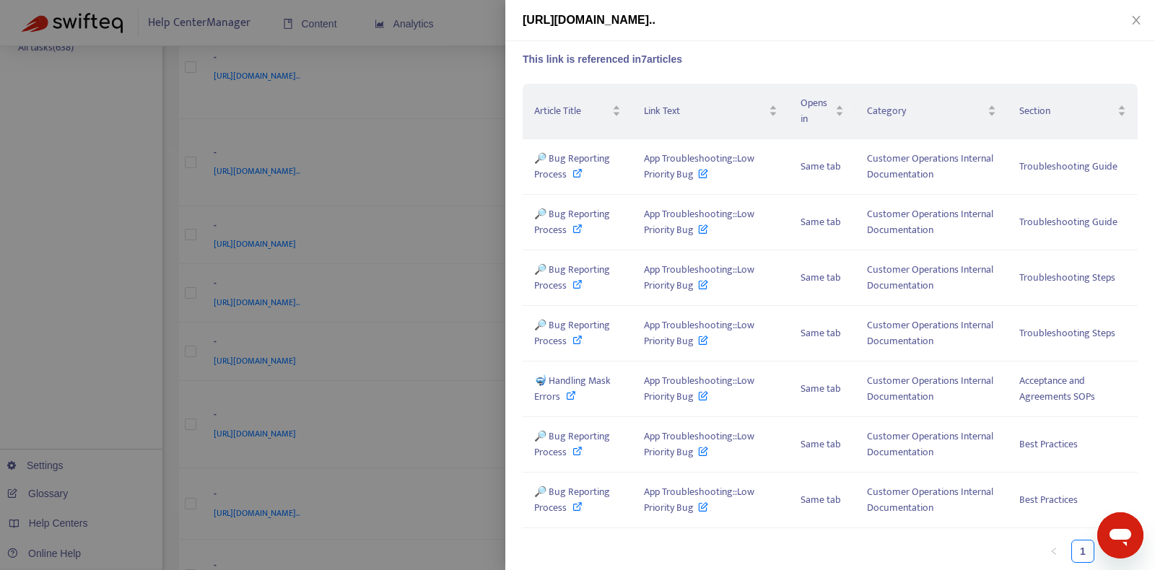
click at [402, 269] on div at bounding box center [577, 285] width 1155 height 570
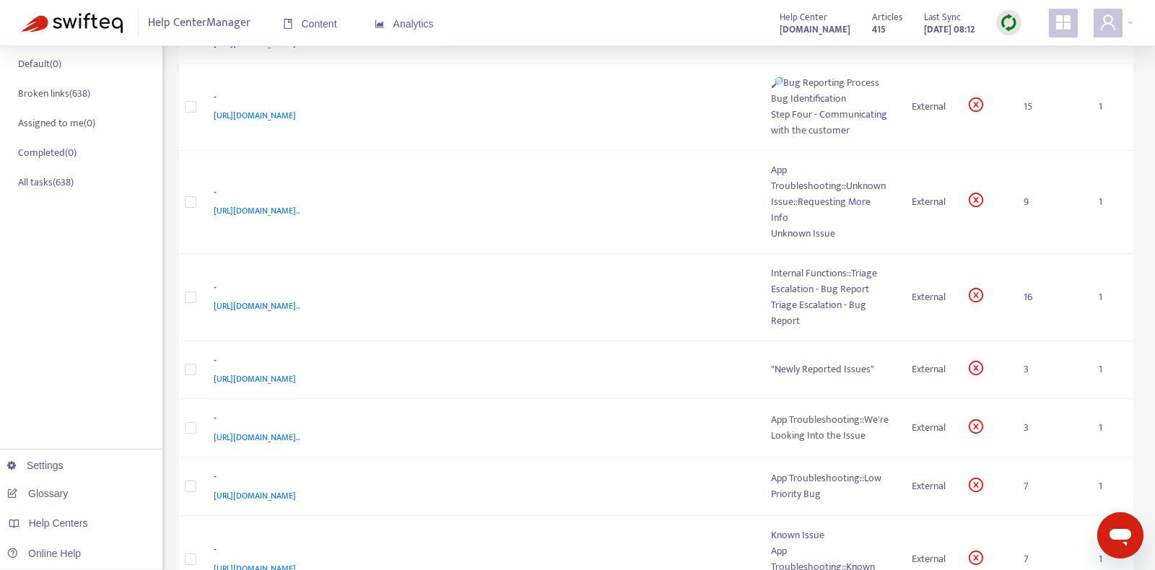
scroll to position [0, 0]
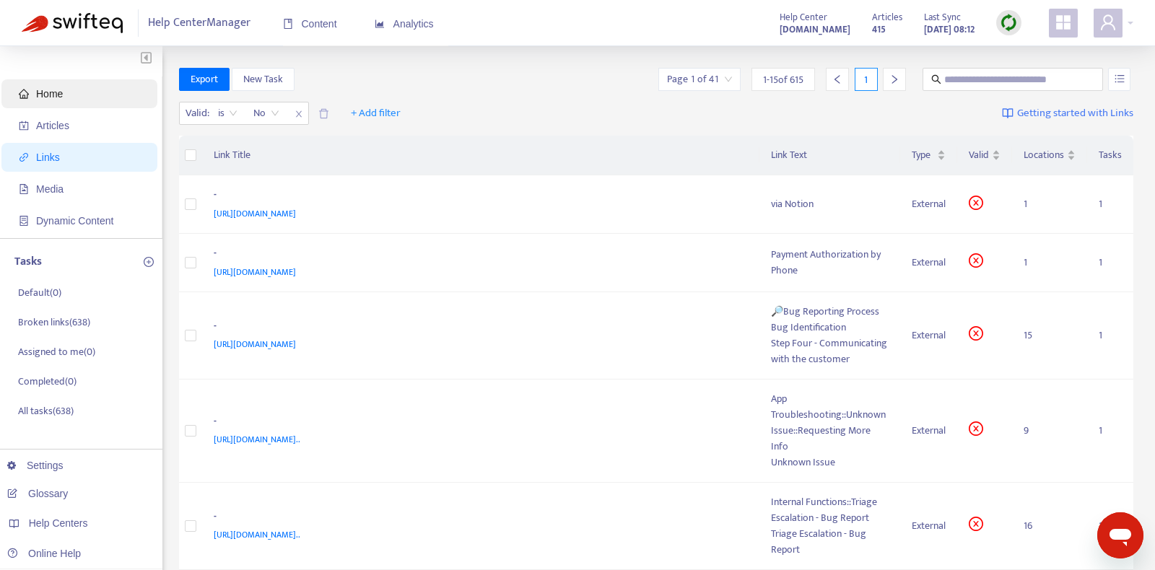
click at [105, 101] on span "Home" at bounding box center [82, 93] width 127 height 29
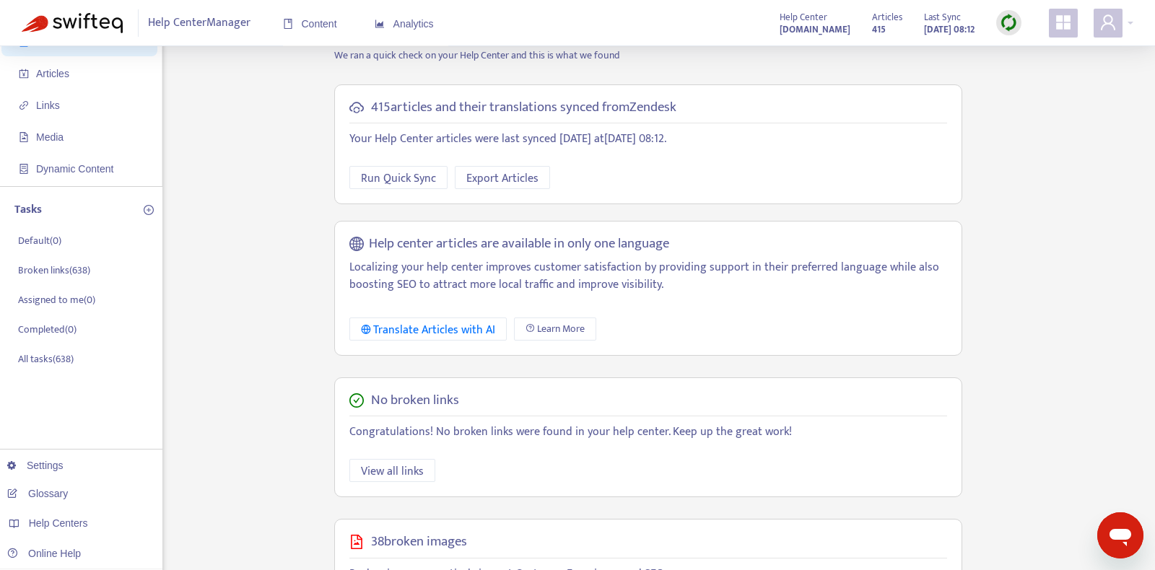
scroll to position [88, 0]
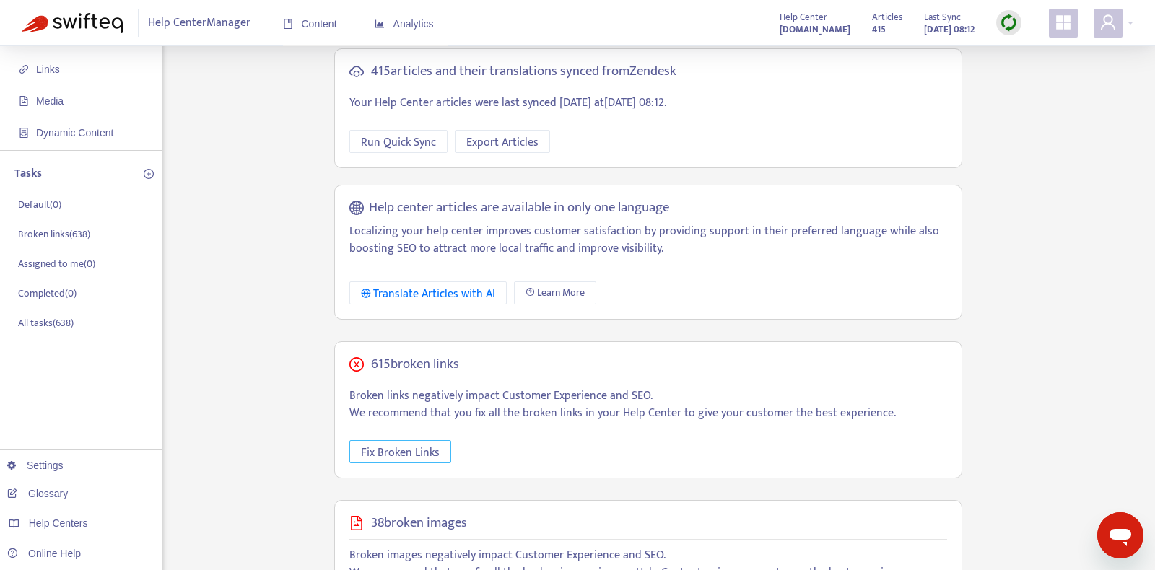
click at [433, 453] on span "Fix Broken Links" at bounding box center [400, 453] width 79 height 18
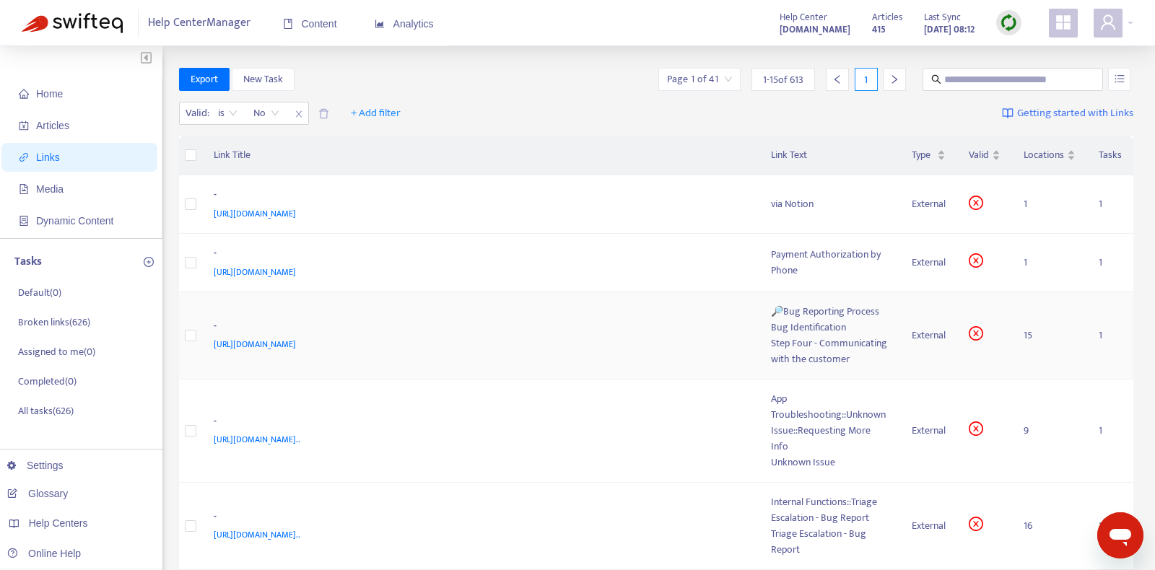
scroll to position [17, 0]
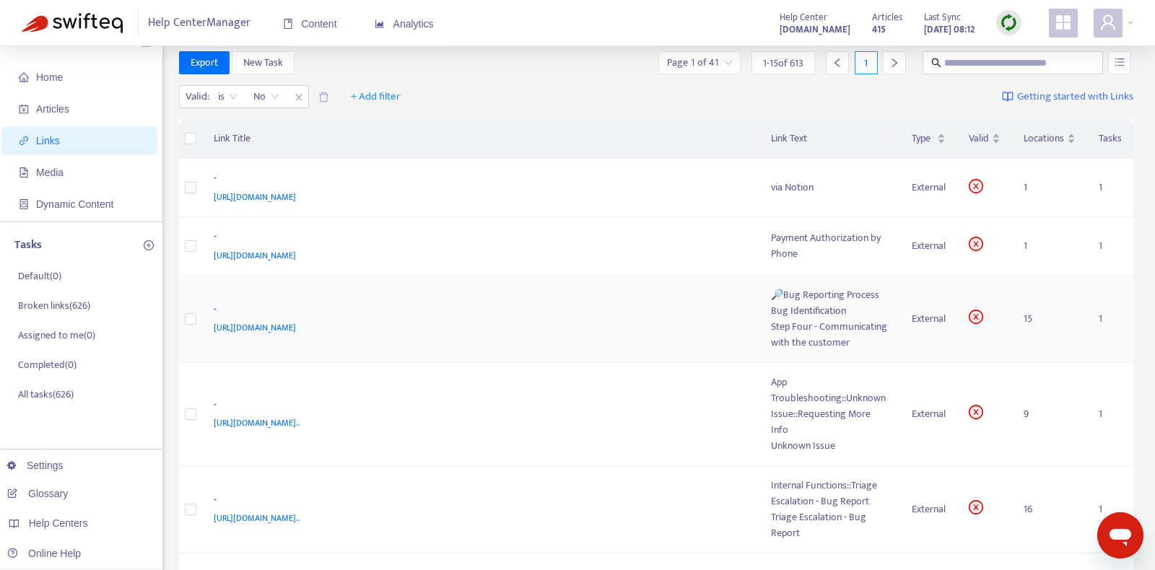
click at [617, 308] on td "- [URL][DOMAIN_NAME]" at bounding box center [481, 319] width 558 height 87
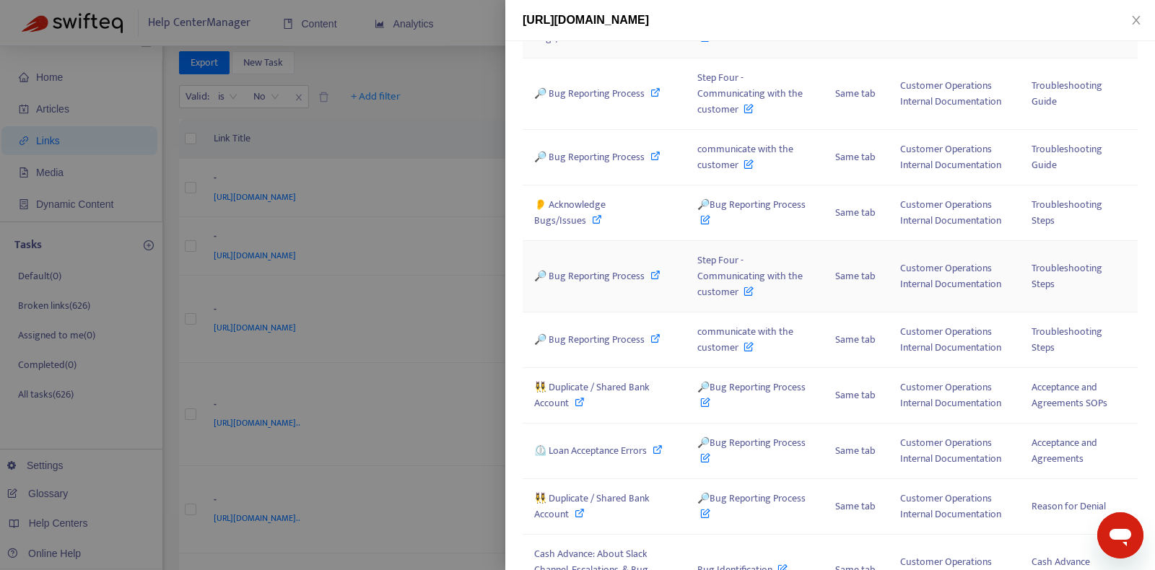
scroll to position [0, 0]
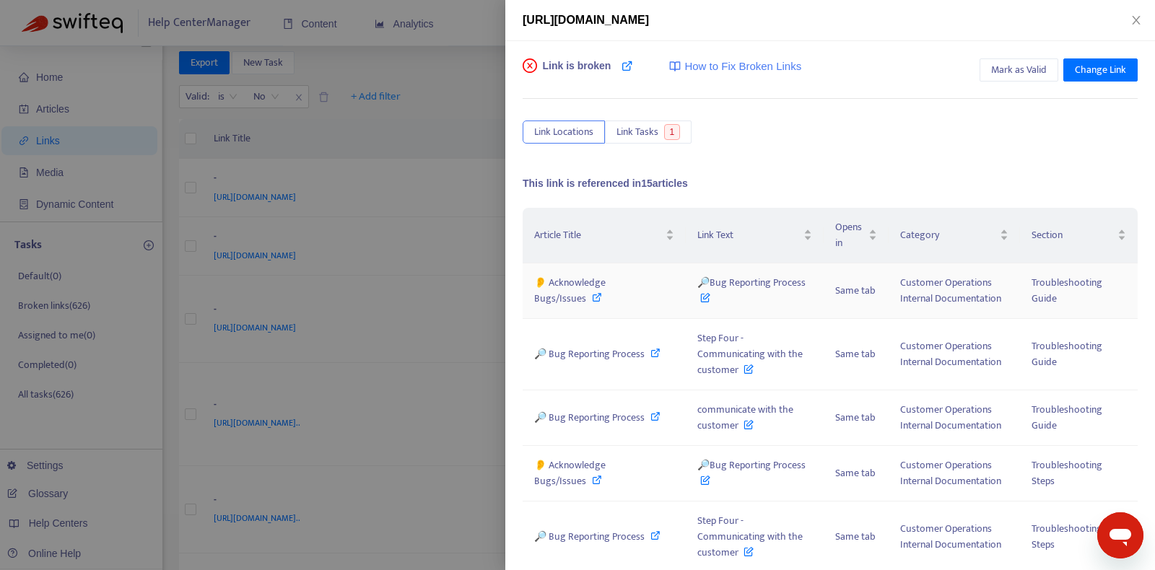
click at [606, 290] on span "👂 Acknowledge Bugs/Issues" at bounding box center [569, 290] width 71 height 32
click at [616, 352] on span "🔎 Bug Reporting Process" at bounding box center [589, 354] width 110 height 17
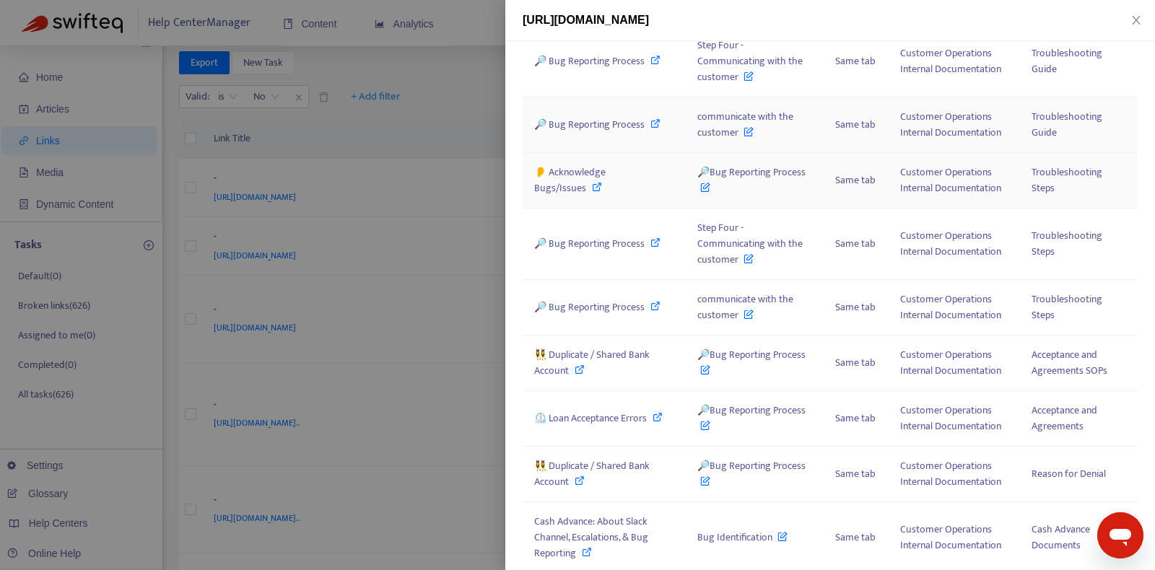
scroll to position [321, 0]
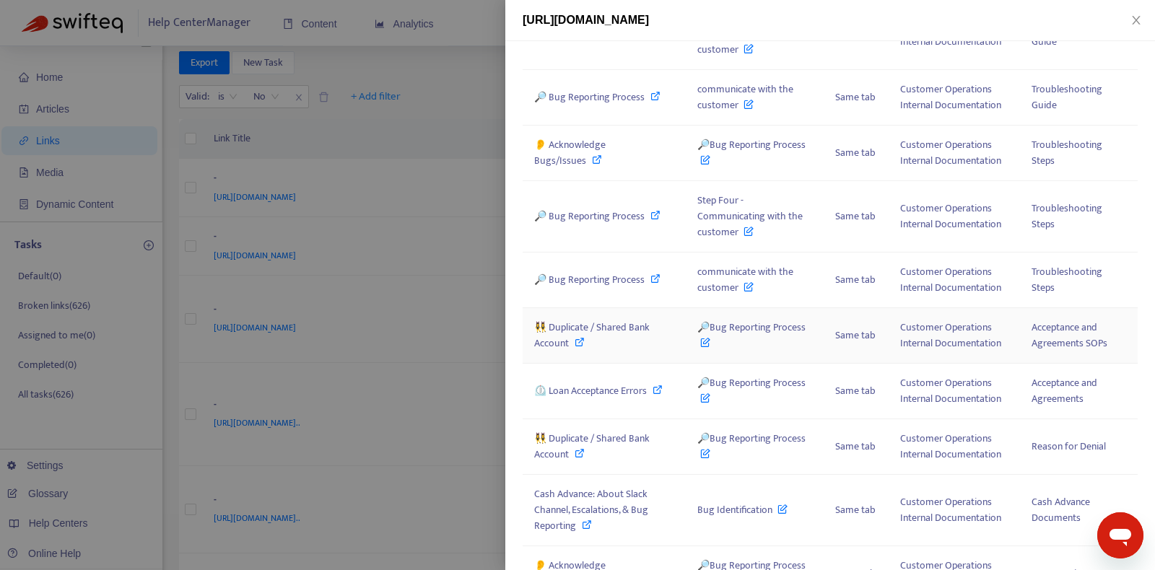
click at [602, 321] on span "👯‍♀️ Duplicate / Shared Bank Account" at bounding box center [592, 335] width 116 height 32
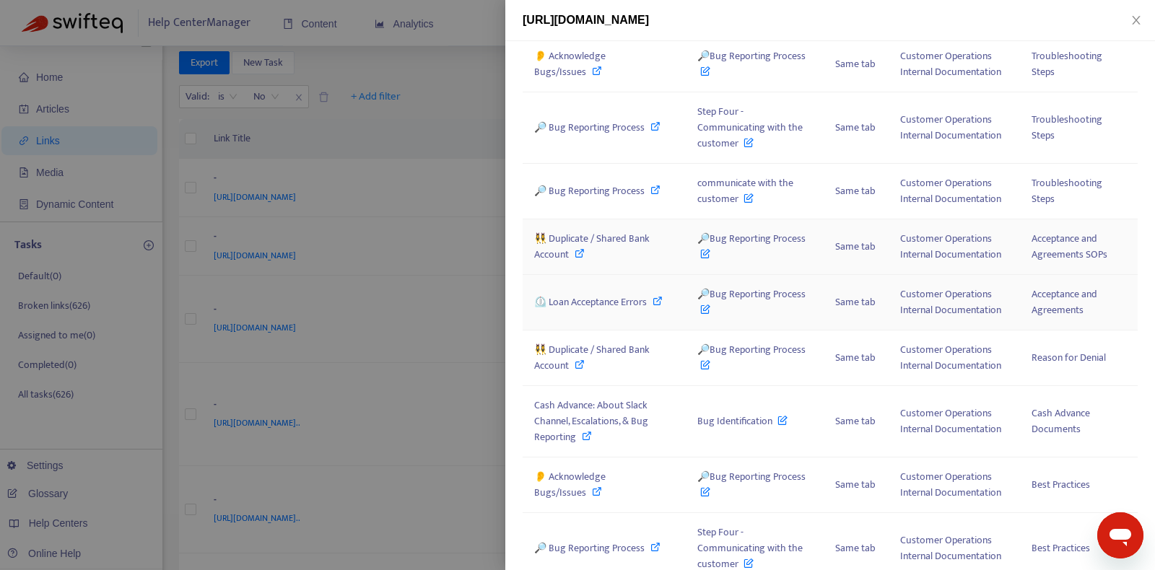
scroll to position [413, 0]
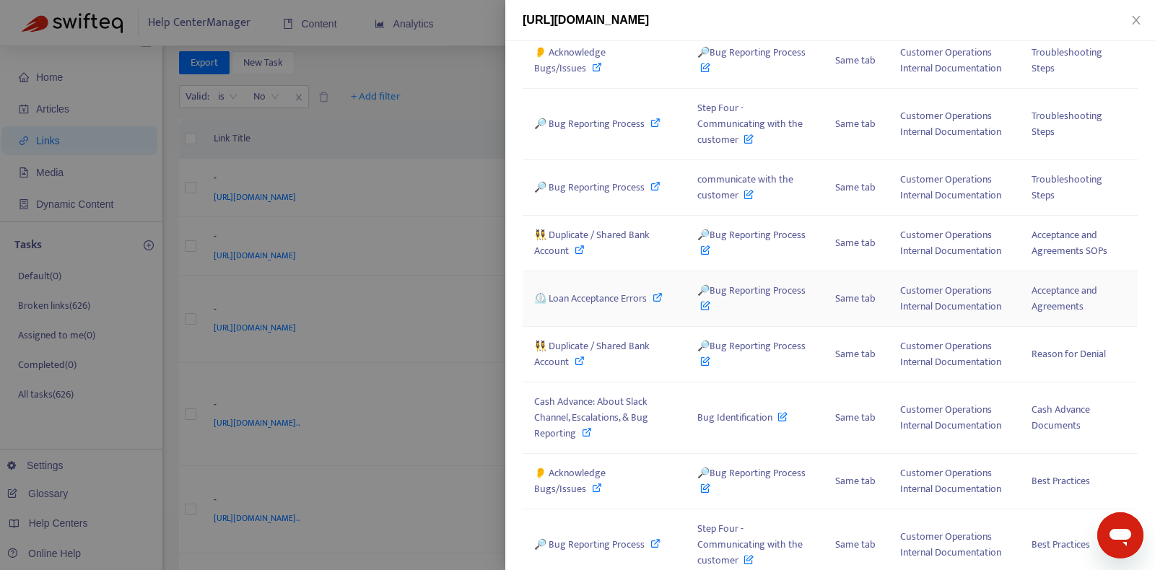
click at [604, 300] on span "⏲️ Loan Acceptance Errors" at bounding box center [590, 298] width 113 height 17
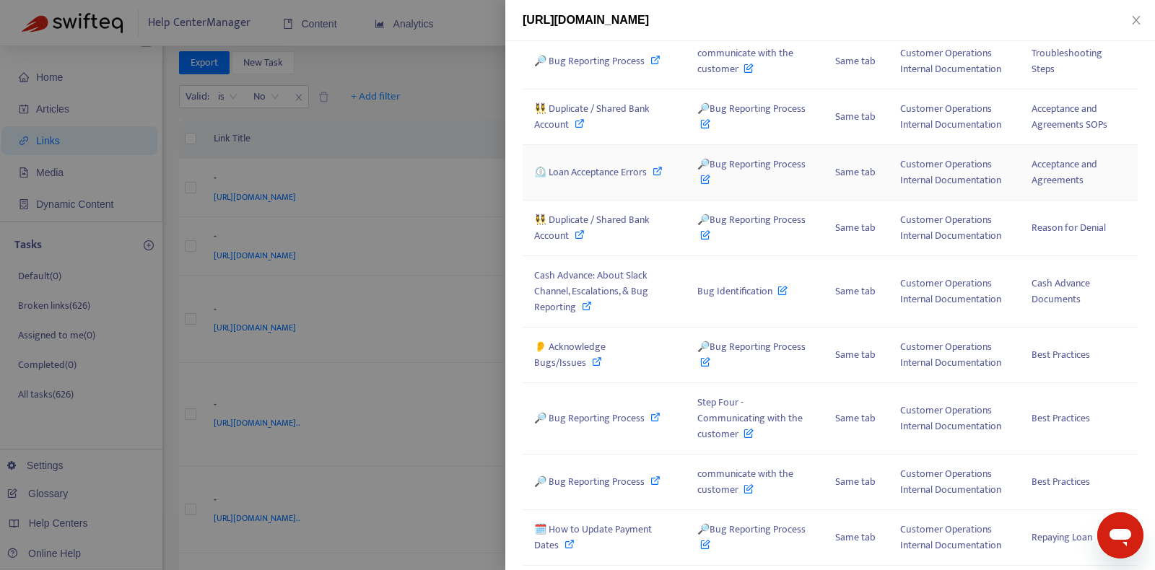
scroll to position [554, 0]
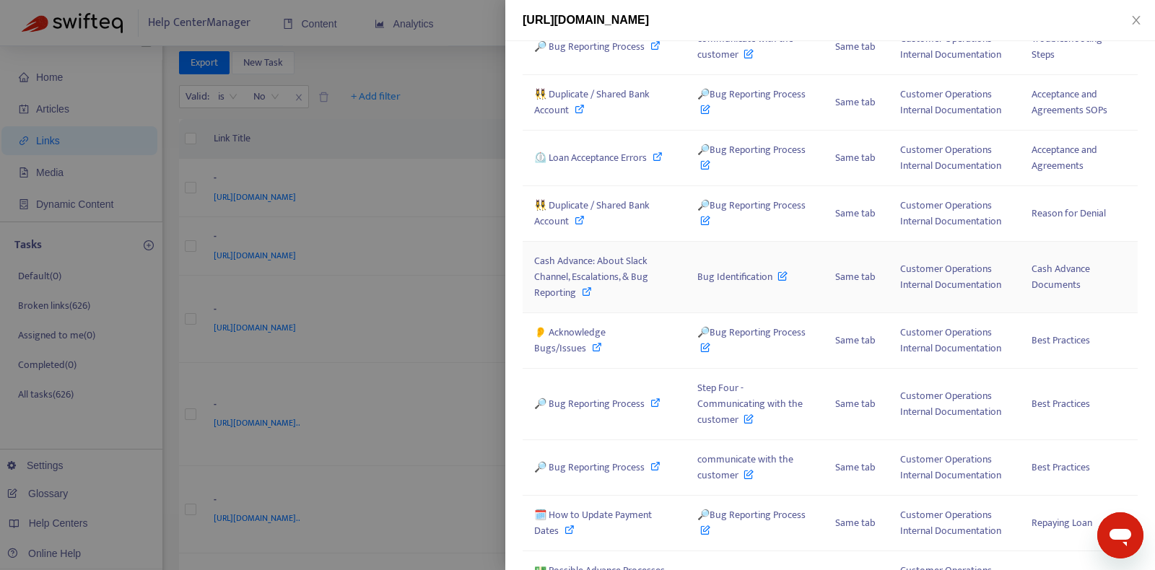
click at [614, 266] on span "Cash Advance: About Slack Channel, Escalations, & Bug Reporting" at bounding box center [591, 277] width 114 height 48
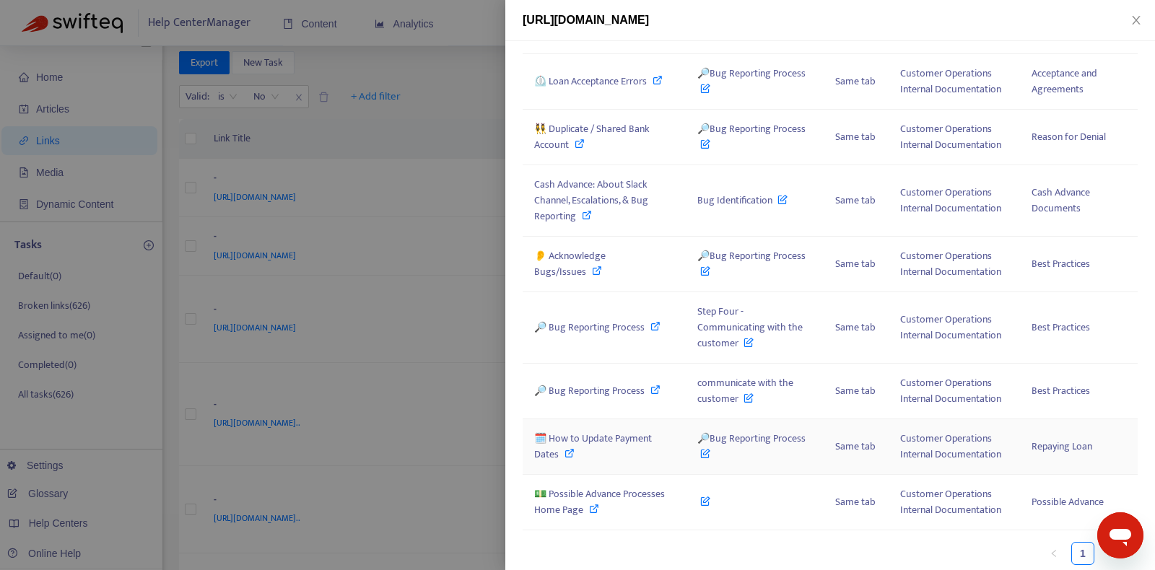
click at [617, 430] on span "🗓️ How to Update Payment Dates" at bounding box center [593, 446] width 118 height 32
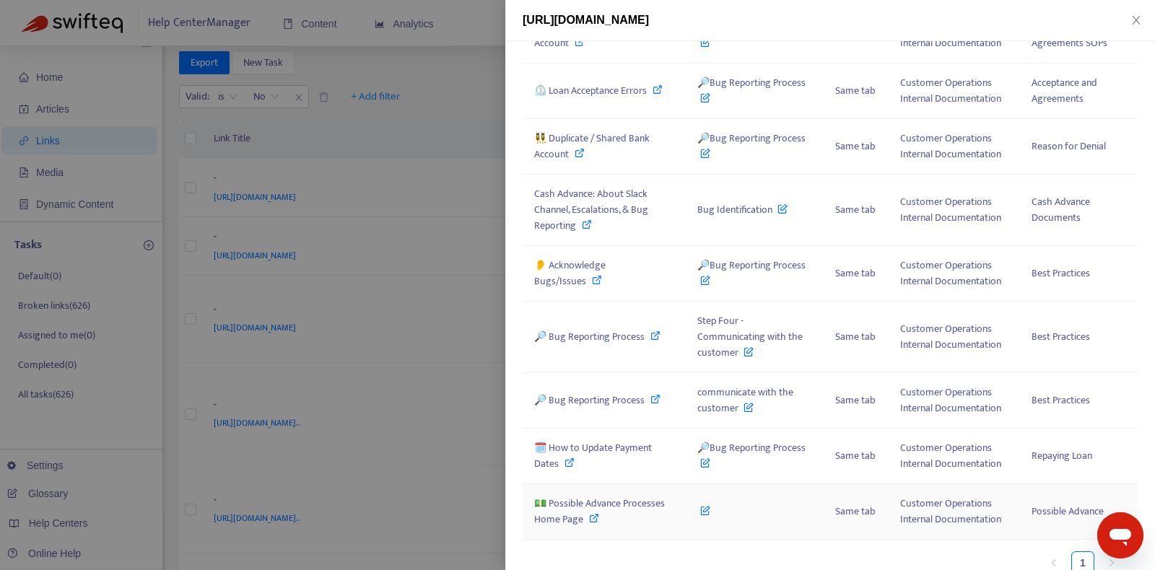
click at [626, 495] on span "💵 Possible Advance Processes Home Page" at bounding box center [599, 511] width 131 height 32
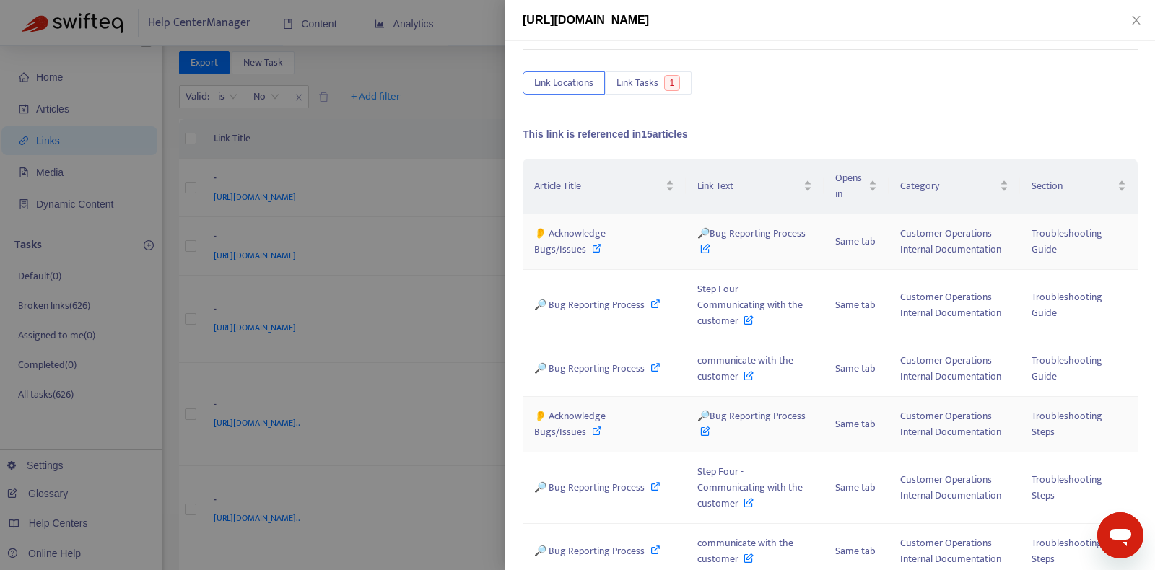
scroll to position [0, 0]
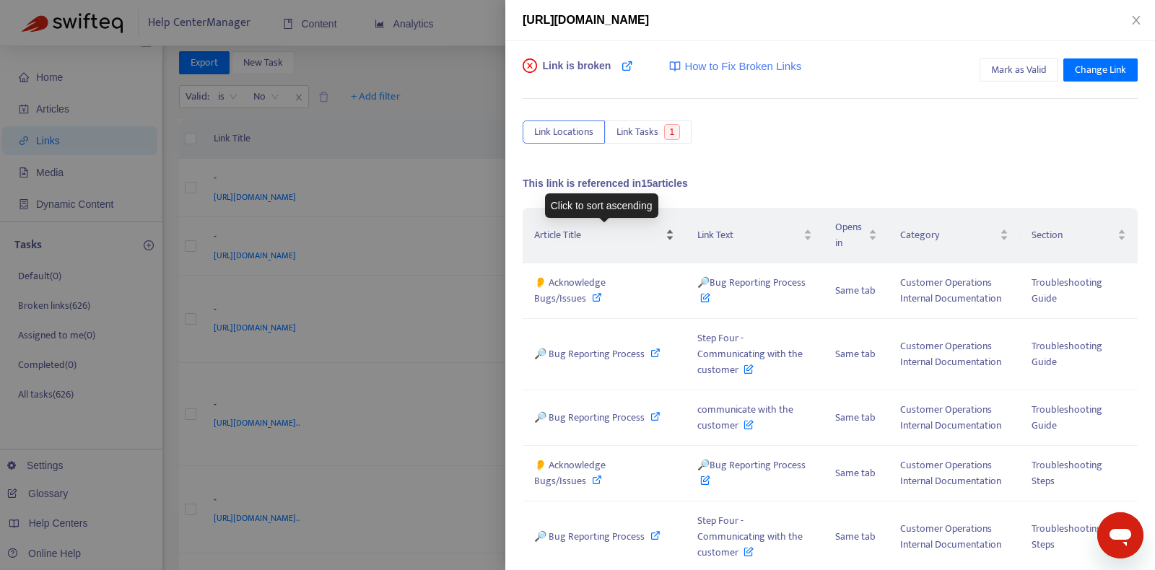
click at [671, 236] on div "Article Title" at bounding box center [604, 235] width 140 height 16
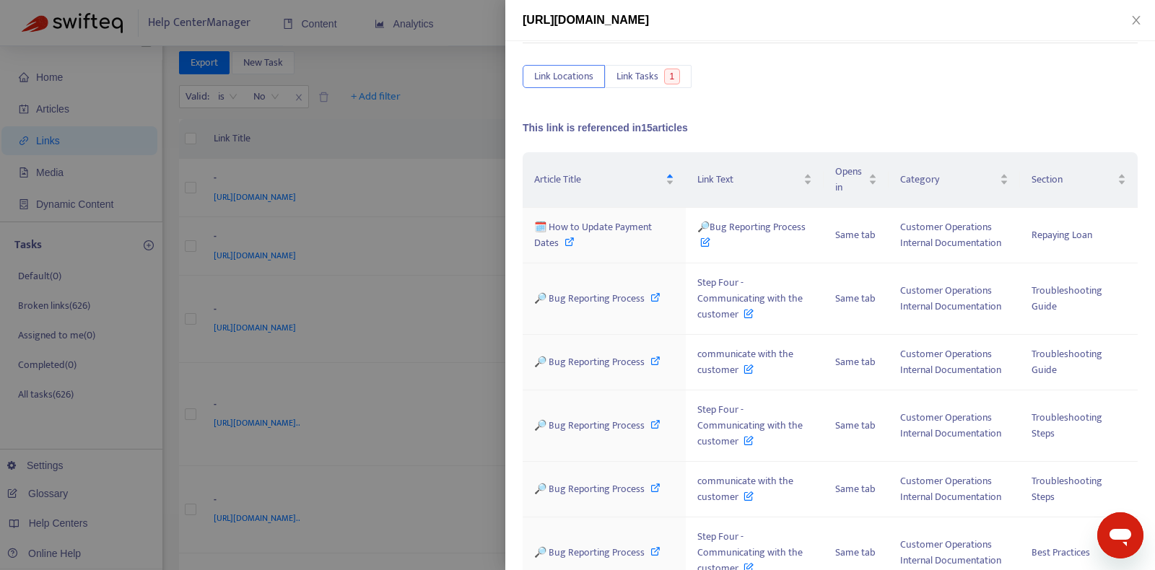
scroll to position [17, 0]
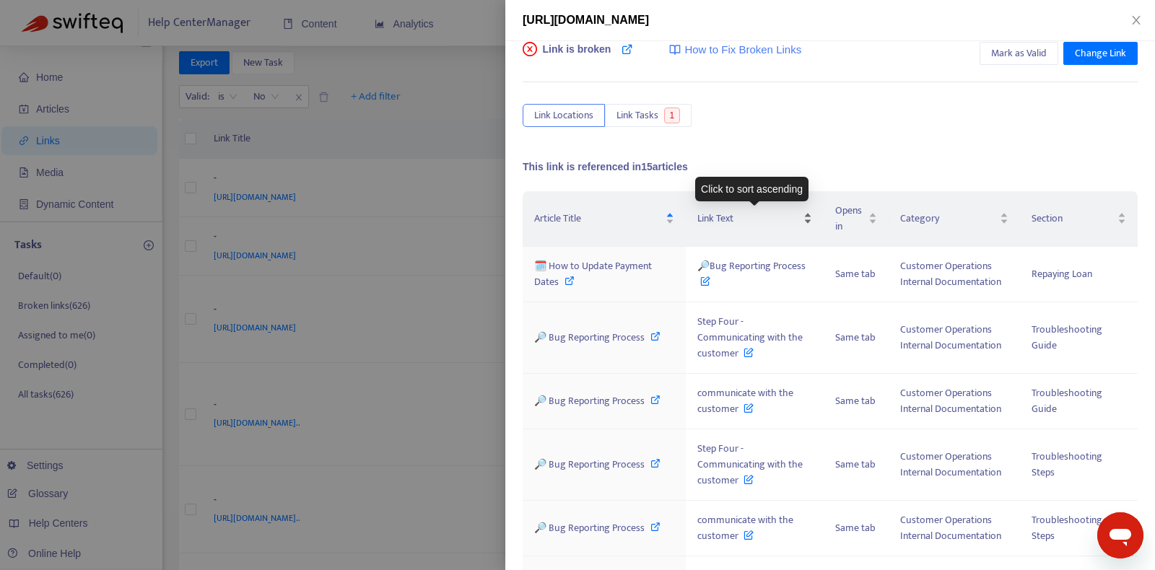
click at [808, 216] on div "Link Text" at bounding box center [754, 219] width 115 height 16
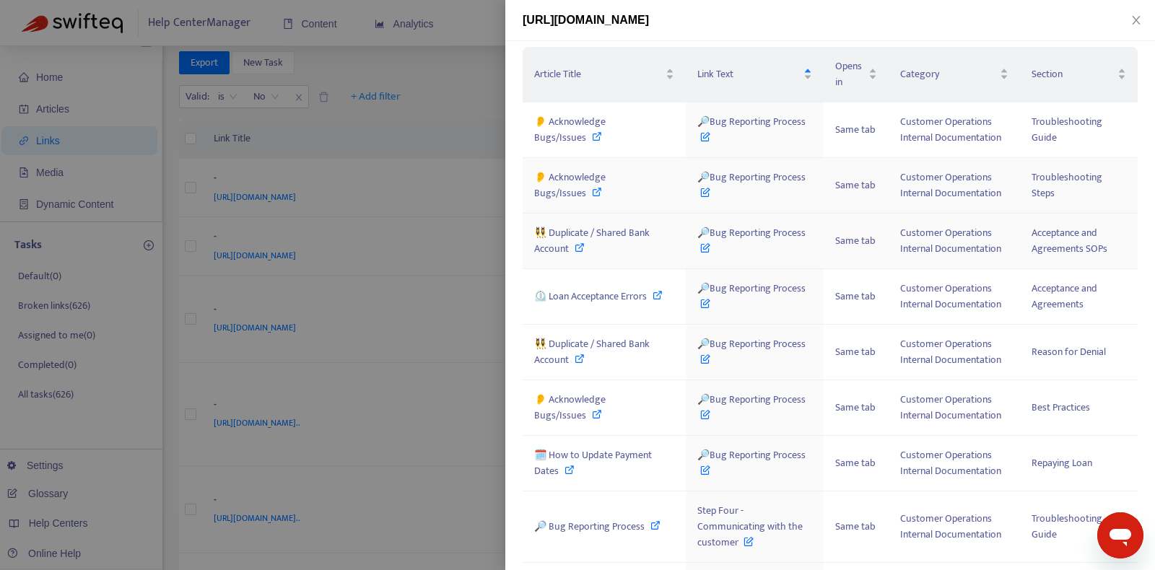
scroll to position [159, 0]
click at [606, 133] on span "👂 Acknowledge Bugs/Issues" at bounding box center [569, 132] width 71 height 32
click at [606, 178] on span "👂 Acknowledge Bugs/Issues" at bounding box center [569, 187] width 71 height 32
click at [630, 244] on div "👯‍♀️ Duplicate / Shared Bank Account" at bounding box center [604, 243] width 140 height 32
click at [624, 308] on td "⏲️ Loan Acceptance Errors" at bounding box center [604, 299] width 163 height 56
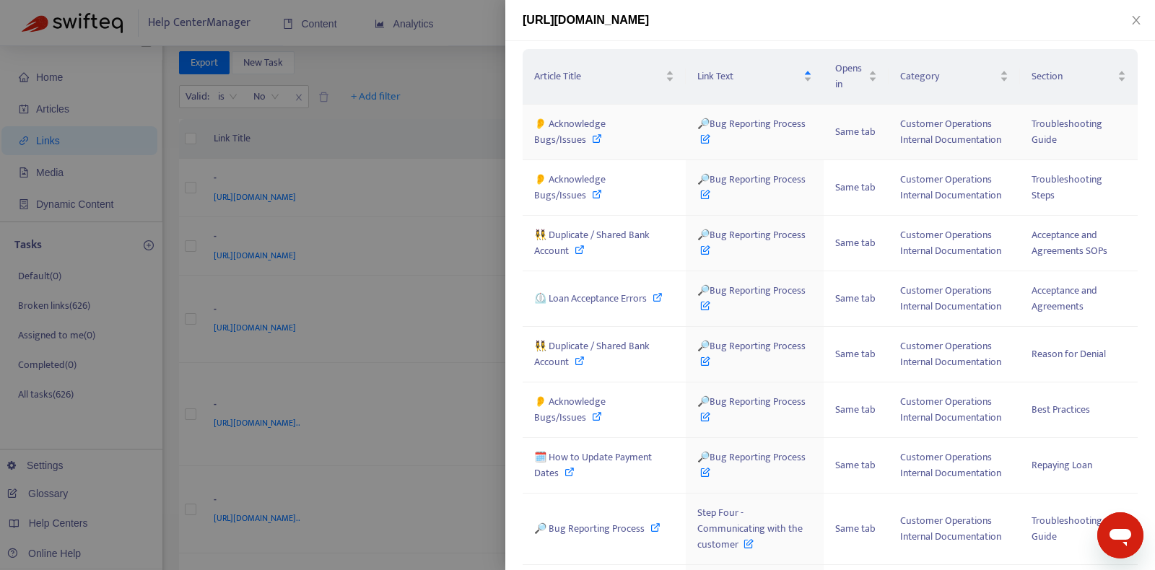
click at [606, 131] on span "👂 Acknowledge Bugs/Issues" at bounding box center [569, 132] width 71 height 32
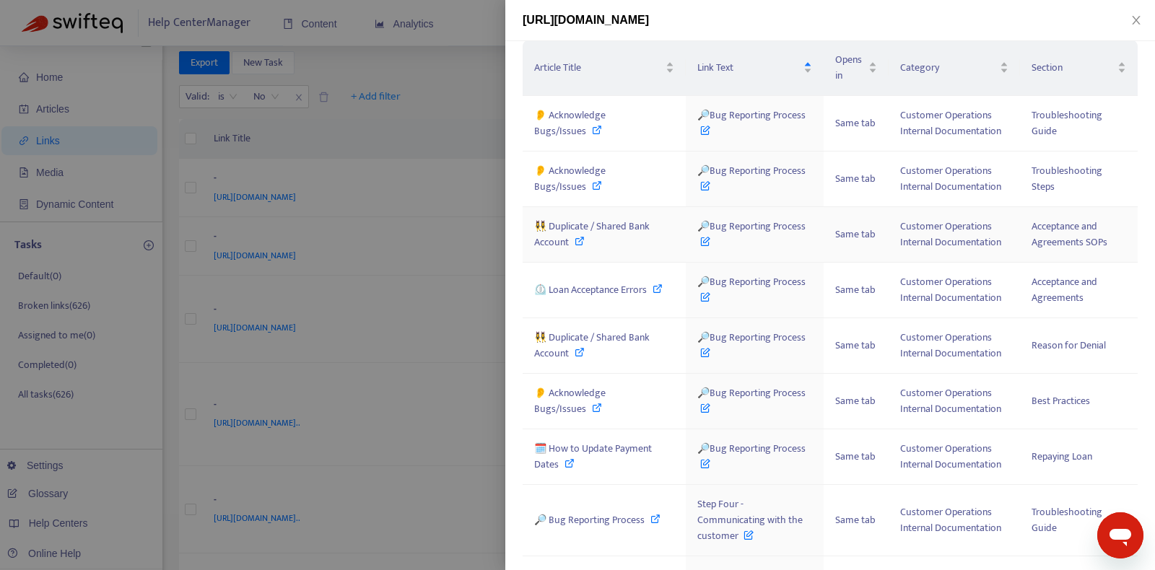
click at [630, 222] on span "👯‍♀️ Duplicate / Shared Bank Account" at bounding box center [592, 234] width 116 height 32
click at [624, 282] on span "⏲️ Loan Acceptance Errors" at bounding box center [590, 290] width 113 height 17
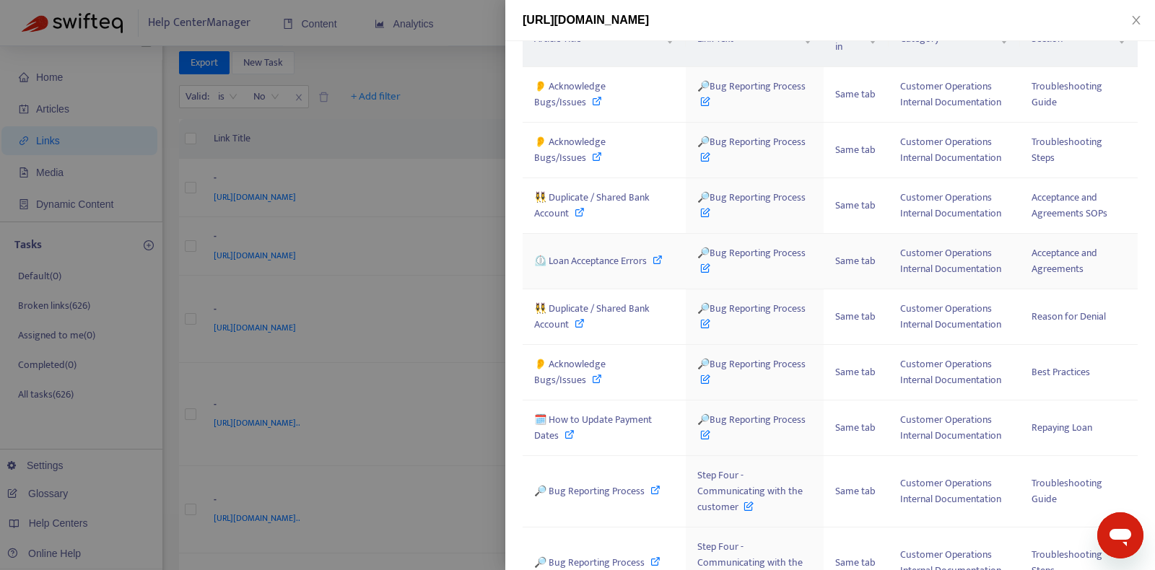
scroll to position [201, 0]
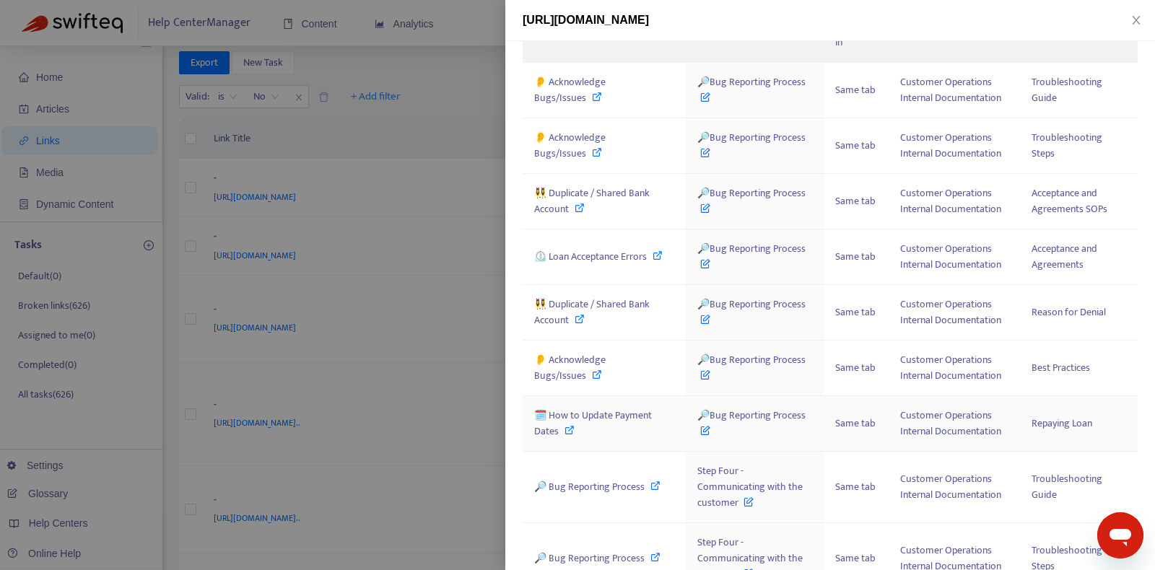
click at [622, 412] on span "🗓️ How to Update Payment Dates" at bounding box center [593, 423] width 118 height 32
click at [708, 93] on icon at bounding box center [705, 95] width 10 height 16
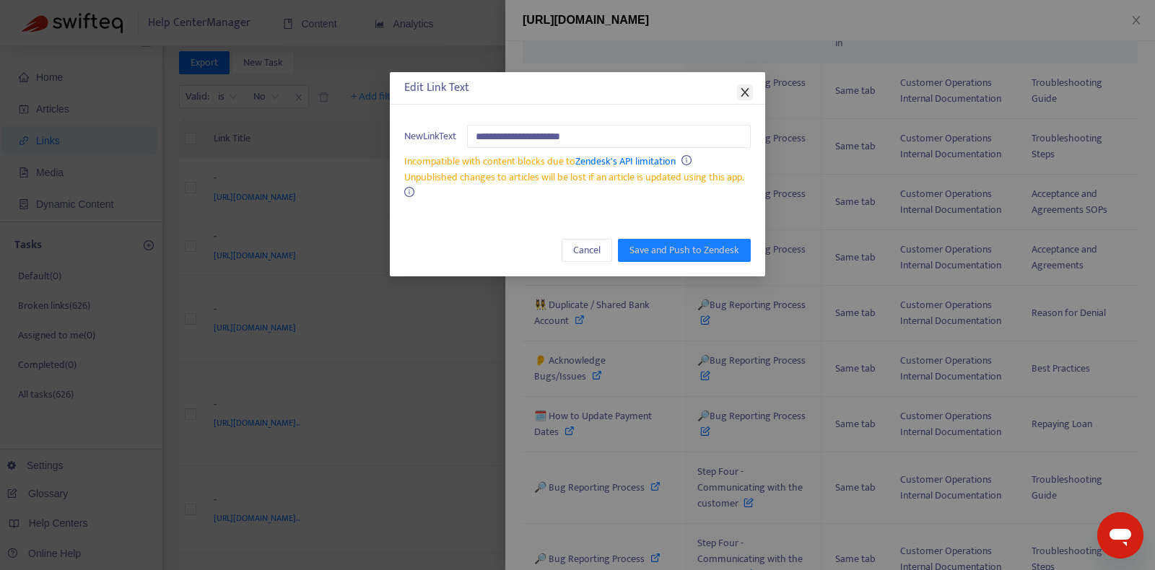
click at [751, 90] on span "Close" at bounding box center [745, 93] width 16 height 12
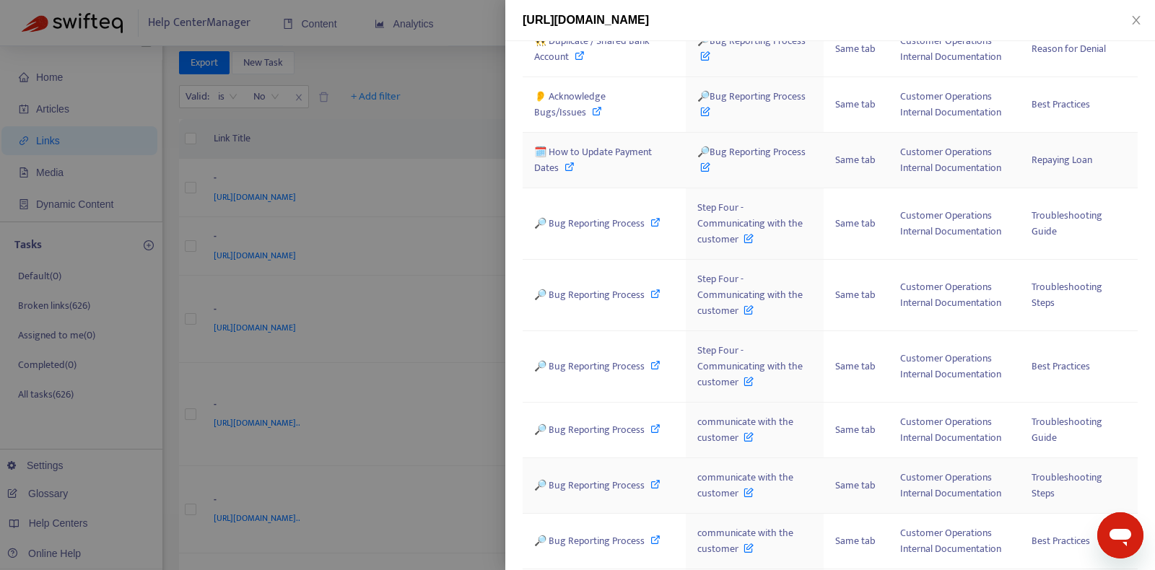
scroll to position [435, 0]
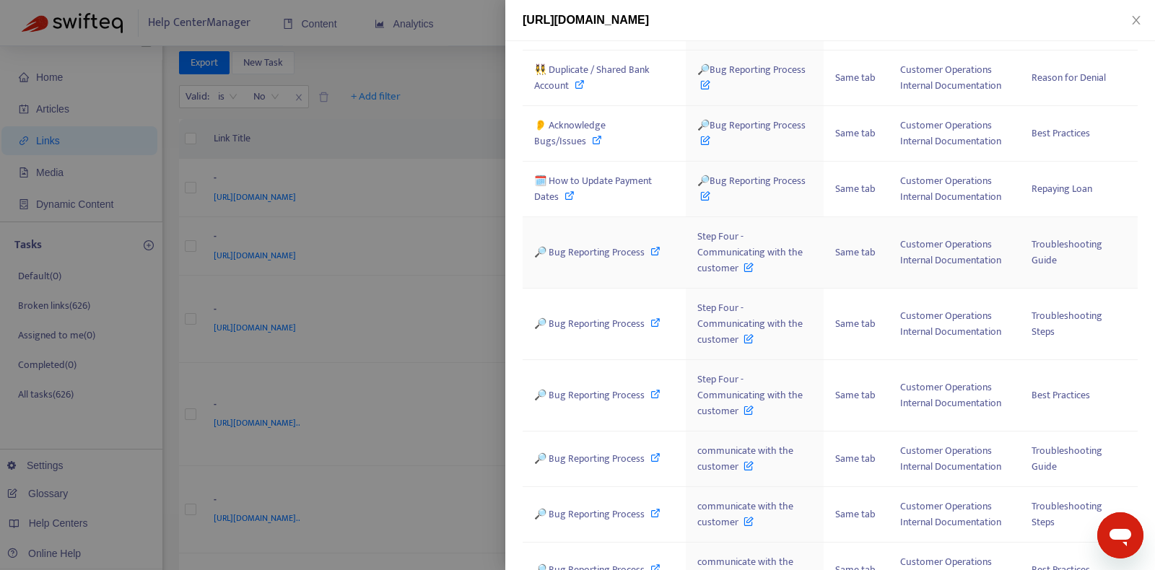
click at [590, 245] on span "🔎 Bug Reporting Process" at bounding box center [589, 252] width 110 height 17
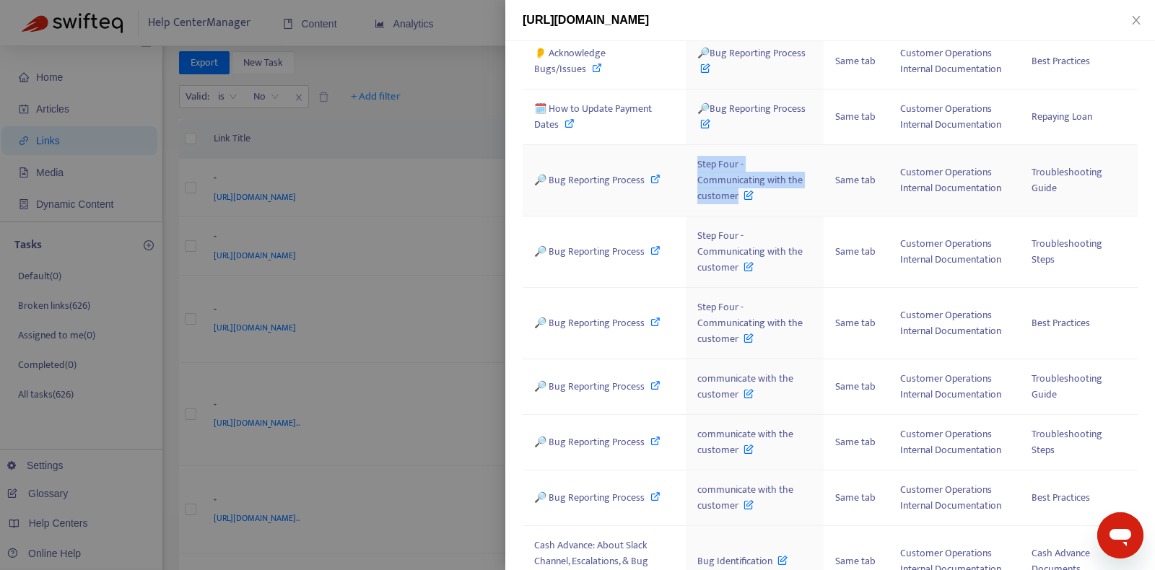
drag, startPoint x: 695, startPoint y: 160, endPoint x: 737, endPoint y: 190, distance: 51.3
click at [737, 190] on td "Step Four - Communicating with the customer" at bounding box center [755, 180] width 138 height 71
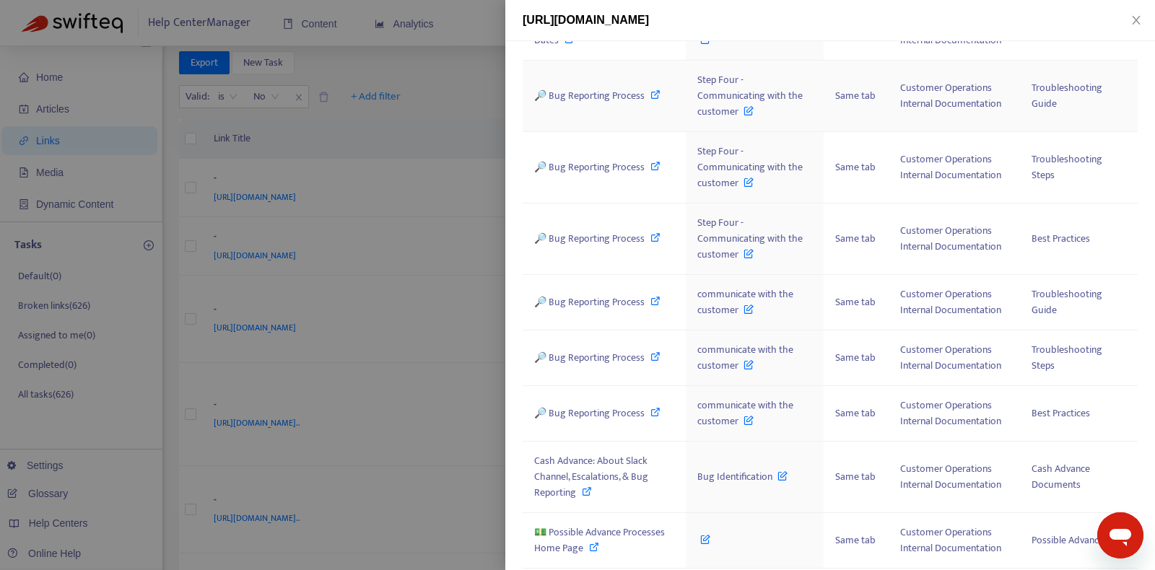
scroll to position [630, 0]
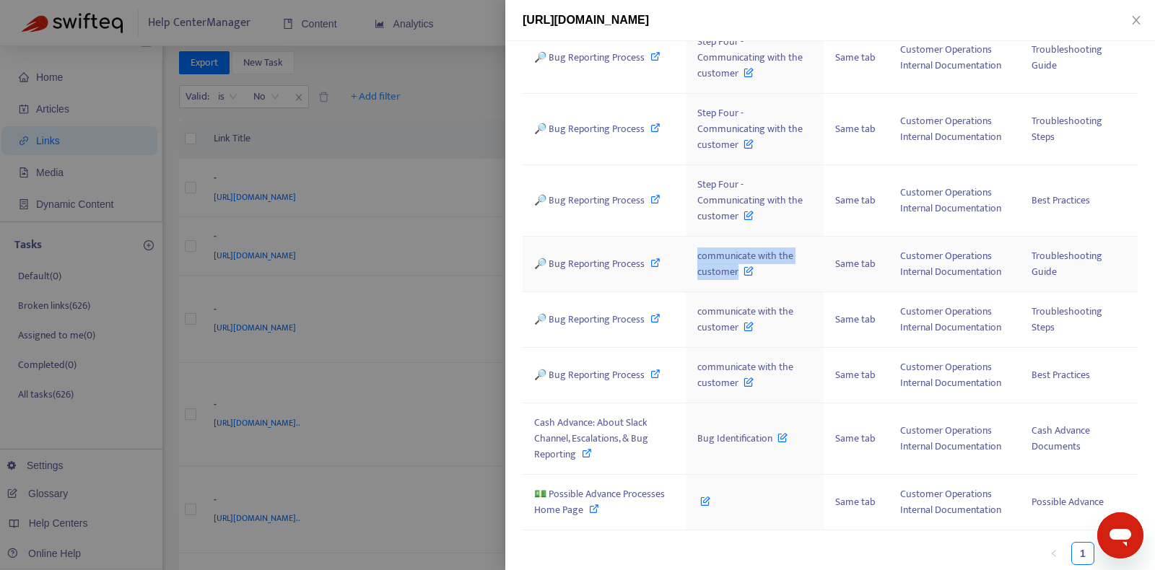
drag, startPoint x: 695, startPoint y: 253, endPoint x: 737, endPoint y: 271, distance: 45.6
click at [737, 271] on td "communicate with the customer" at bounding box center [755, 265] width 138 height 56
click at [588, 448] on icon at bounding box center [587, 453] width 10 height 10
drag, startPoint x: 698, startPoint y: 438, endPoint x: 768, endPoint y: 437, distance: 70.0
click at [768, 437] on span "Bug Identification" at bounding box center [742, 438] width 90 height 17
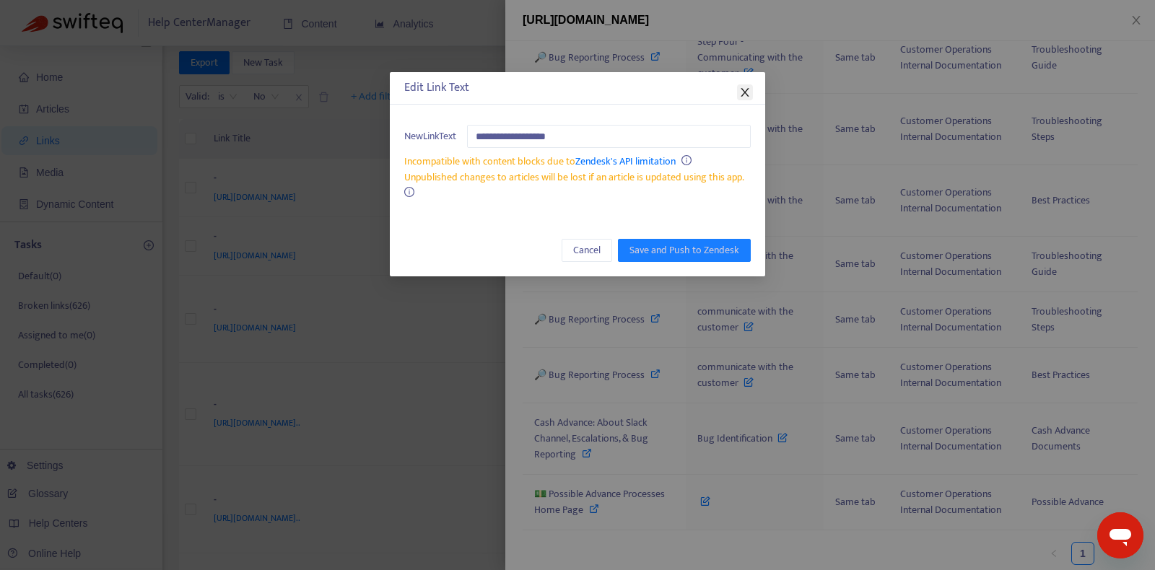
click at [744, 94] on icon "close" at bounding box center [745, 92] width 8 height 9
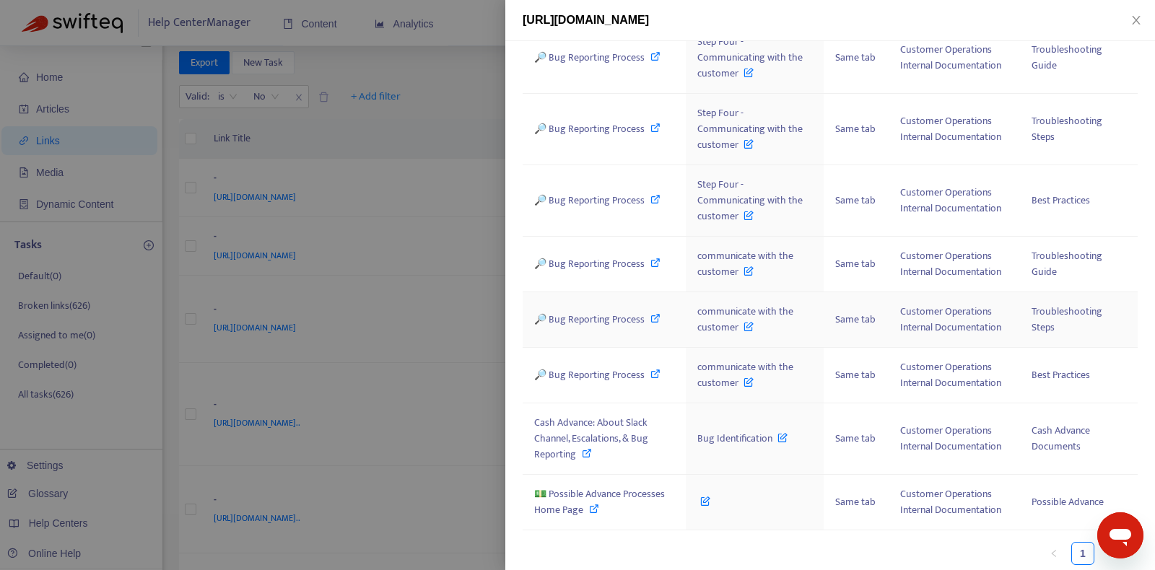
click at [614, 314] on span "🔎 Bug Reporting Process" at bounding box center [589, 319] width 110 height 17
click at [609, 490] on span "💵 Possible Advance Processes Home Page" at bounding box center [599, 502] width 131 height 32
click at [705, 495] on icon at bounding box center [705, 498] width 10 height 16
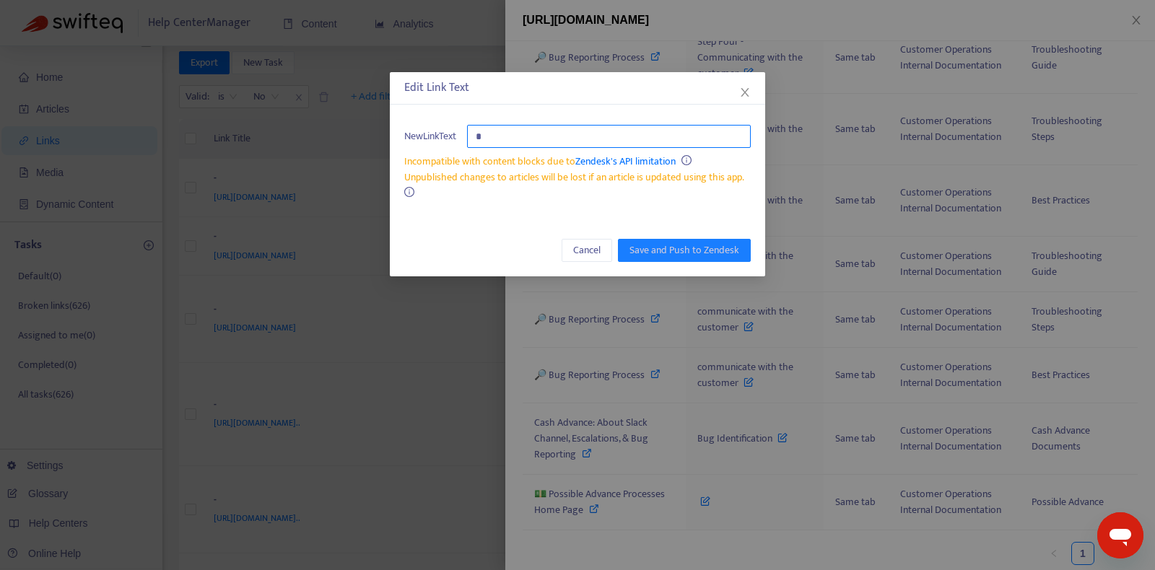
click at [546, 138] on input "text" at bounding box center [609, 136] width 284 height 23
drag, startPoint x: 573, startPoint y: 126, endPoint x: 443, endPoint y: 126, distance: 130.0
click at [444, 126] on div "New Link Text" at bounding box center [577, 136] width 347 height 23
click at [551, 137] on input "text" at bounding box center [609, 136] width 284 height 23
drag, startPoint x: 554, startPoint y: 137, endPoint x: 443, endPoint y: 137, distance: 111.2
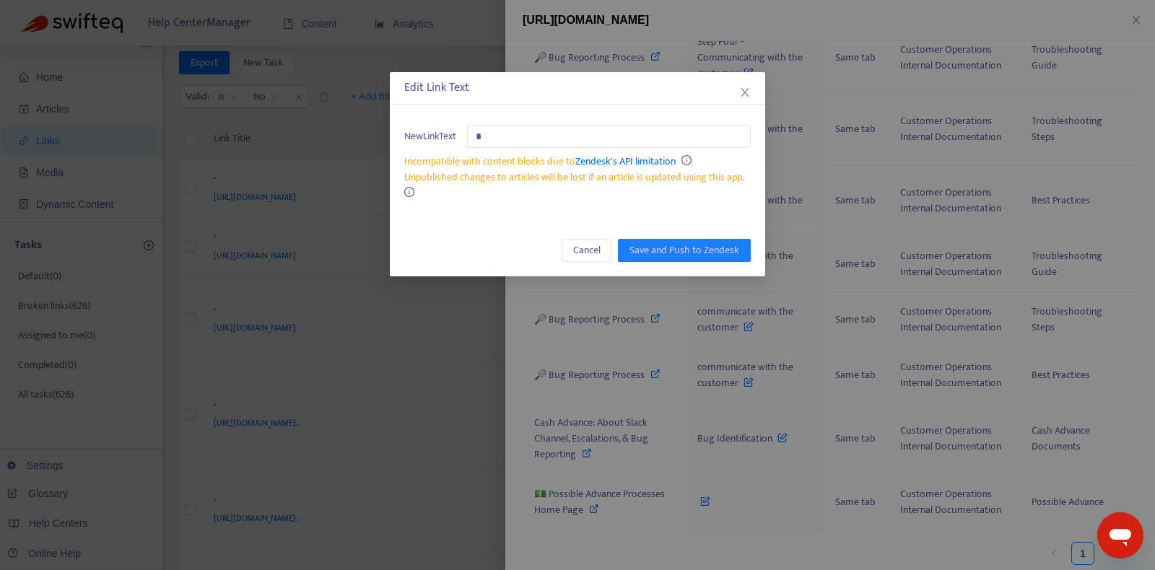
click at [443, 137] on div "New Link Text" at bounding box center [577, 136] width 347 height 23
click at [742, 89] on icon "close" at bounding box center [745, 93] width 12 height 12
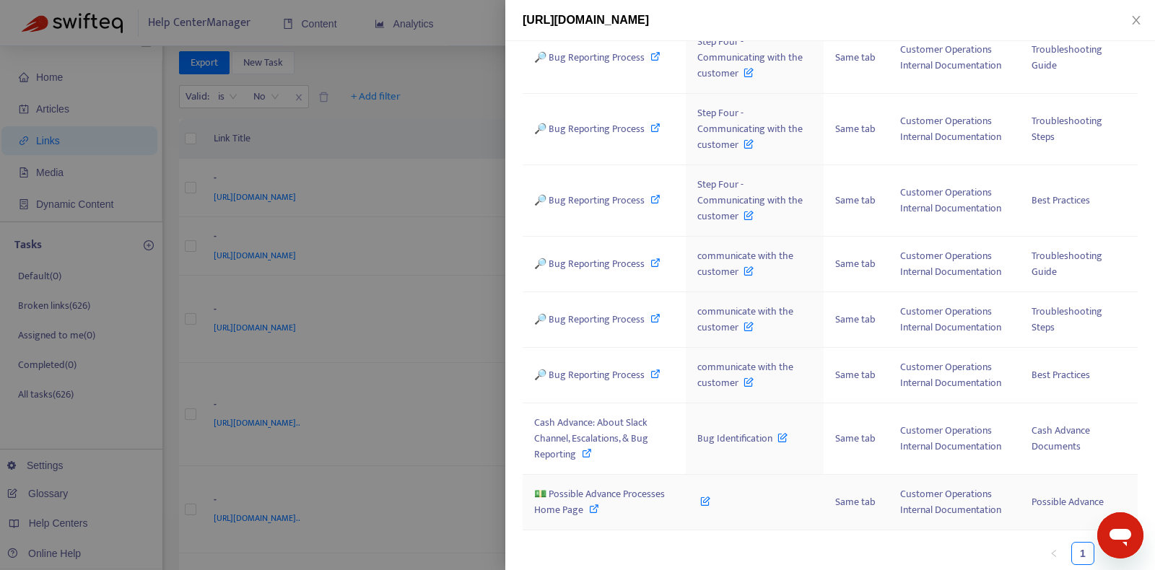
scroll to position [0, 0]
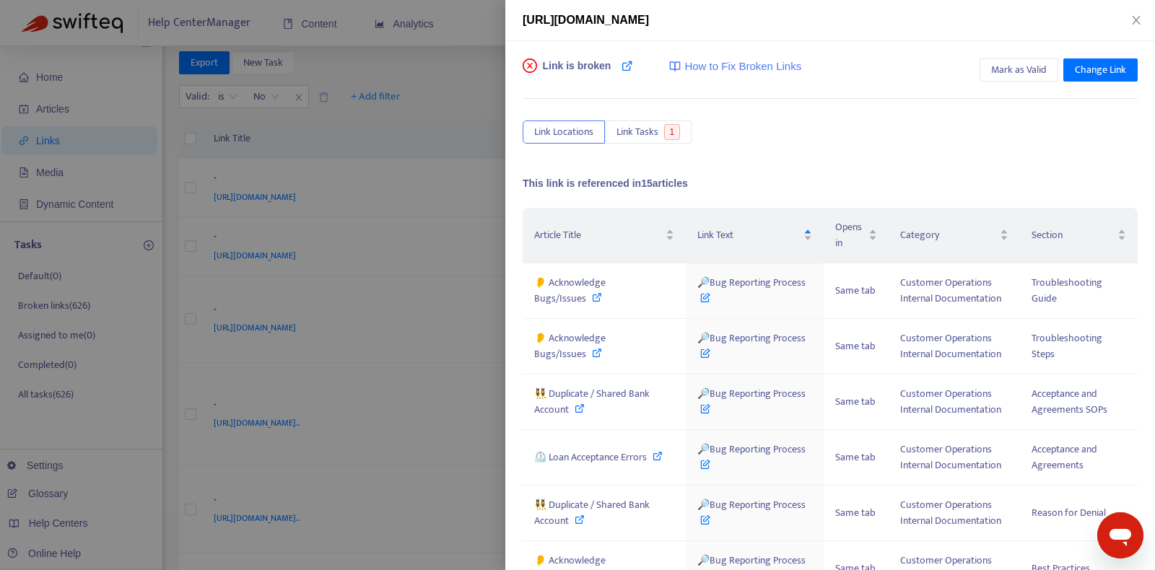
click at [1091, 56] on div "Link is broken How to Fix Broken Links Mark as Valid Change Link Link Locations…" at bounding box center [830, 305] width 650 height 529
click at [1090, 67] on span "Change Link" at bounding box center [1100, 70] width 51 height 16
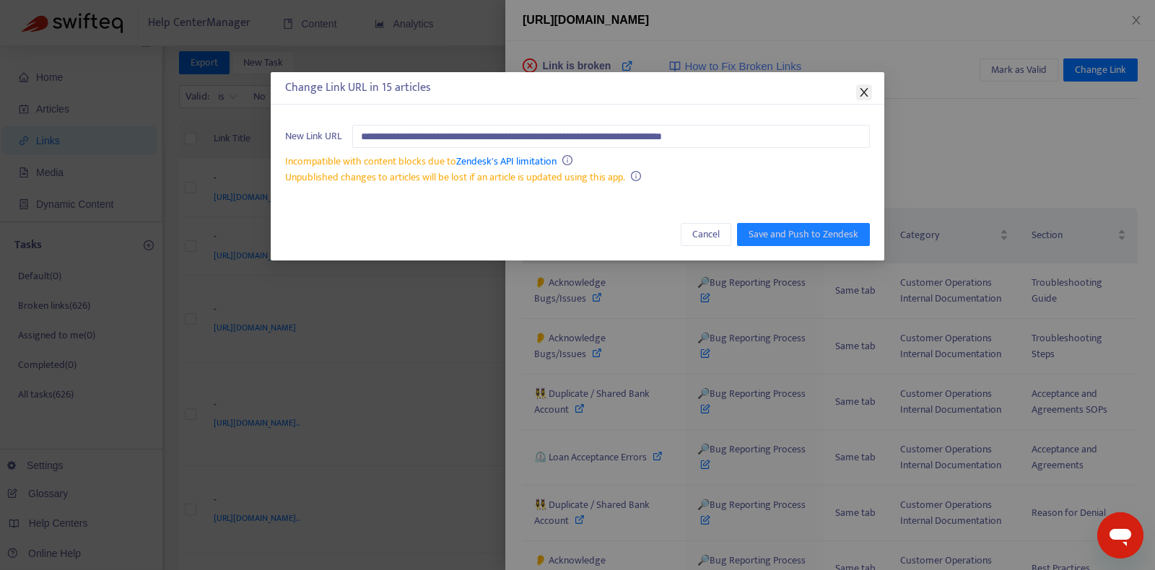
click at [863, 93] on icon "close" at bounding box center [864, 92] width 8 height 9
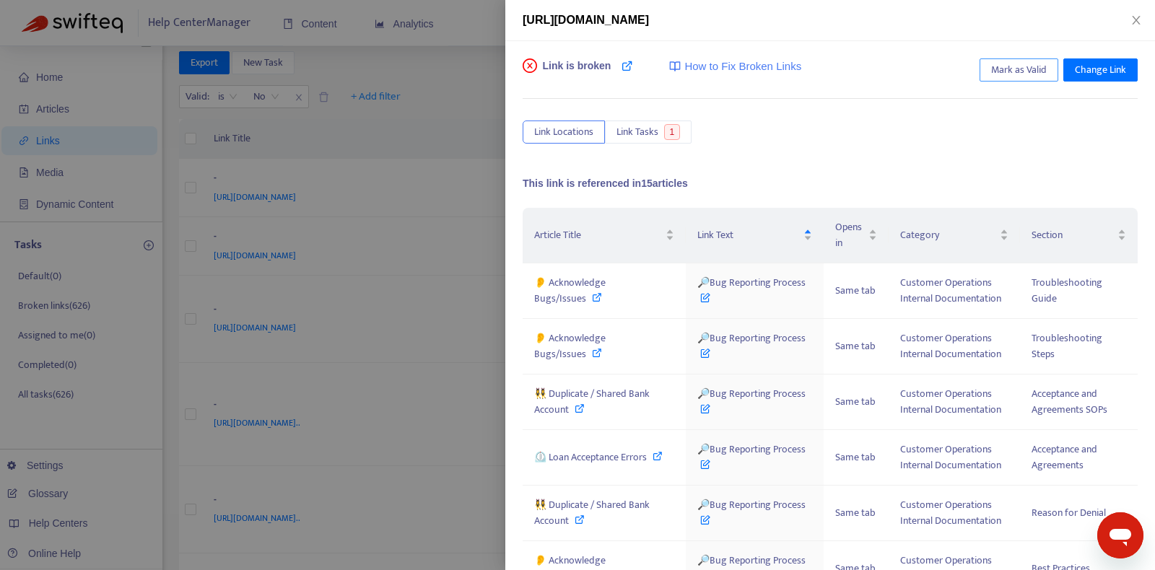
click at [1036, 66] on span "Mark as Valid" at bounding box center [1019, 70] width 56 height 16
click at [1137, 19] on icon "close" at bounding box center [1136, 20] width 8 height 9
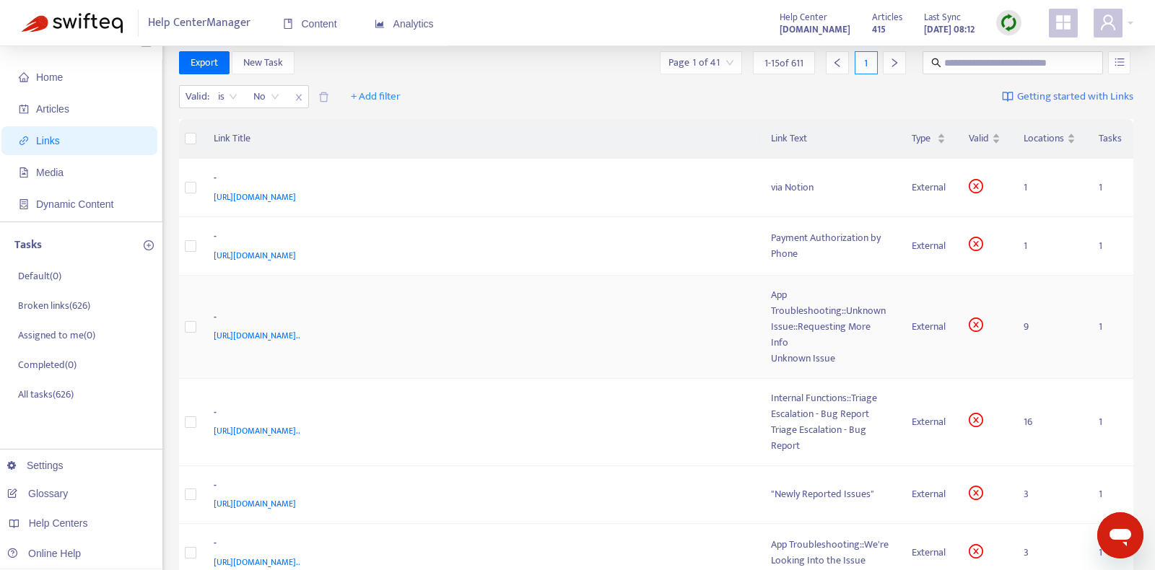
scroll to position [61, 0]
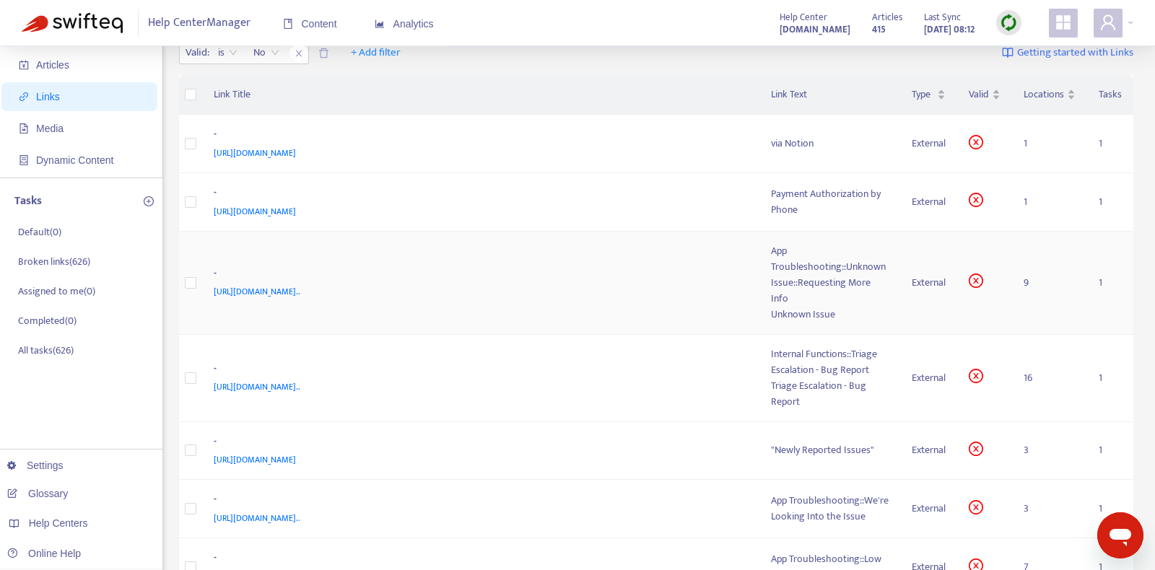
click at [705, 284] on div "[URL][DOMAIN_NAME].." at bounding box center [478, 292] width 529 height 16
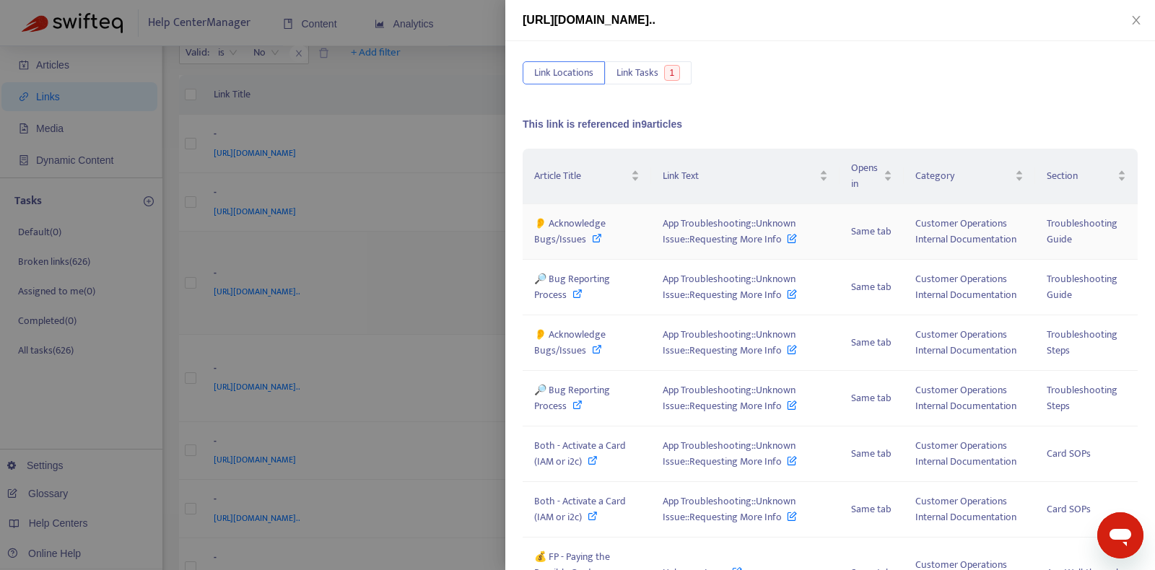
scroll to position [144, 0]
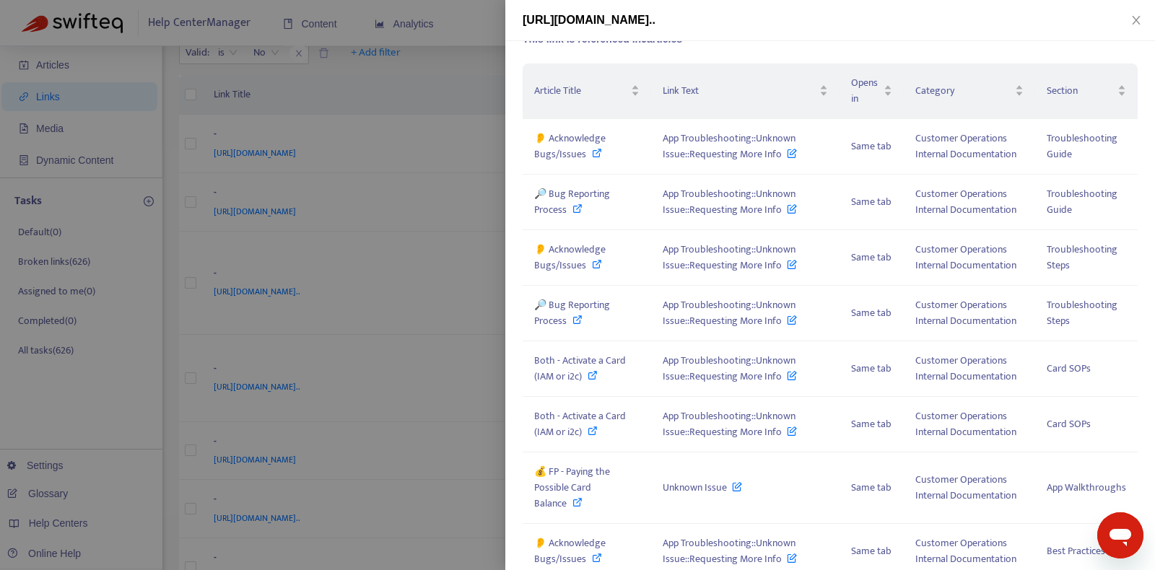
click at [460, 210] on div at bounding box center [577, 285] width 1155 height 570
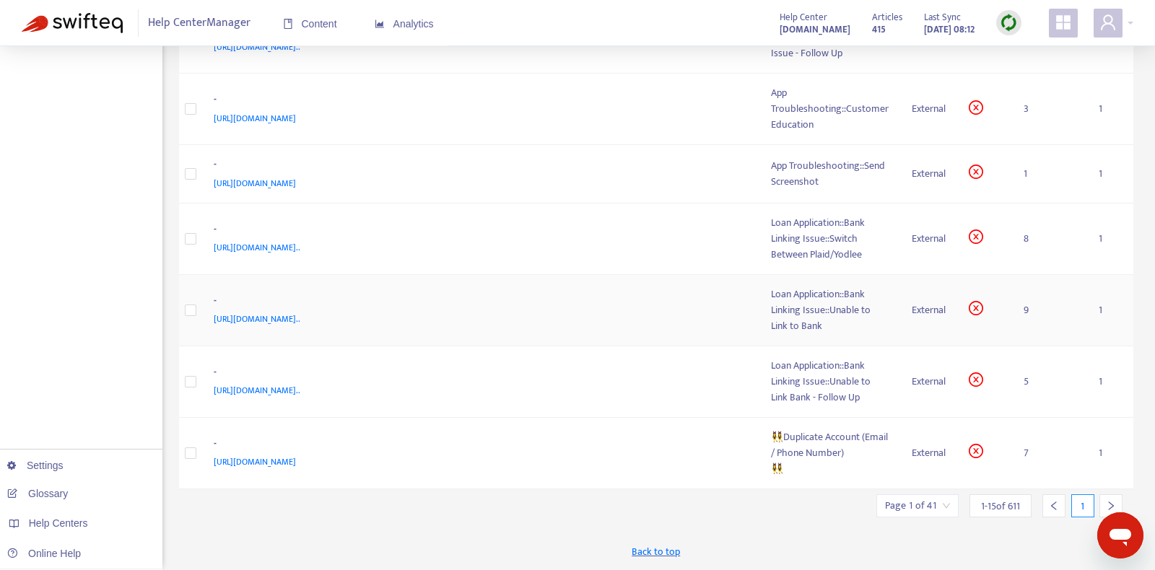
scroll to position [731, 0]
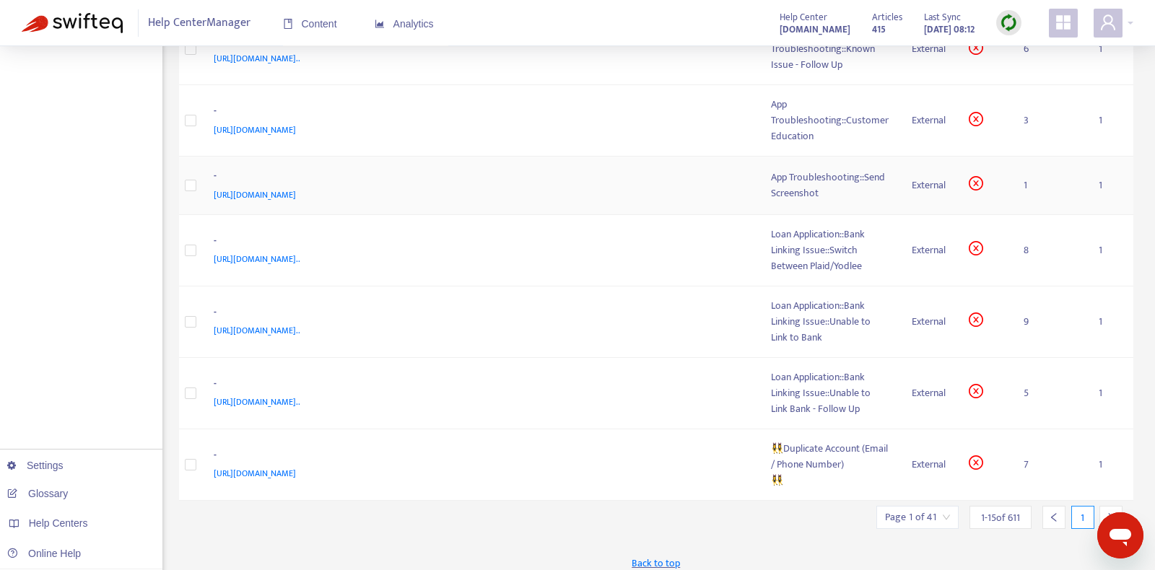
click at [666, 183] on div "-" at bounding box center [478, 177] width 529 height 19
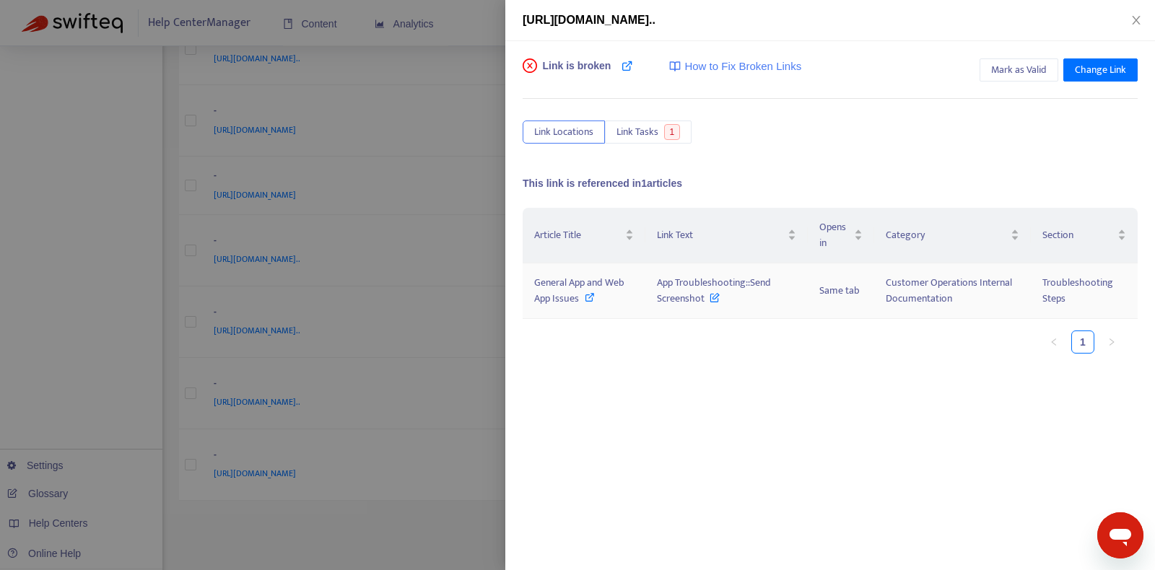
click at [591, 294] on icon at bounding box center [590, 297] width 10 height 10
drag, startPoint x: 661, startPoint y: 279, endPoint x: 700, endPoint y: 304, distance: 46.1
click at [700, 304] on span "App Troubleshooting::Send Screenshot" at bounding box center [714, 290] width 114 height 32
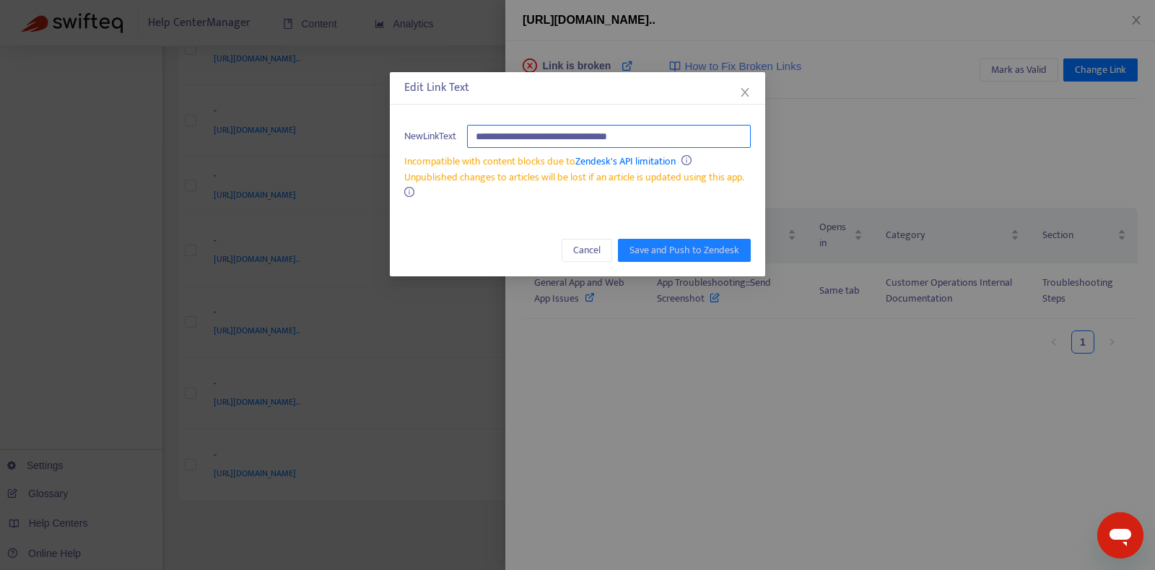
click at [706, 132] on input "**********" at bounding box center [609, 136] width 284 height 23
click at [744, 98] on button "Close" at bounding box center [745, 92] width 16 height 16
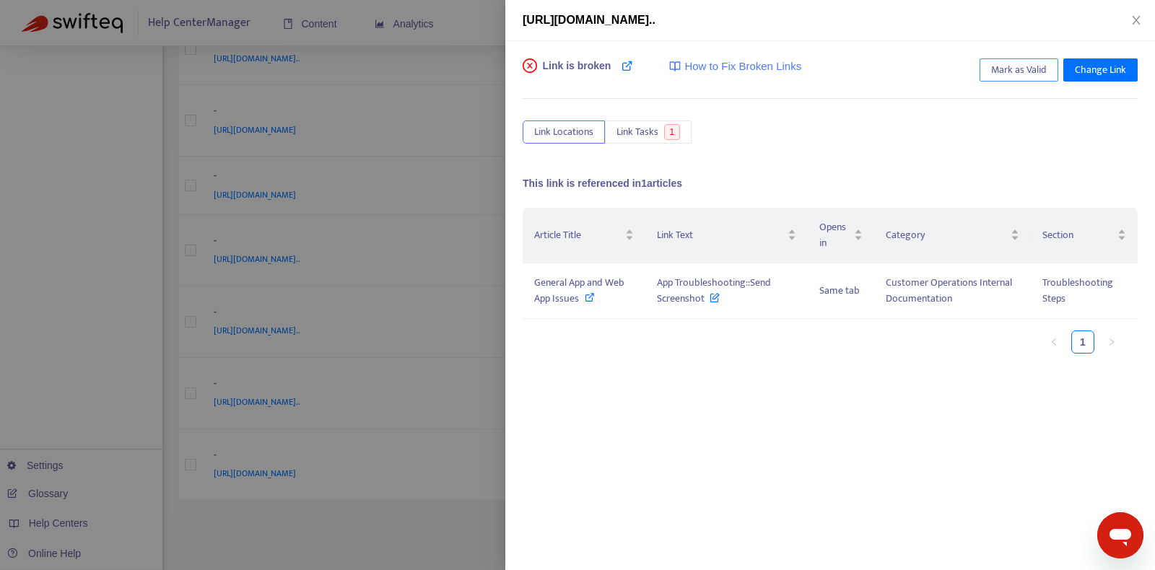
click at [1027, 68] on span "Mark as Valid" at bounding box center [1019, 70] width 56 height 16
click at [1137, 16] on icon "close" at bounding box center [1137, 20] width 12 height 12
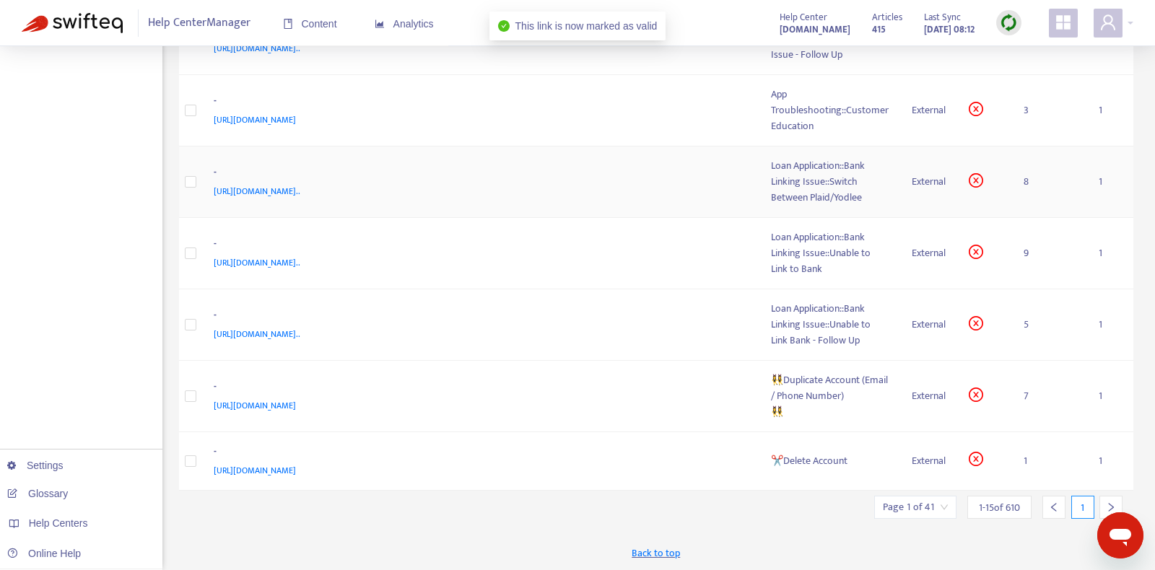
scroll to position [750, 0]
click at [625, 457] on div "-" at bounding box center [478, 452] width 529 height 19
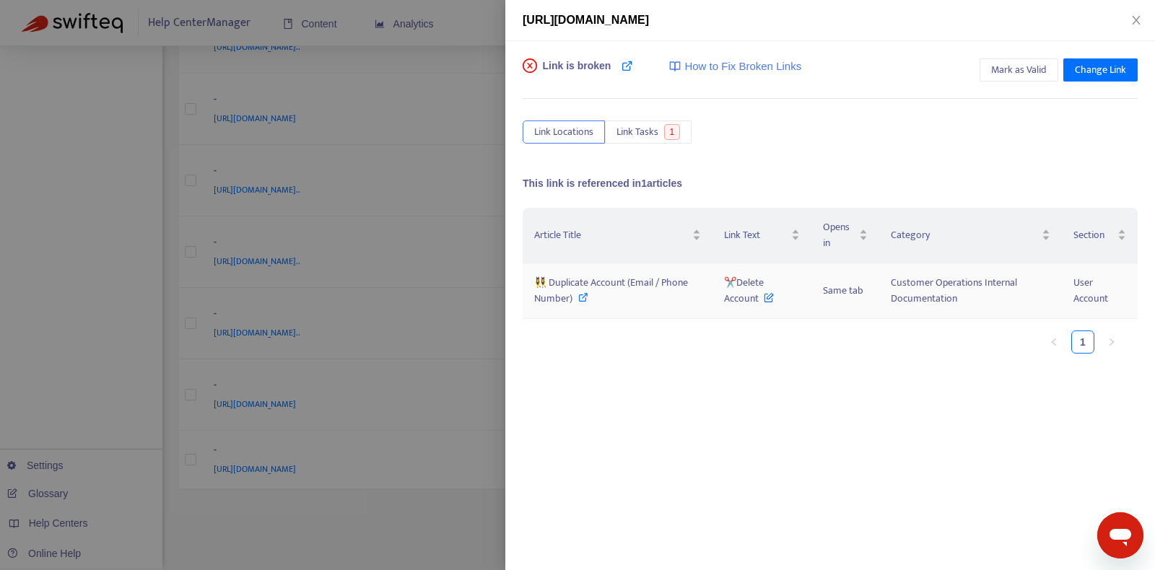
click at [601, 282] on span "👯‍♀️ Duplicate Account (Email / Phone Number)" at bounding box center [611, 290] width 154 height 32
click at [738, 279] on span "✂️Delete Account" at bounding box center [749, 290] width 50 height 32
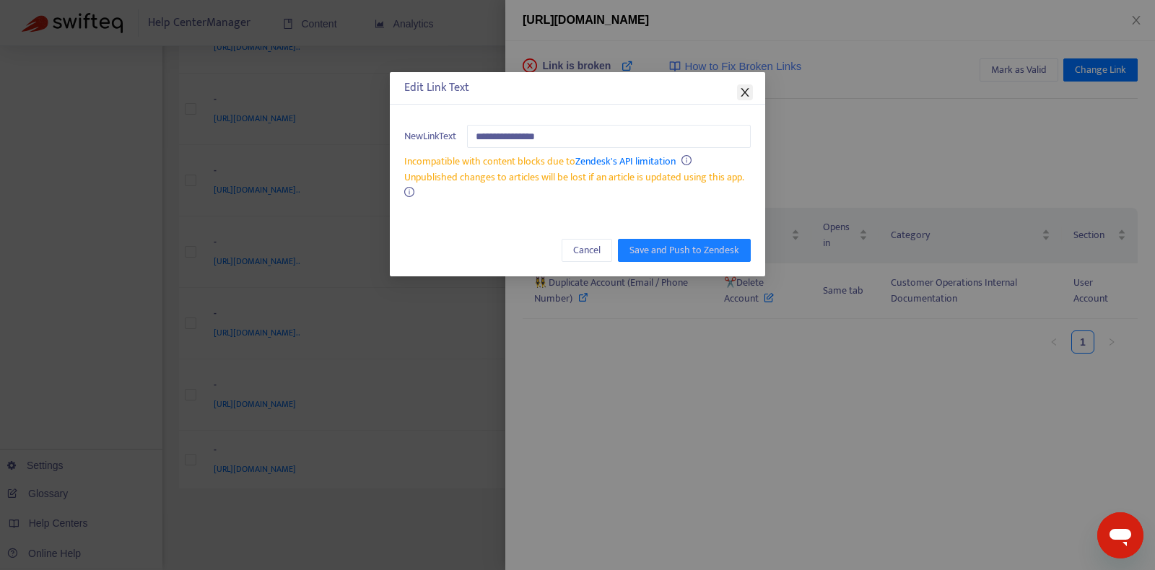
click at [741, 95] on icon "close" at bounding box center [745, 93] width 12 height 12
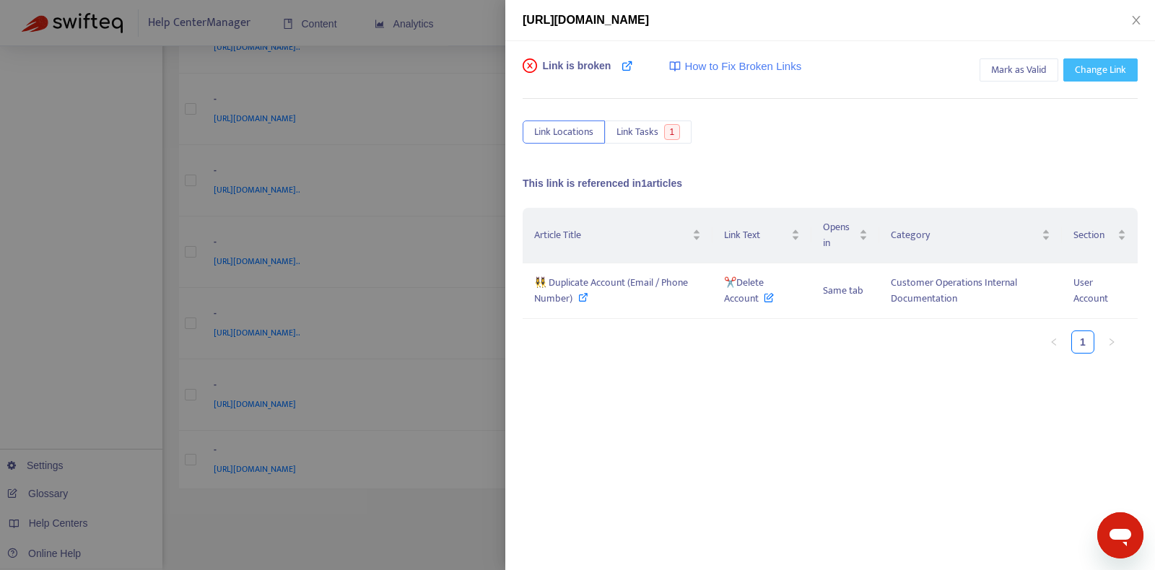
click at [1090, 66] on span "Change Link" at bounding box center [1100, 70] width 51 height 16
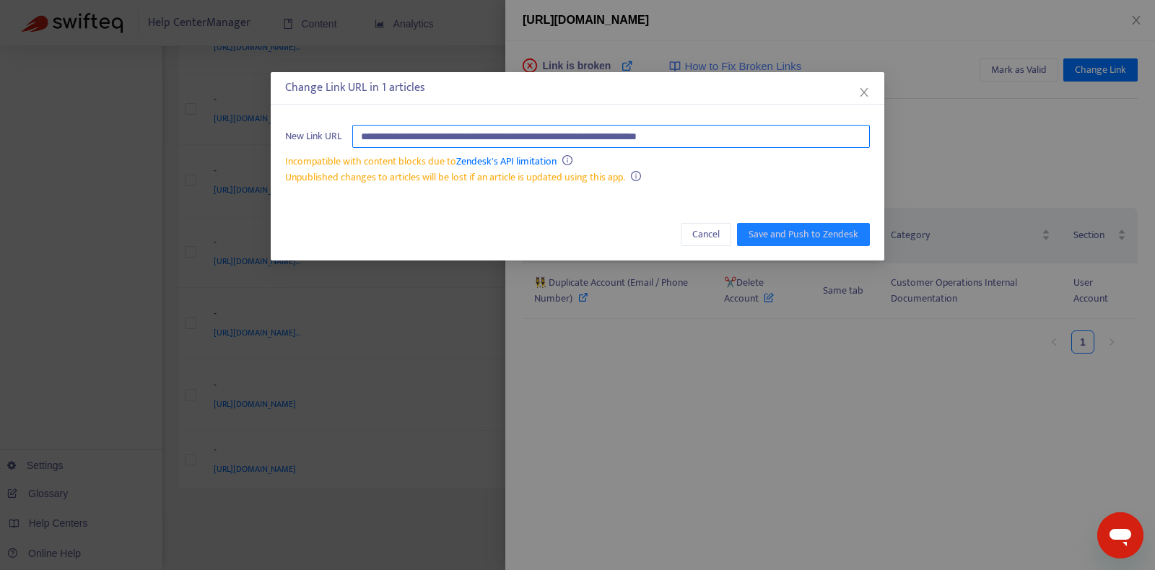
click at [678, 137] on input "**********" at bounding box center [611, 136] width 518 height 23
paste input "**********"
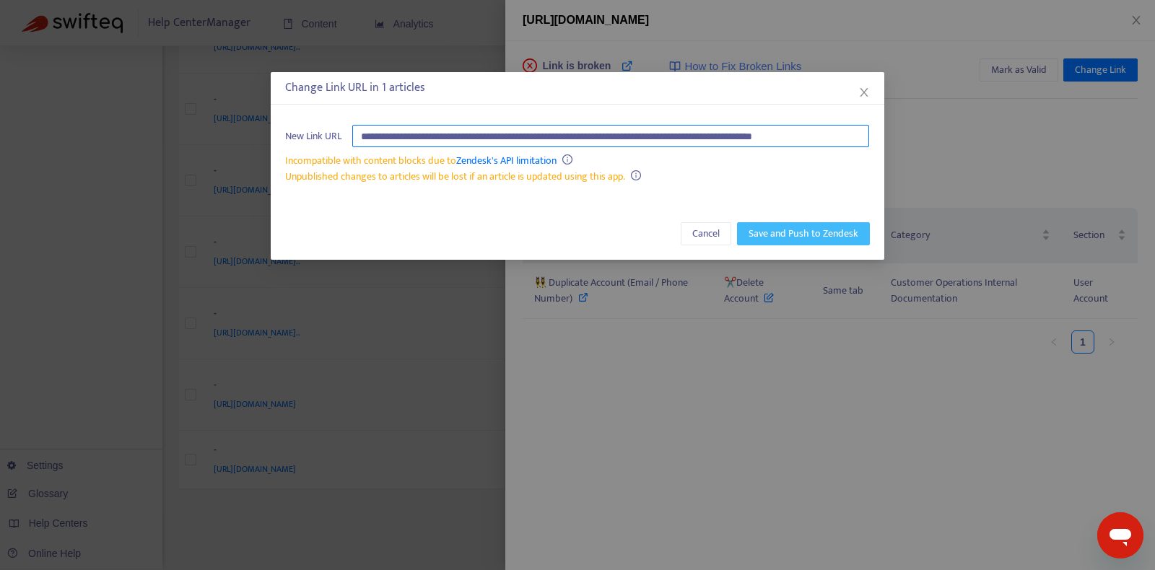
type input "**********"
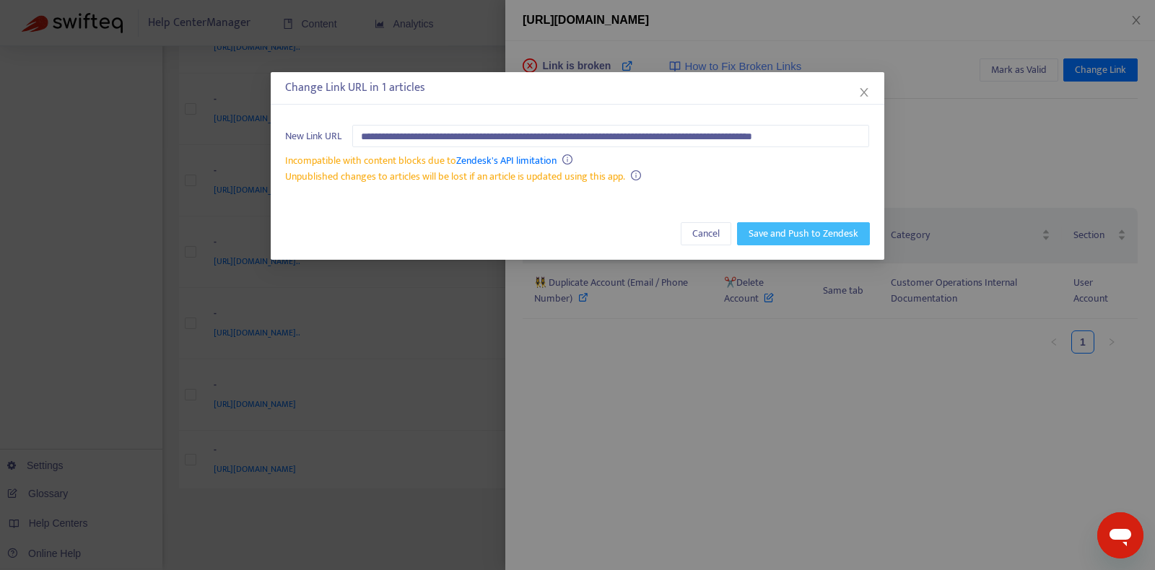
click at [810, 230] on span "Save and Push to Zendesk" at bounding box center [804, 234] width 110 height 16
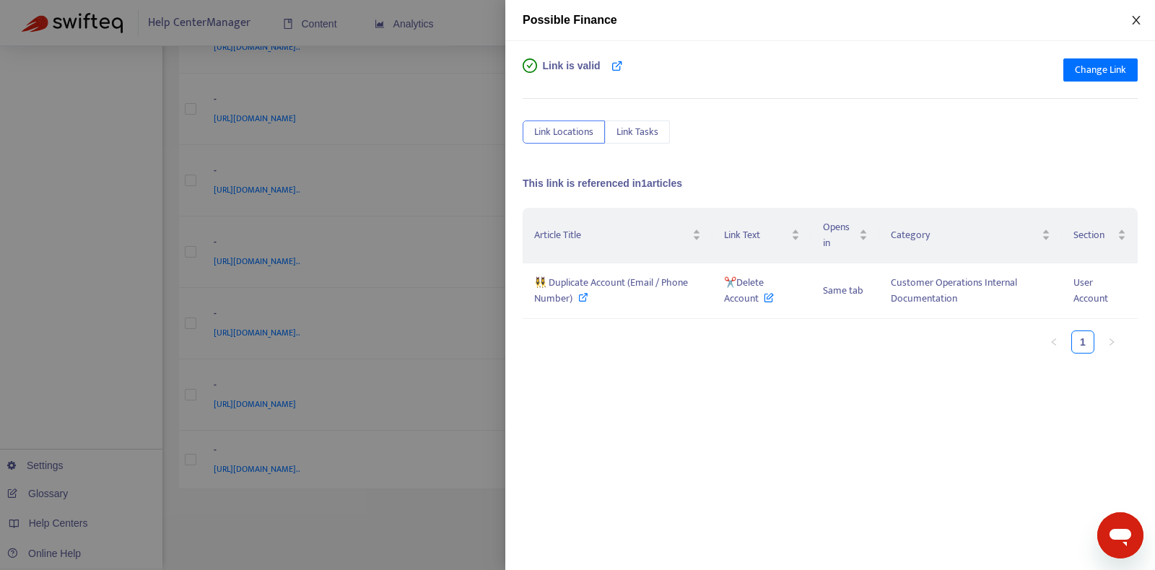
click at [1138, 15] on icon "close" at bounding box center [1137, 20] width 12 height 12
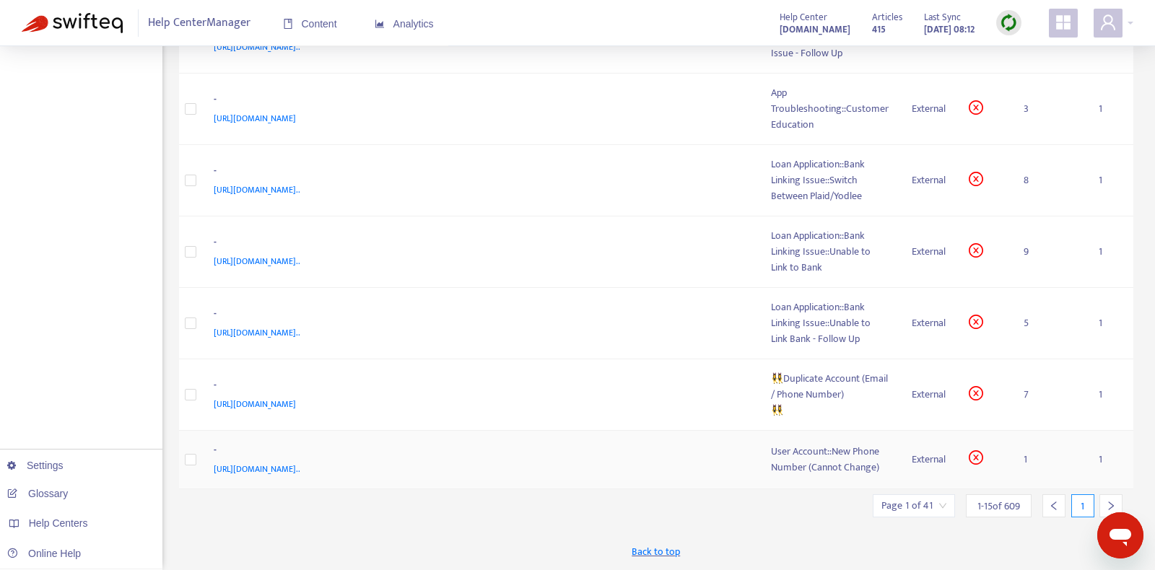
click at [684, 457] on div "-" at bounding box center [478, 452] width 529 height 19
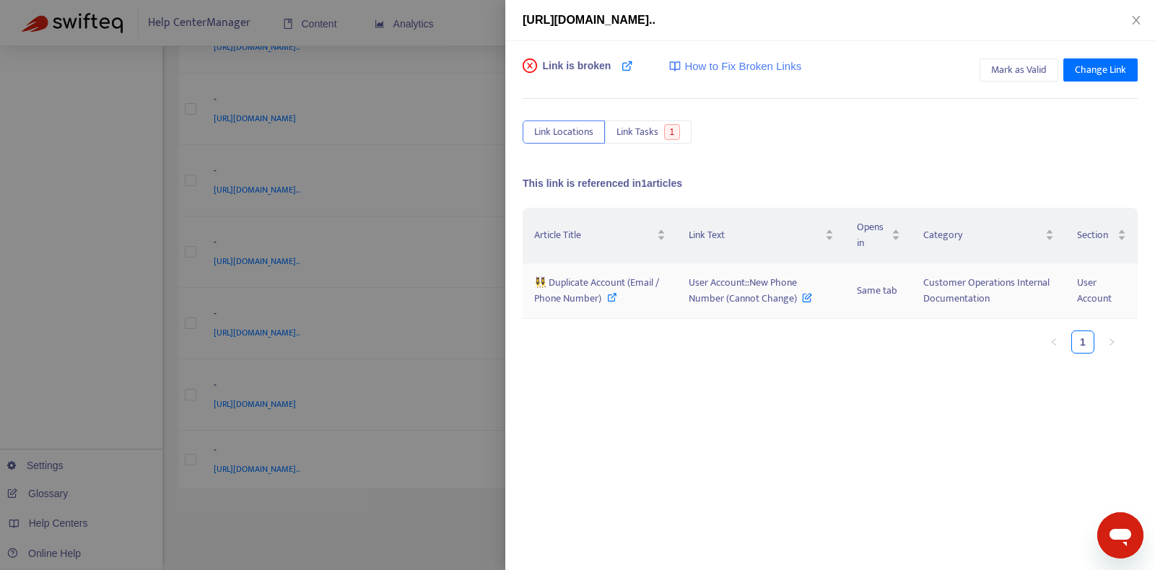
click at [593, 287] on span "👯‍♀️ Duplicate Account (Email / Phone Number)" at bounding box center [596, 290] width 125 height 32
click at [741, 288] on span "User Account::New Phone Number (Cannot Change)" at bounding box center [750, 290] width 123 height 32
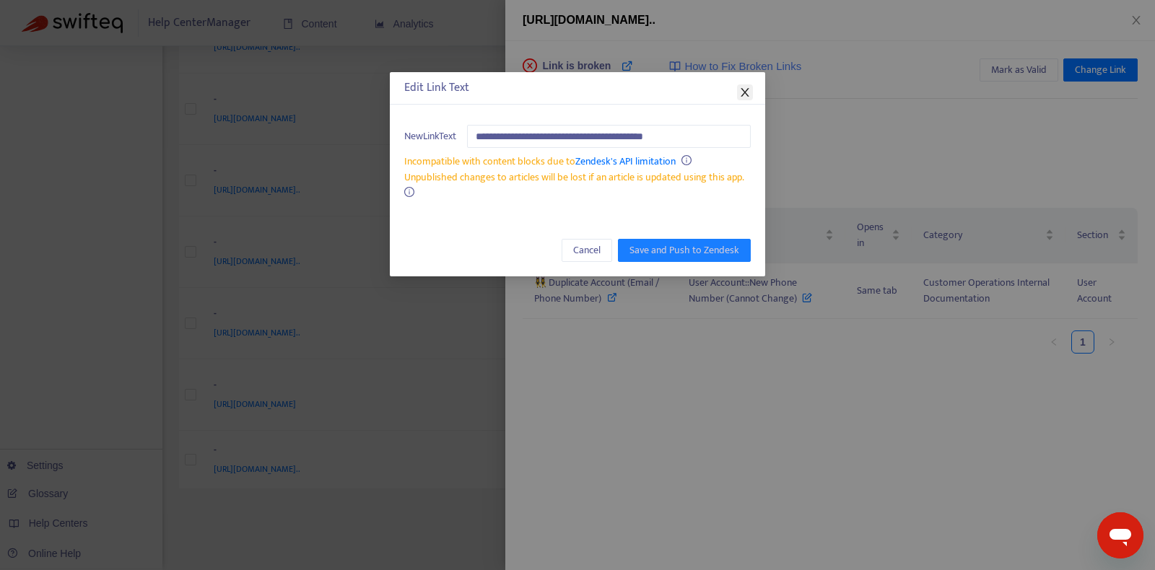
click at [749, 96] on icon "close" at bounding box center [745, 93] width 12 height 12
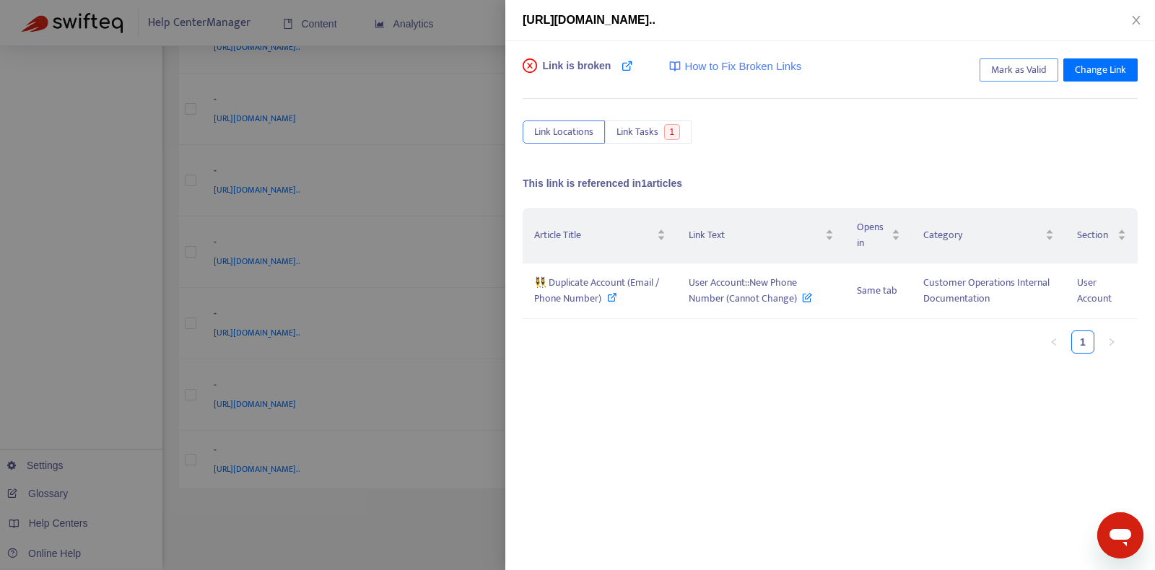
click at [1033, 69] on span "Mark as Valid" at bounding box center [1019, 70] width 56 height 16
click at [1134, 16] on icon "close" at bounding box center [1137, 20] width 12 height 12
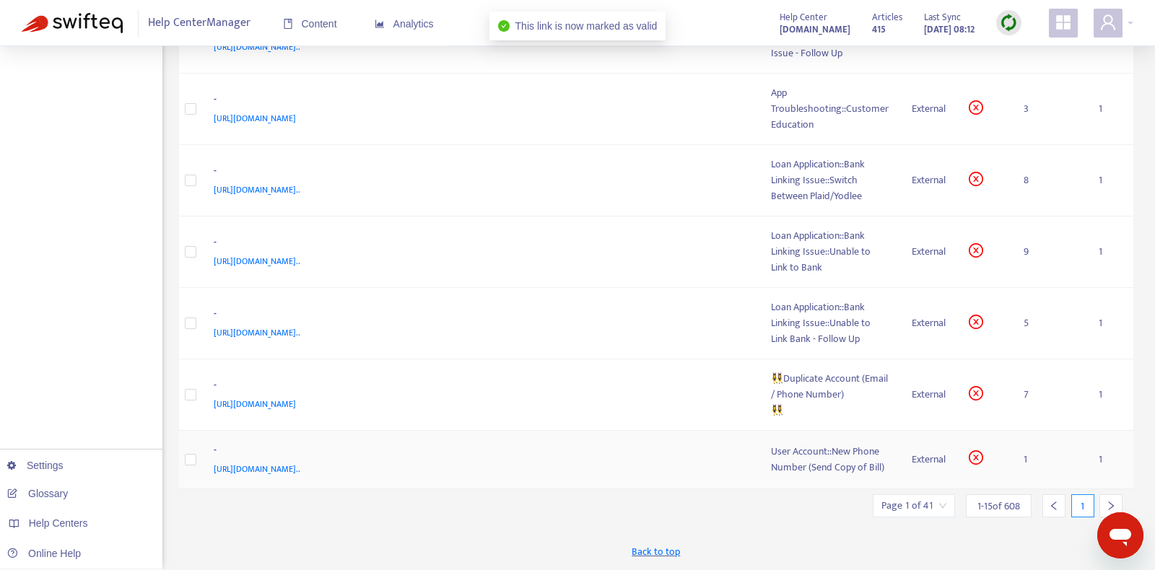
click at [709, 466] on div "[URL][DOMAIN_NAME].." at bounding box center [478, 469] width 529 height 16
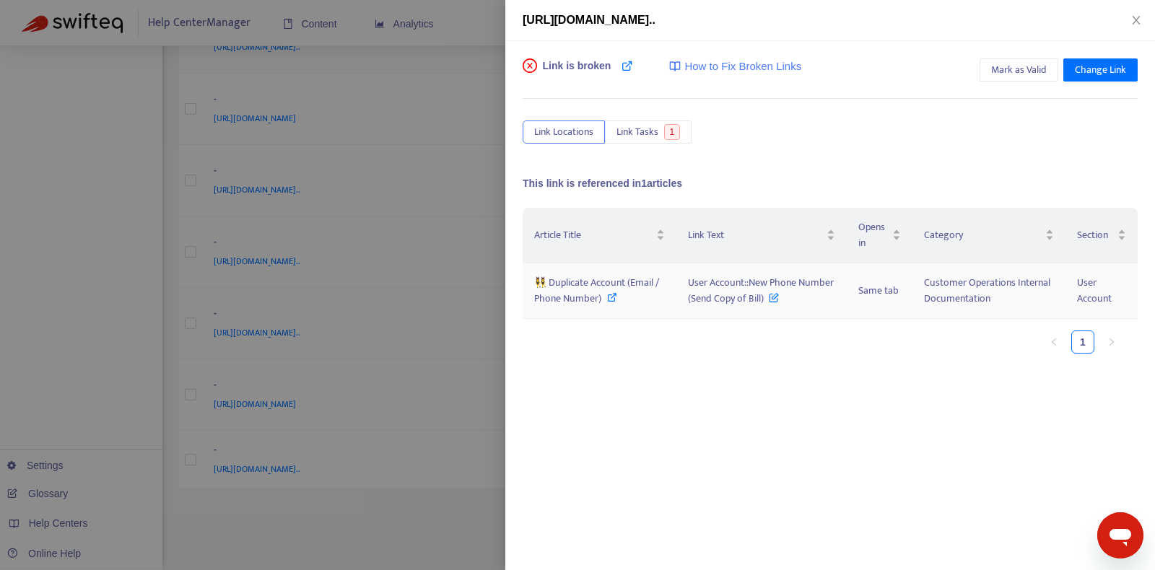
click at [604, 295] on div "👯‍♀️ Duplicate Account (Email / Phone Number)" at bounding box center [599, 291] width 131 height 32
click at [752, 292] on span "User Account::New Phone Number (Send Copy of Bill)" at bounding box center [761, 290] width 146 height 32
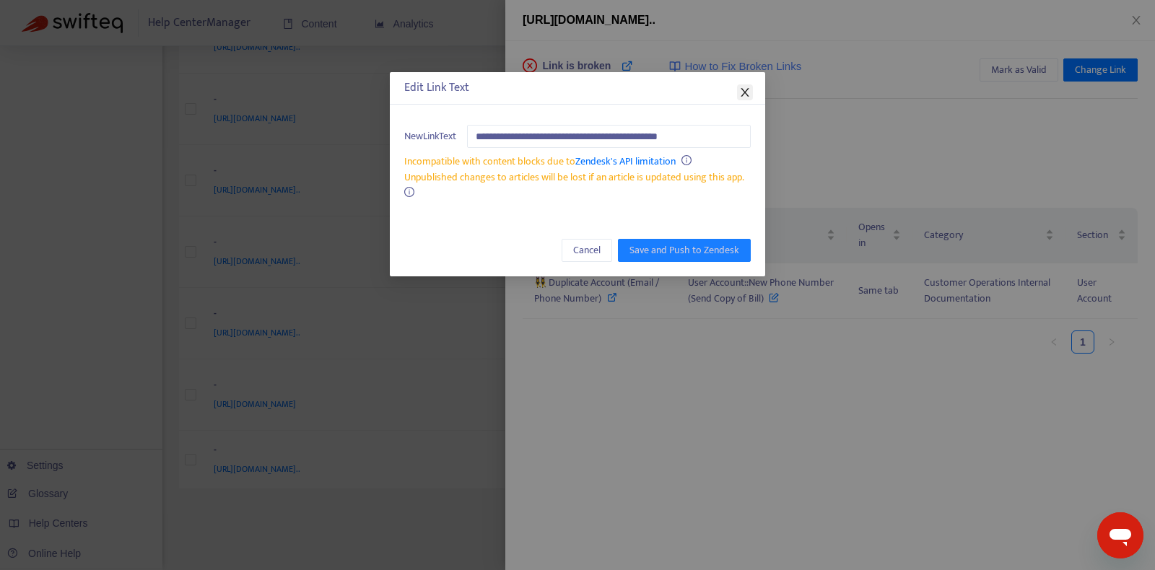
click at [745, 91] on icon "close" at bounding box center [745, 93] width 12 height 12
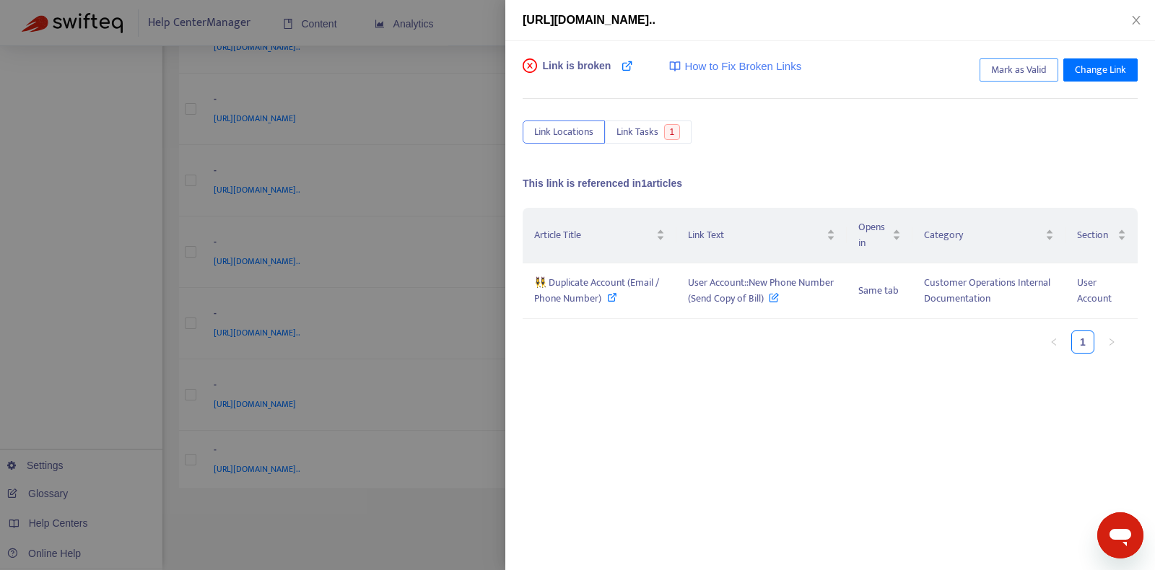
click at [1014, 74] on span "Mark as Valid" at bounding box center [1019, 70] width 56 height 16
click at [1139, 18] on icon "close" at bounding box center [1137, 20] width 12 height 12
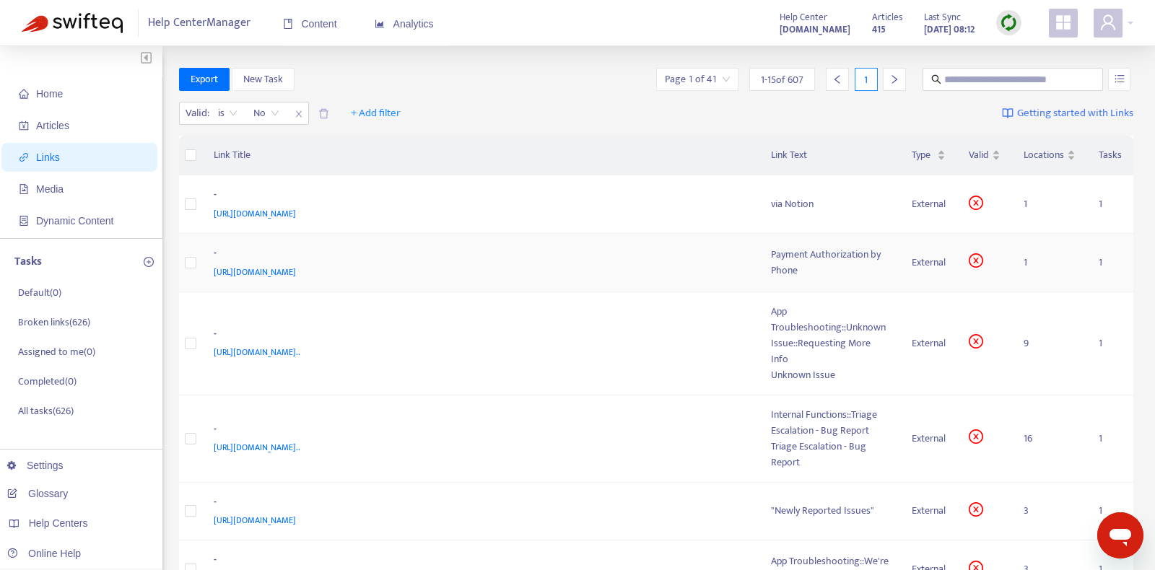
scroll to position [186, 0]
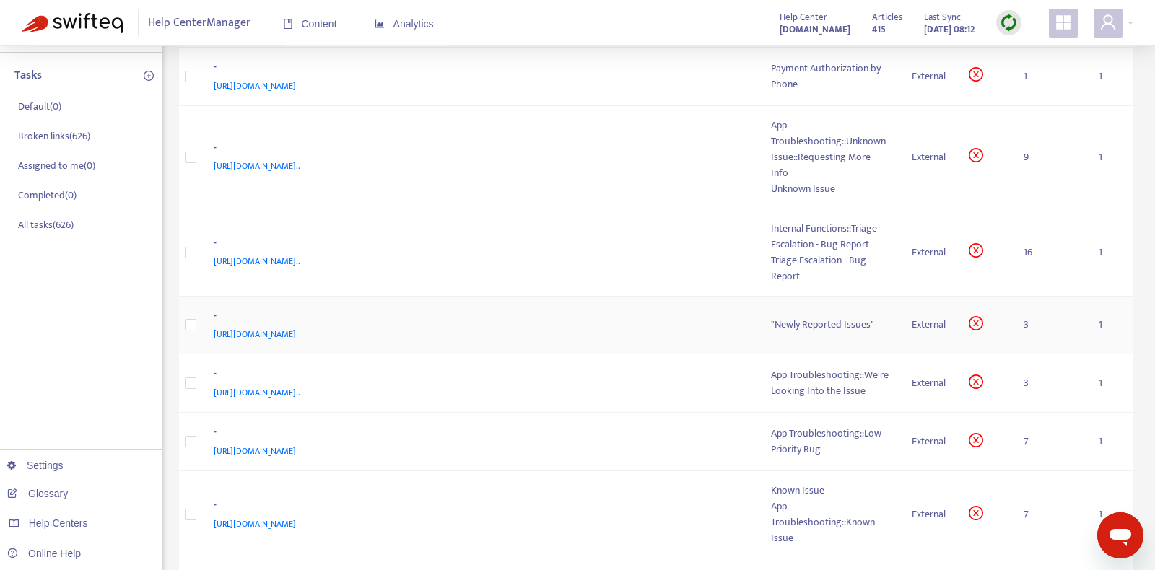
click at [641, 326] on div "[URL][DOMAIN_NAME]" at bounding box center [478, 334] width 529 height 16
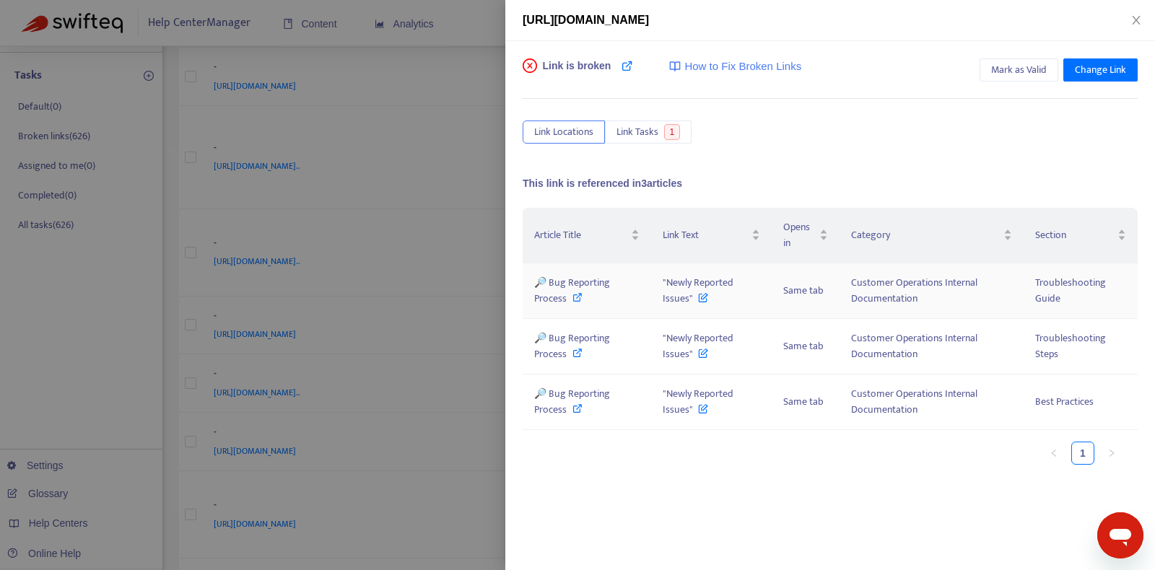
click at [578, 290] on span at bounding box center [578, 298] width 10 height 17
click at [698, 295] on icon at bounding box center [703, 295] width 10 height 16
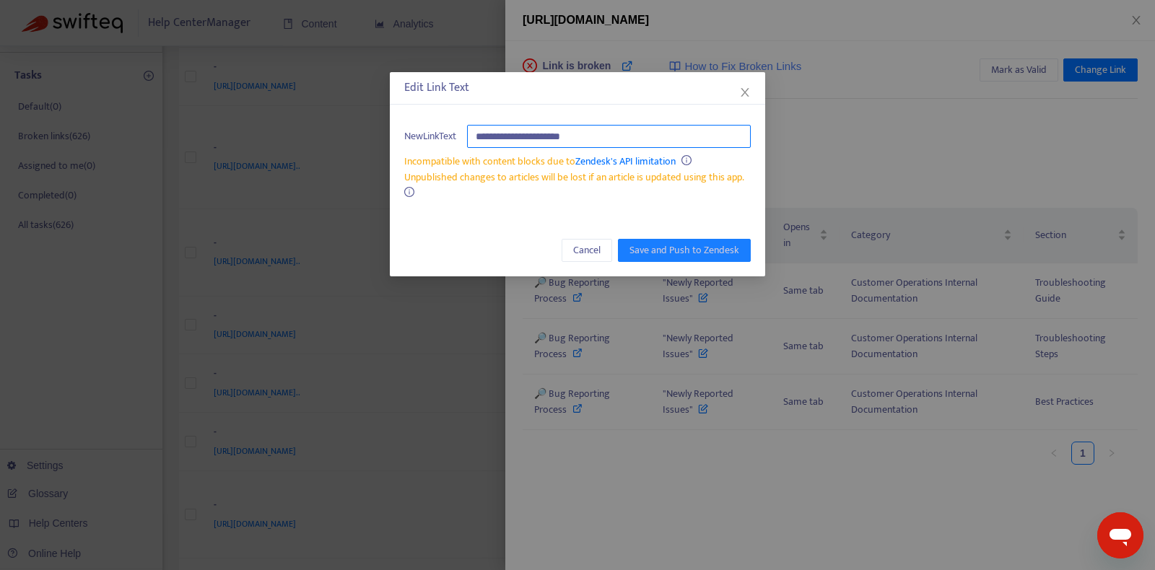
click at [666, 133] on input "**********" at bounding box center [609, 136] width 284 height 23
click at [744, 92] on icon "close" at bounding box center [745, 93] width 12 height 12
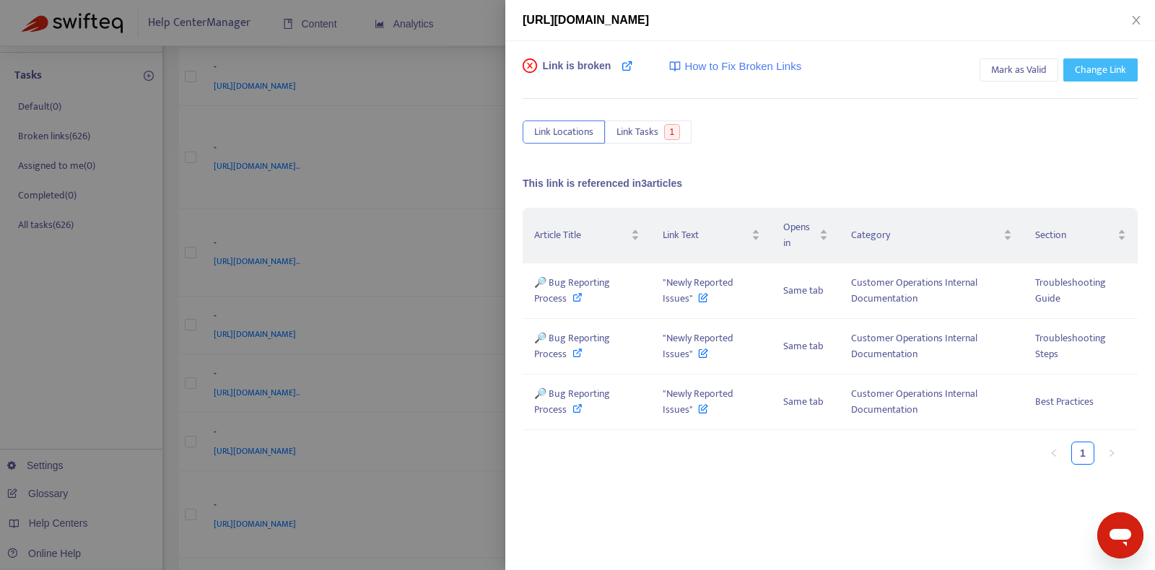
click at [1100, 74] on span "Change Link" at bounding box center [1100, 70] width 51 height 16
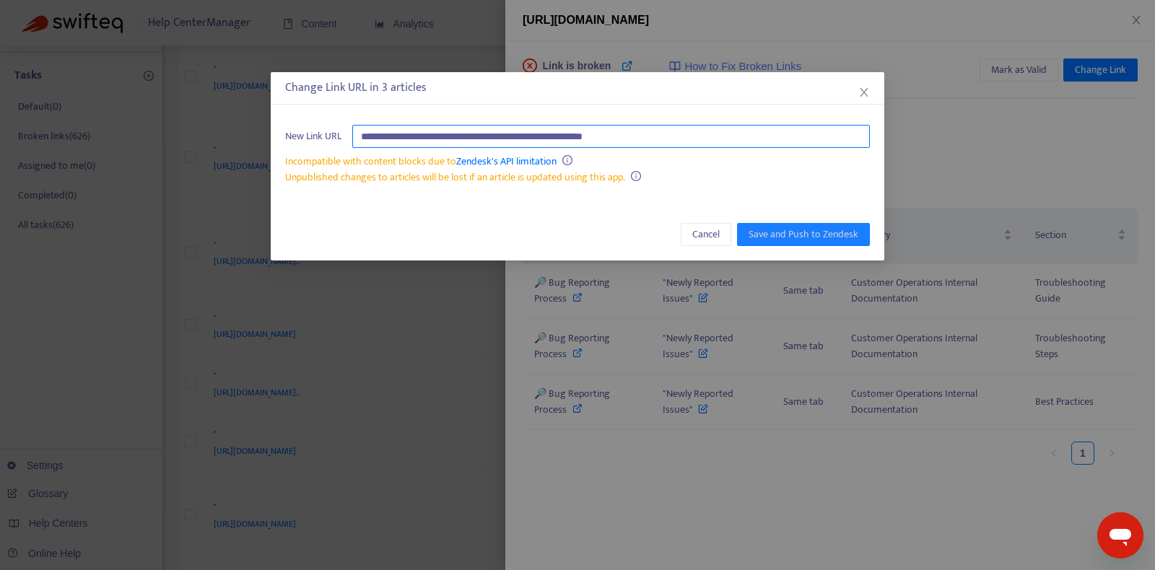
click at [692, 130] on input "**********" at bounding box center [611, 136] width 518 height 23
paste input "**********"
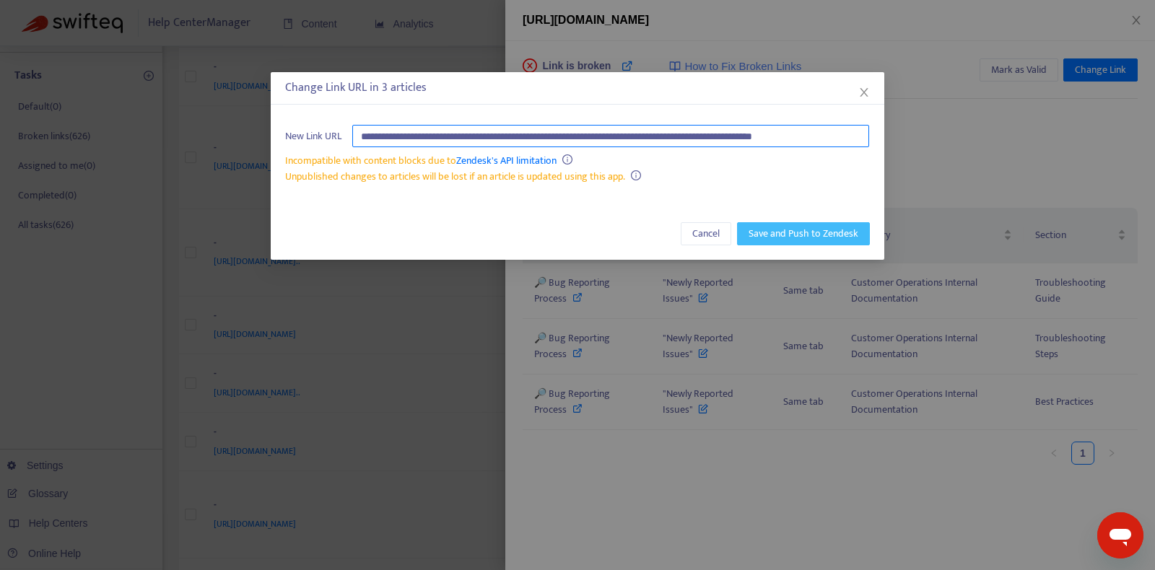
type input "**********"
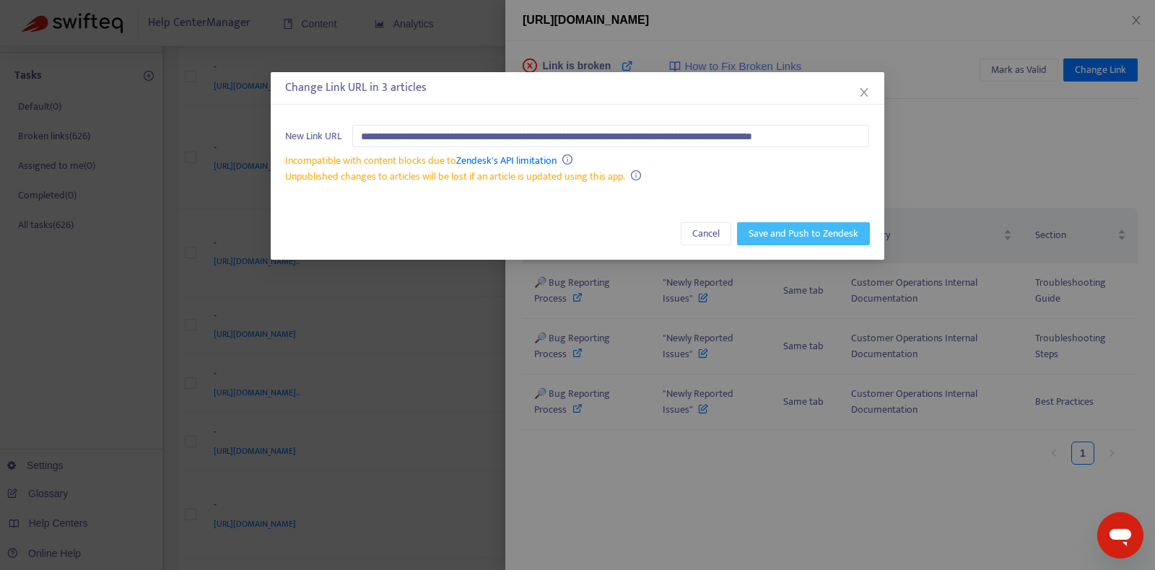
click at [803, 226] on span "Save and Push to Zendesk" at bounding box center [804, 234] width 110 height 16
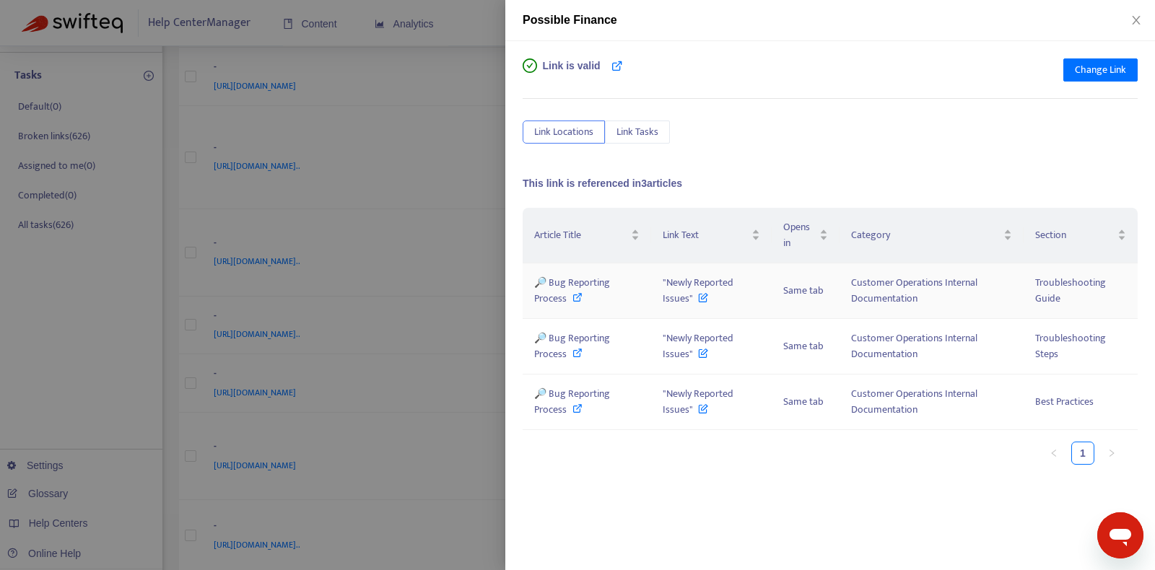
click at [568, 295] on div "🔎 Bug Reporting Process" at bounding box center [586, 291] width 105 height 32
click at [580, 349] on icon at bounding box center [578, 353] width 10 height 10
click at [577, 404] on icon at bounding box center [578, 409] width 10 height 10
drag, startPoint x: 664, startPoint y: 279, endPoint x: 688, endPoint y: 296, distance: 29.6
click at [688, 296] on span ""Newly Reported Issues"" at bounding box center [698, 290] width 71 height 32
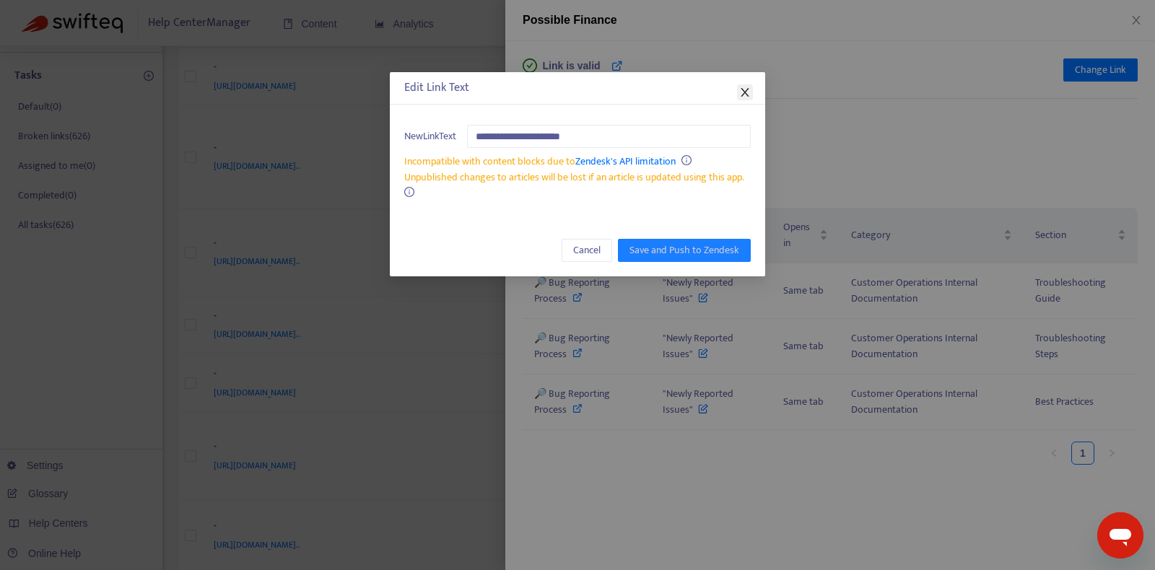
click at [744, 85] on button "Close" at bounding box center [745, 92] width 16 height 16
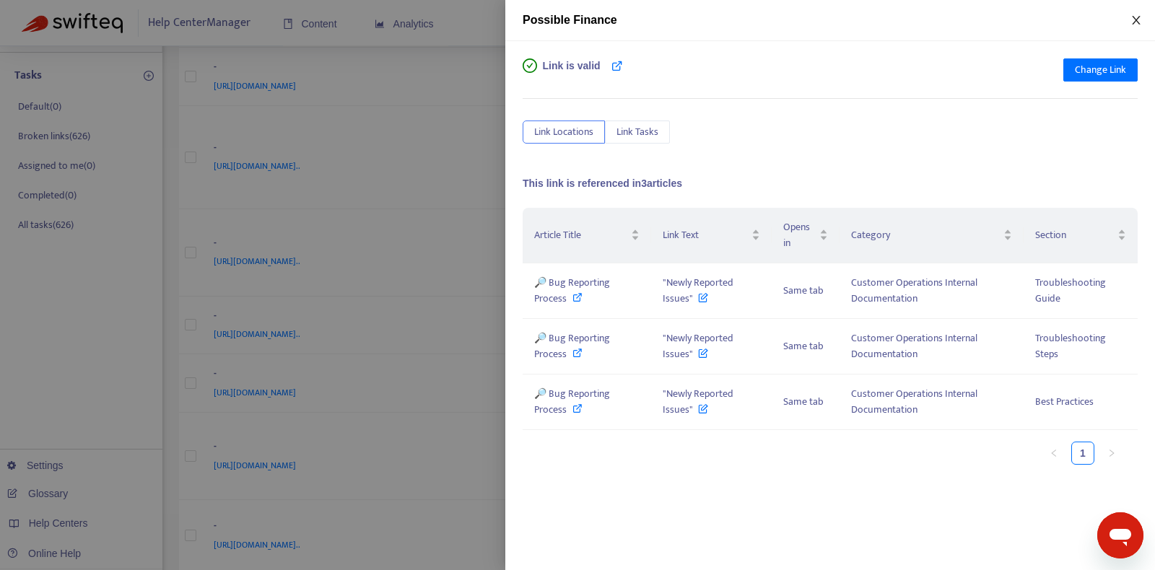
click at [1137, 16] on icon "close" at bounding box center [1137, 20] width 12 height 12
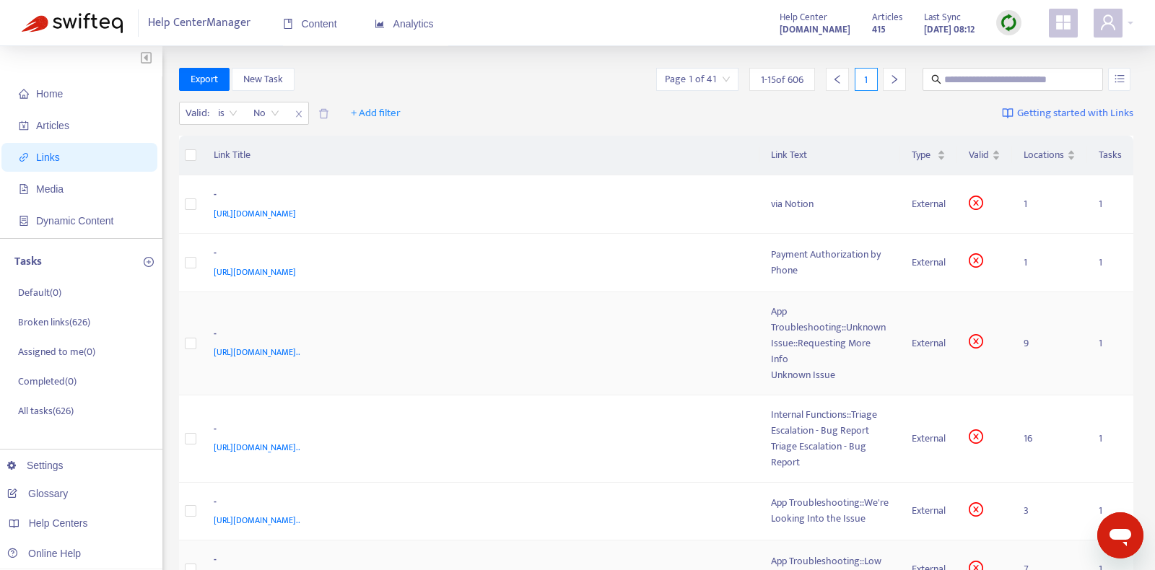
scroll to position [250, 0]
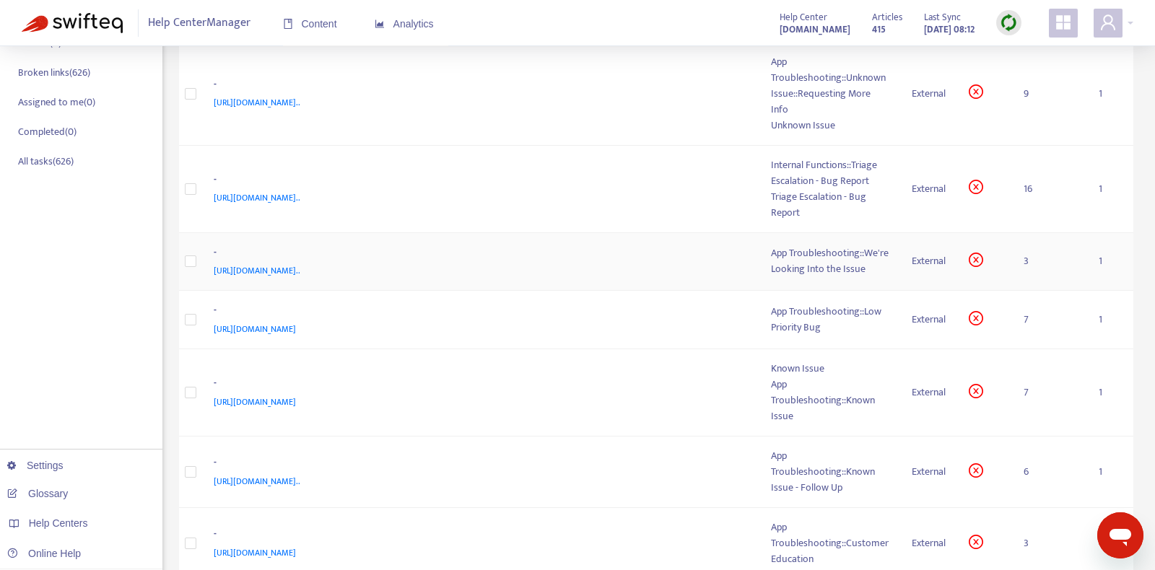
click at [689, 275] on div "[URL][DOMAIN_NAME].." at bounding box center [478, 271] width 529 height 16
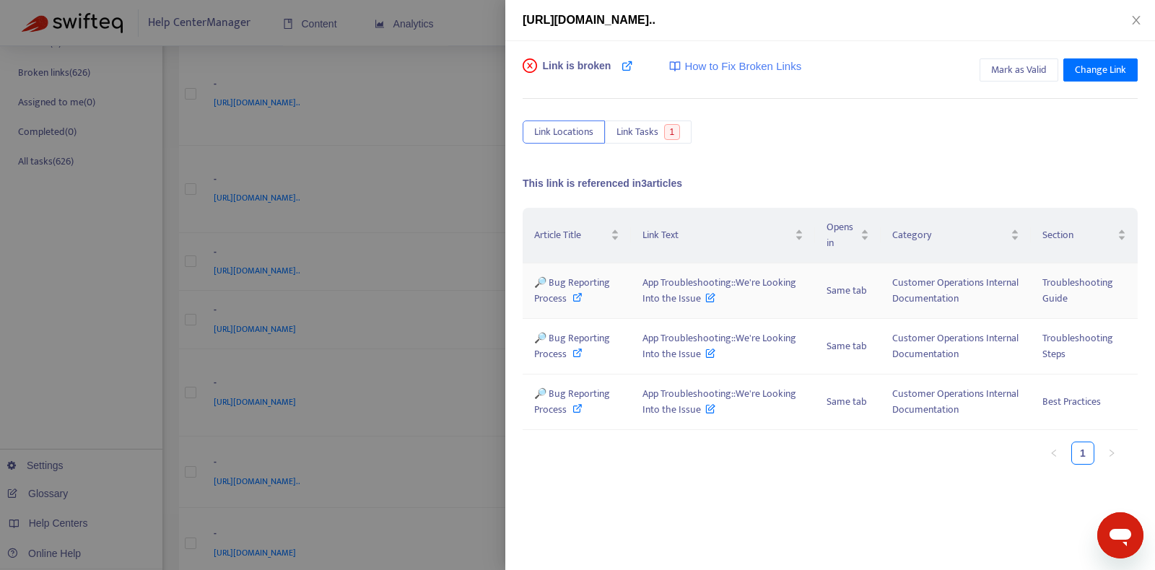
click at [574, 288] on span "🔎 Bug Reporting Process" at bounding box center [572, 290] width 76 height 32
drag, startPoint x: 642, startPoint y: 280, endPoint x: 696, endPoint y: 300, distance: 57.8
click at [696, 300] on span "App Troubleshooting::We're Looking Into the Issue" at bounding box center [720, 290] width 154 height 32
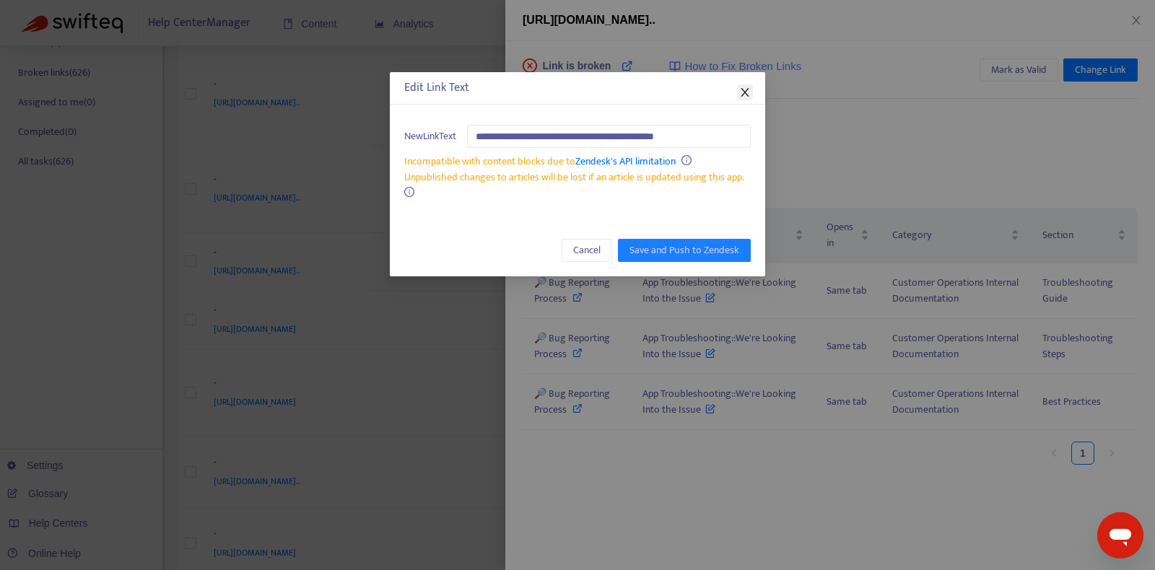
click at [739, 89] on icon "close" at bounding box center [745, 93] width 12 height 12
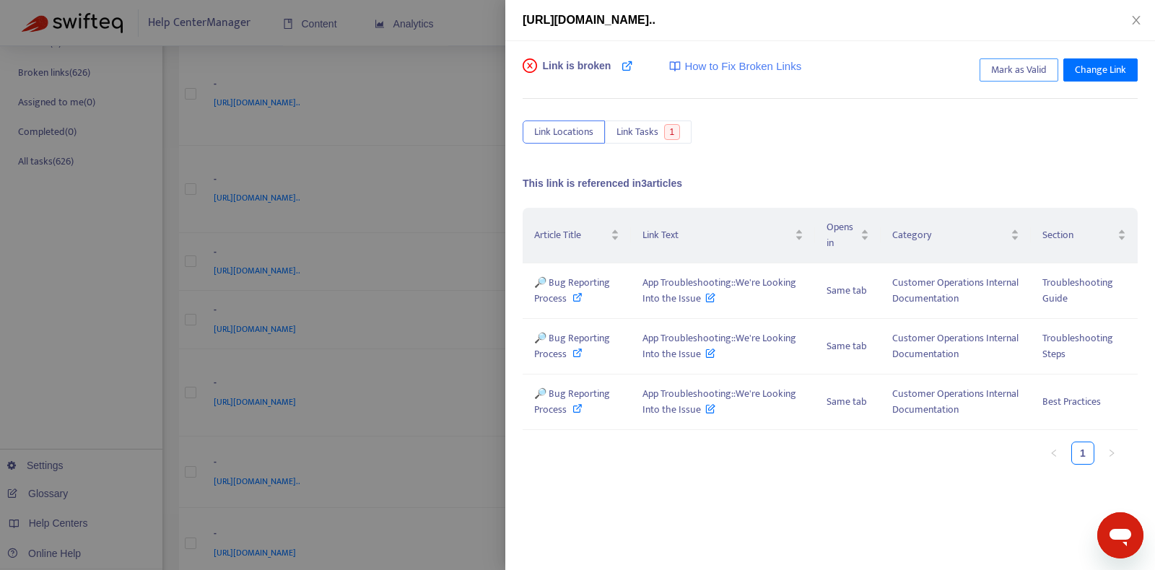
click at [1046, 73] on span "Mark as Valid" at bounding box center [1019, 70] width 56 height 16
click at [1136, 21] on icon "close" at bounding box center [1137, 20] width 12 height 12
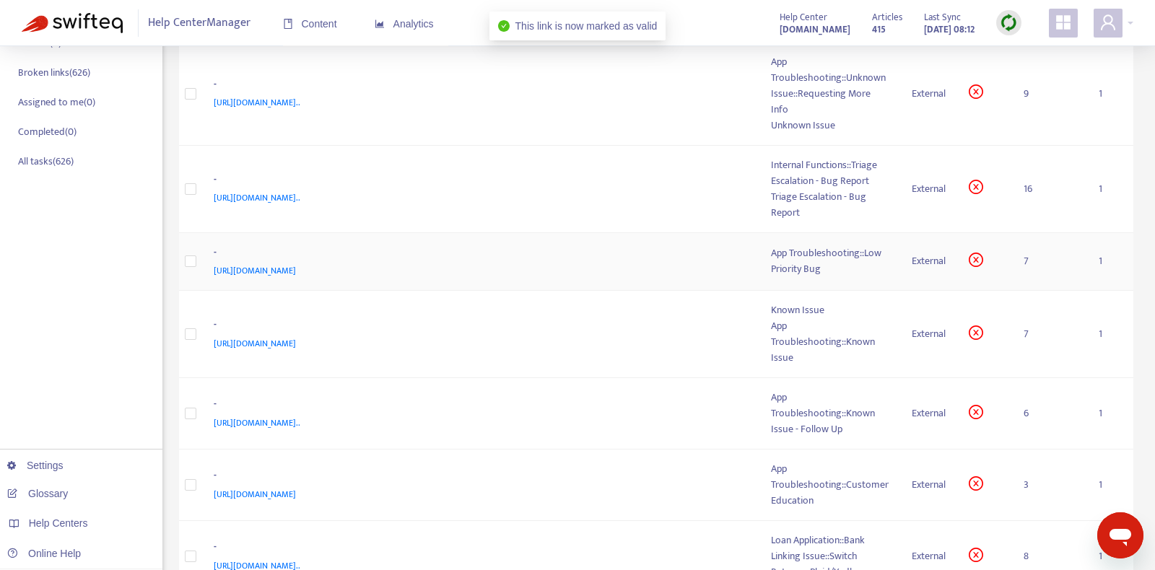
click at [698, 252] on div "-" at bounding box center [478, 254] width 529 height 19
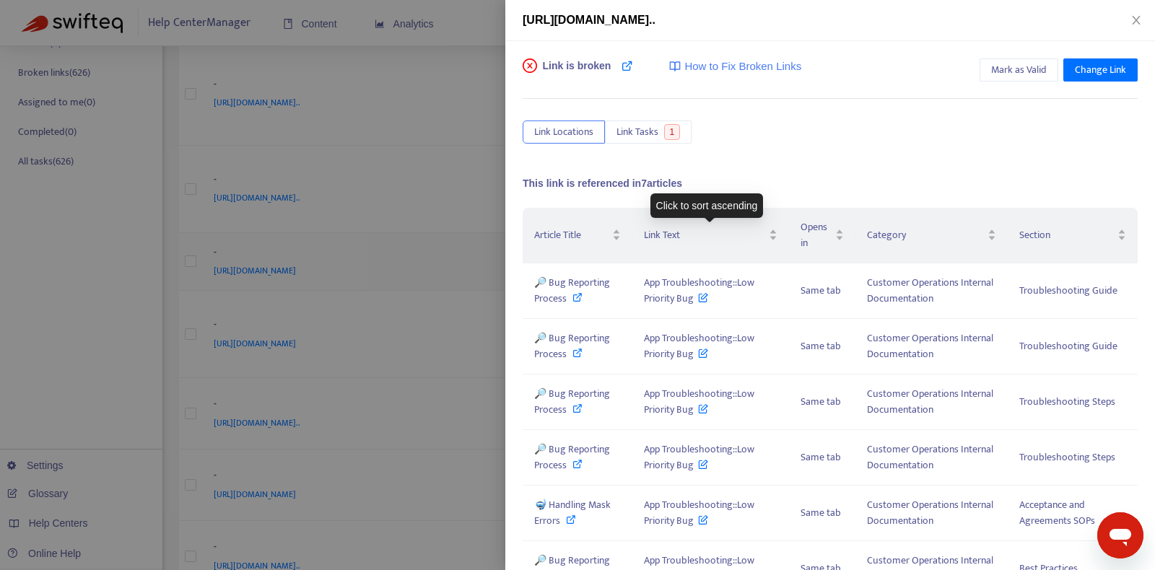
scroll to position [124, 0]
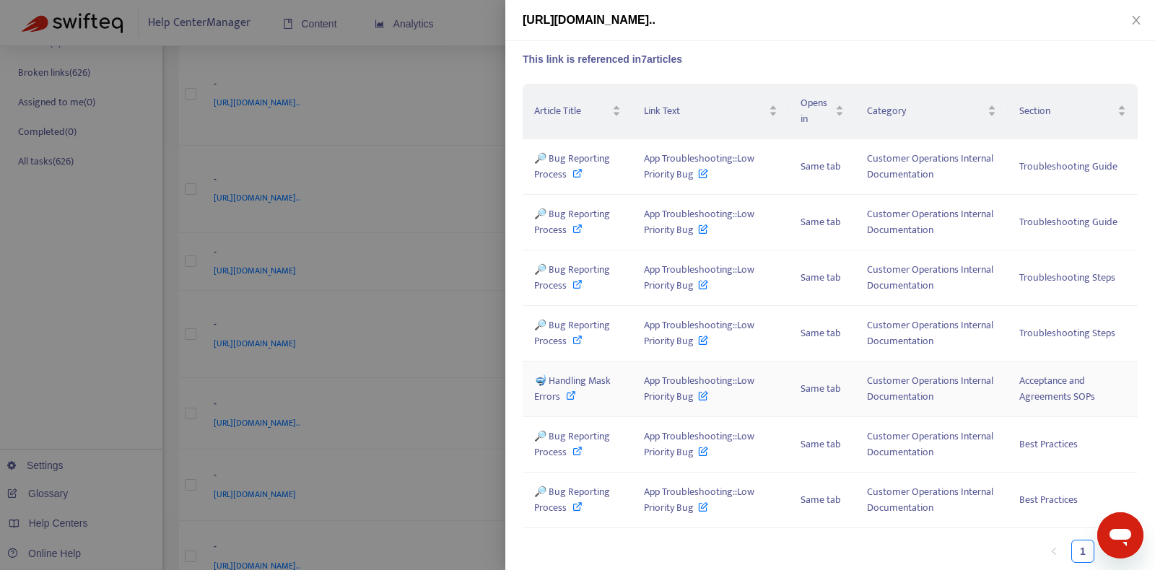
click at [569, 380] on span "🤿 Handling Mask Errors" at bounding box center [572, 389] width 77 height 32
click at [547, 178] on span "🔎 Bug Reporting Process" at bounding box center [572, 166] width 76 height 32
click at [648, 157] on span "App Troubleshooting::Low Priority Bug" at bounding box center [699, 166] width 110 height 32
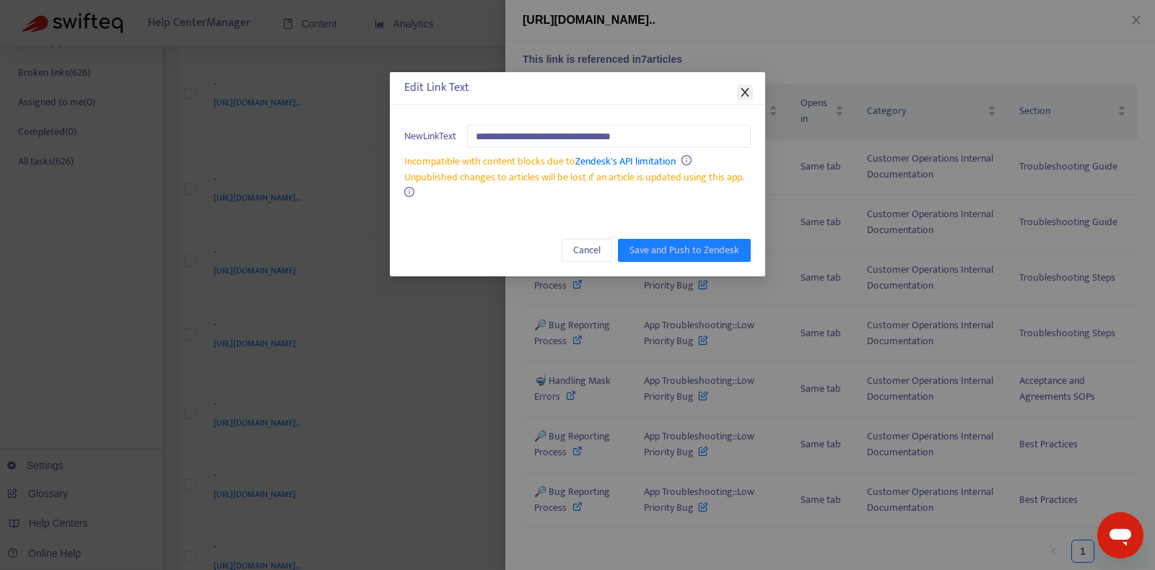
click at [744, 90] on icon "close" at bounding box center [745, 93] width 12 height 12
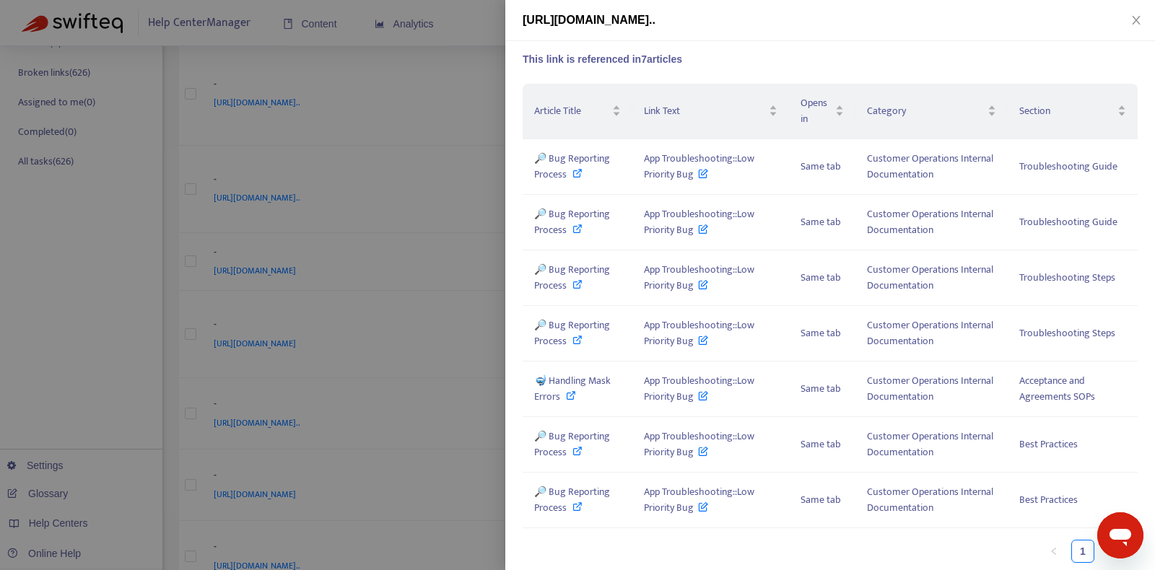
scroll to position [0, 0]
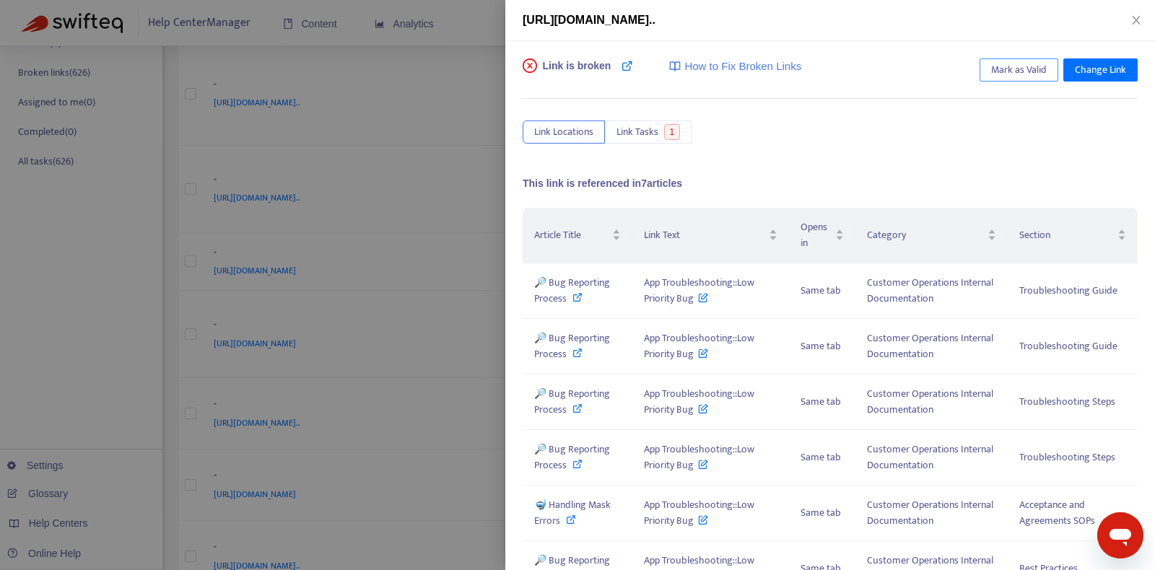
click at [1046, 71] on span "Mark as Valid" at bounding box center [1019, 70] width 56 height 16
click at [482, 103] on div at bounding box center [577, 285] width 1155 height 570
